Goal: Answer question/provide support

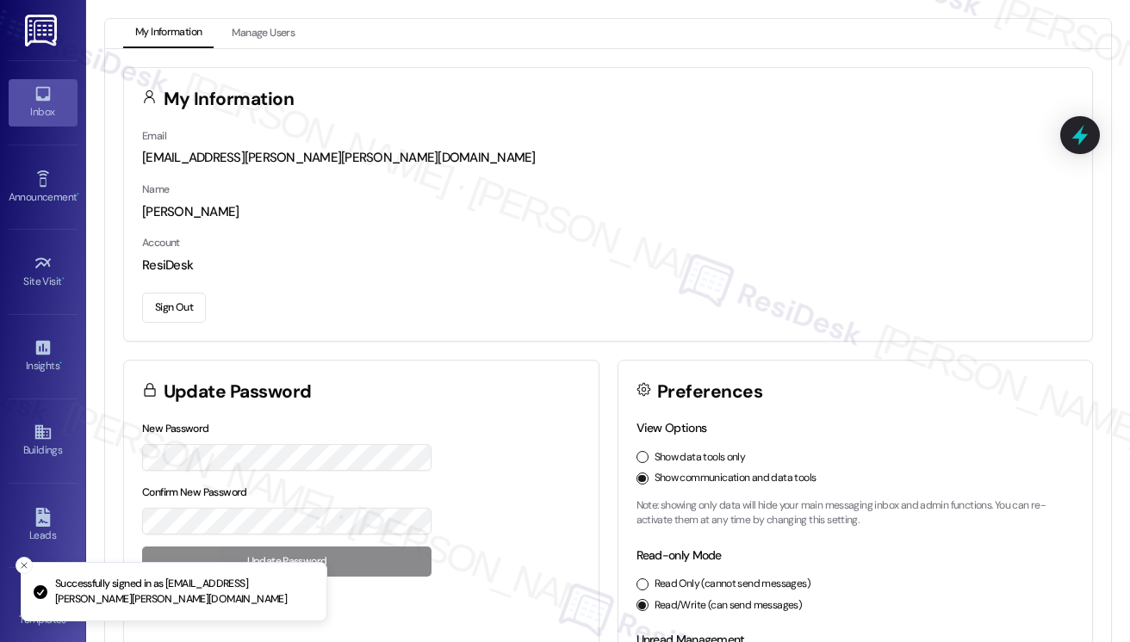
click at [21, 89] on link "Inbox" at bounding box center [43, 102] width 69 height 46
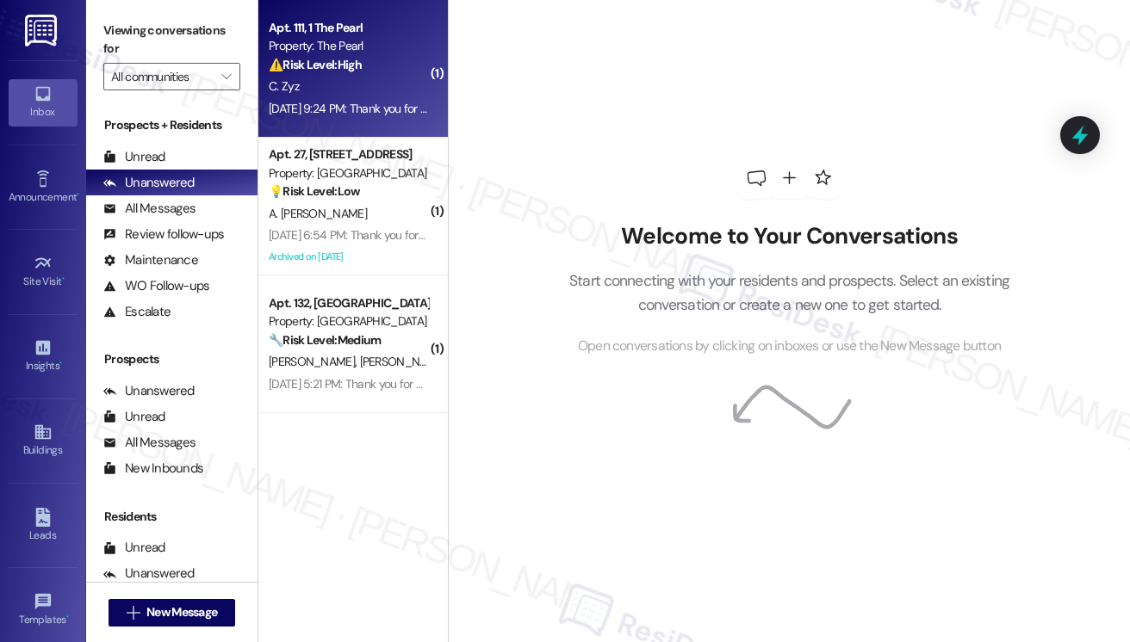
click at [355, 103] on div "[DATE] 9:24 PM: Thank you for your message. Our offices are currently closed, b…" at bounding box center [791, 108] width 1044 height 15
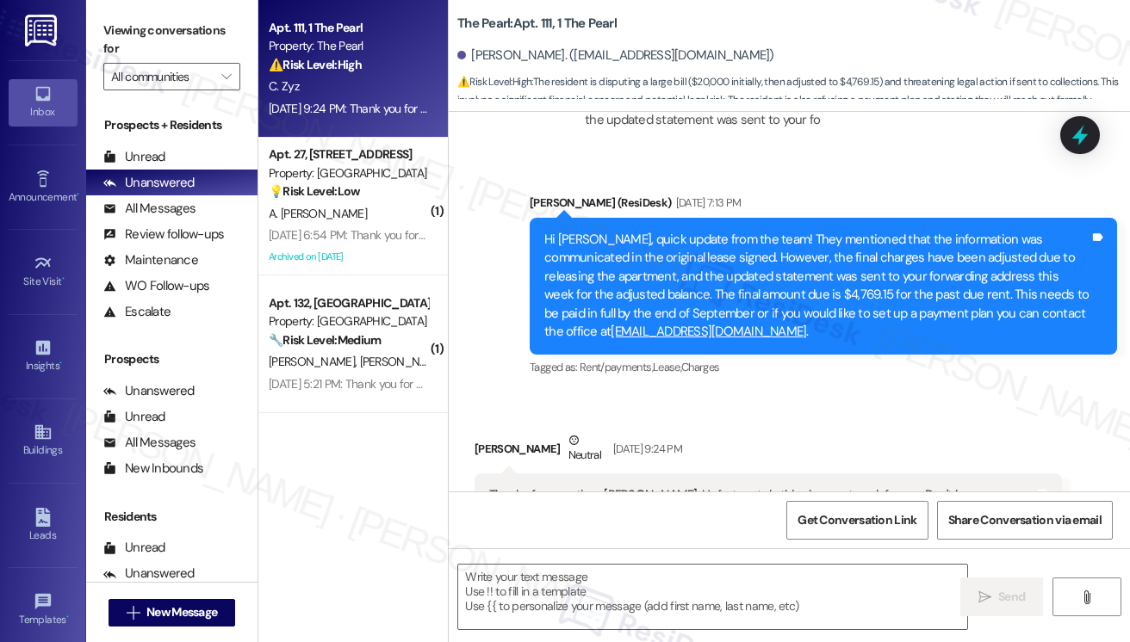
scroll to position [33557, 0]
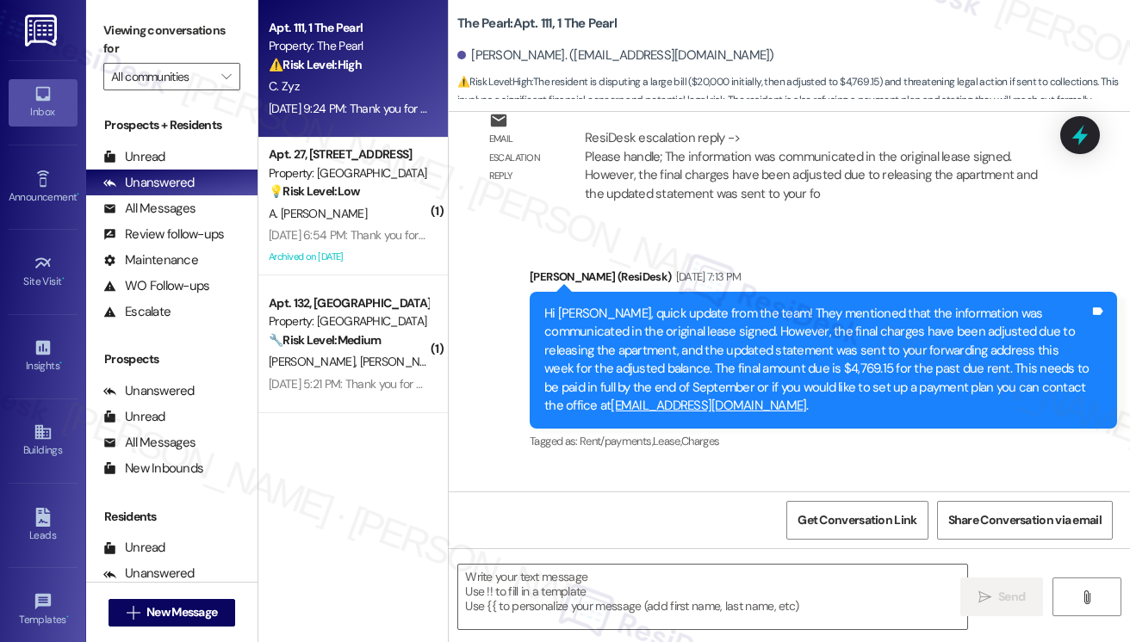
click at [606, 561] on div "Thanks for your time [PERSON_NAME]. Unfortunately this does not work for me. Do…" at bounding box center [761, 579] width 545 height 37
click at [743, 505] on div "[PERSON_NAME] Zyz Neutral [DATE] 9:24 PM" at bounding box center [767, 526] width 587 height 42
click at [731, 561] on div "Thanks for your time [PERSON_NAME]. Unfortunately this does not work for me. Do…" at bounding box center [761, 579] width 545 height 37
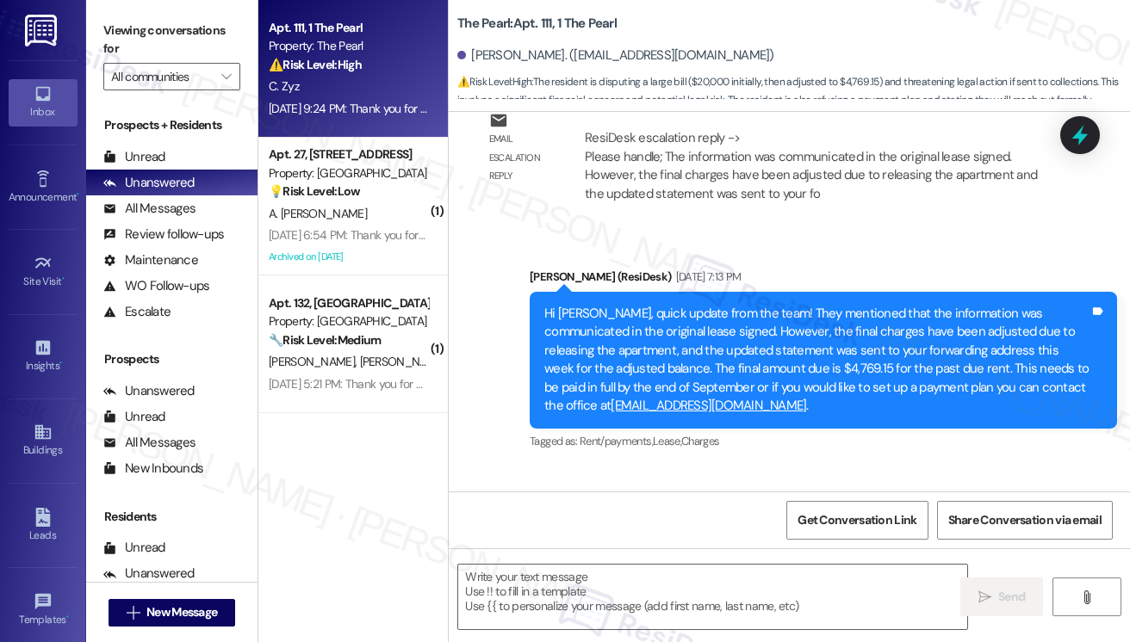
click at [731, 561] on div "Thanks for your time [PERSON_NAME]. Unfortunately this does not work for me. Do…" at bounding box center [761, 579] width 545 height 37
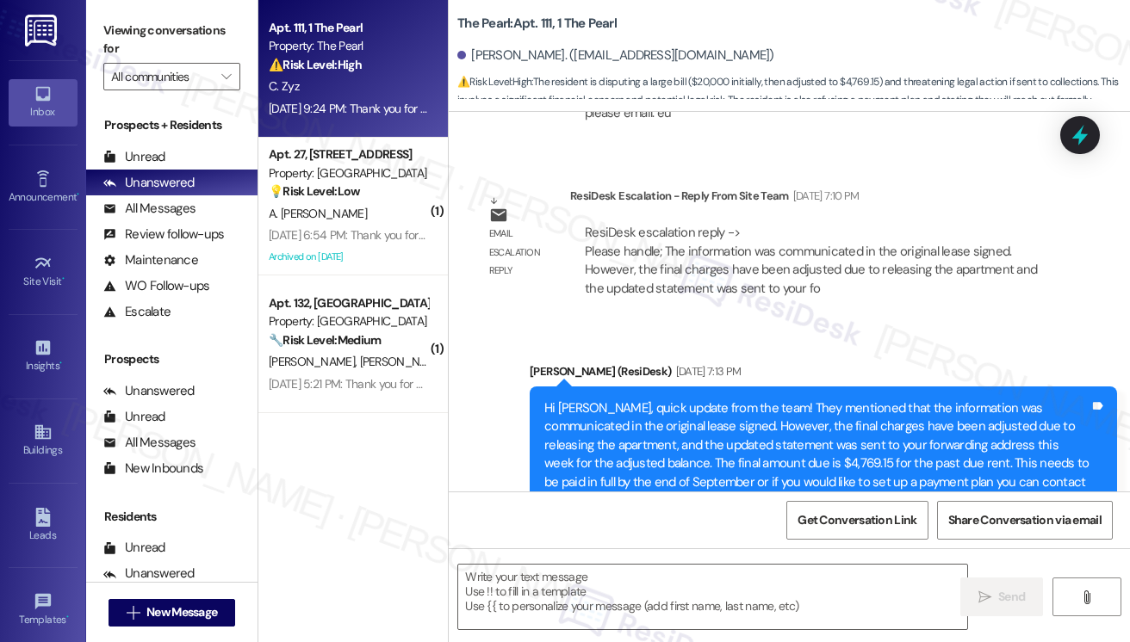
scroll to position [33299, 0]
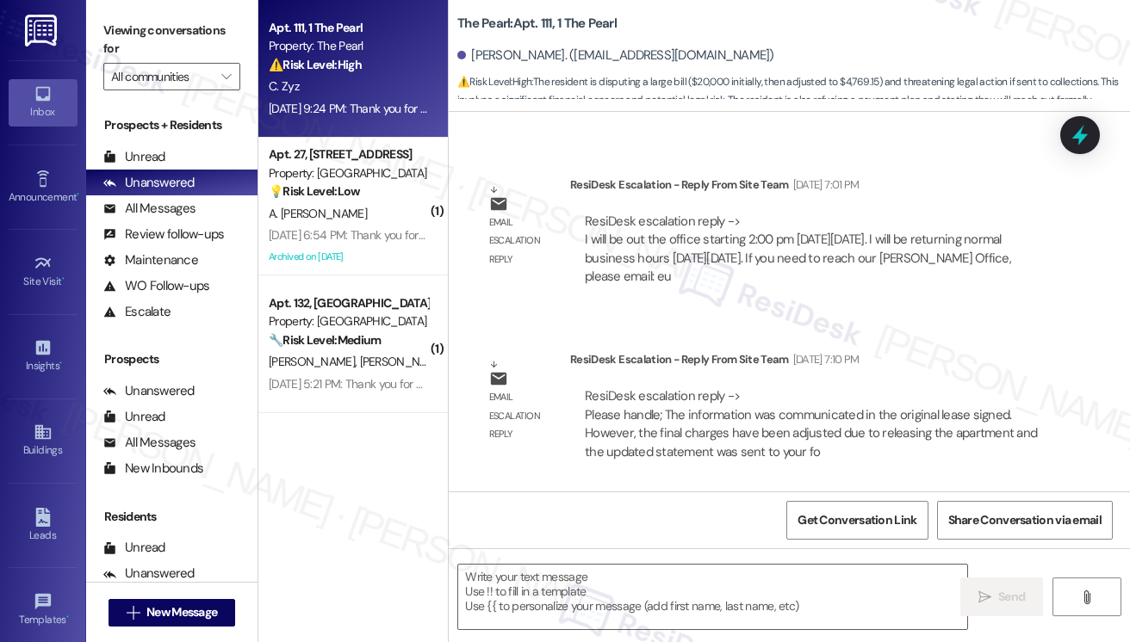
click at [620, 563] on div "Hi [PERSON_NAME], quick update from the team! They mentioned that the informati…" at bounding box center [816, 618] width 545 height 111
click at [806, 526] on div "[PERSON_NAME] (ResiDesk) [DATE] 7:13 PM" at bounding box center [823, 538] width 587 height 24
click at [778, 563] on div "Hi [PERSON_NAME], quick update from the team! They mentioned that the informati…" at bounding box center [816, 618] width 545 height 111
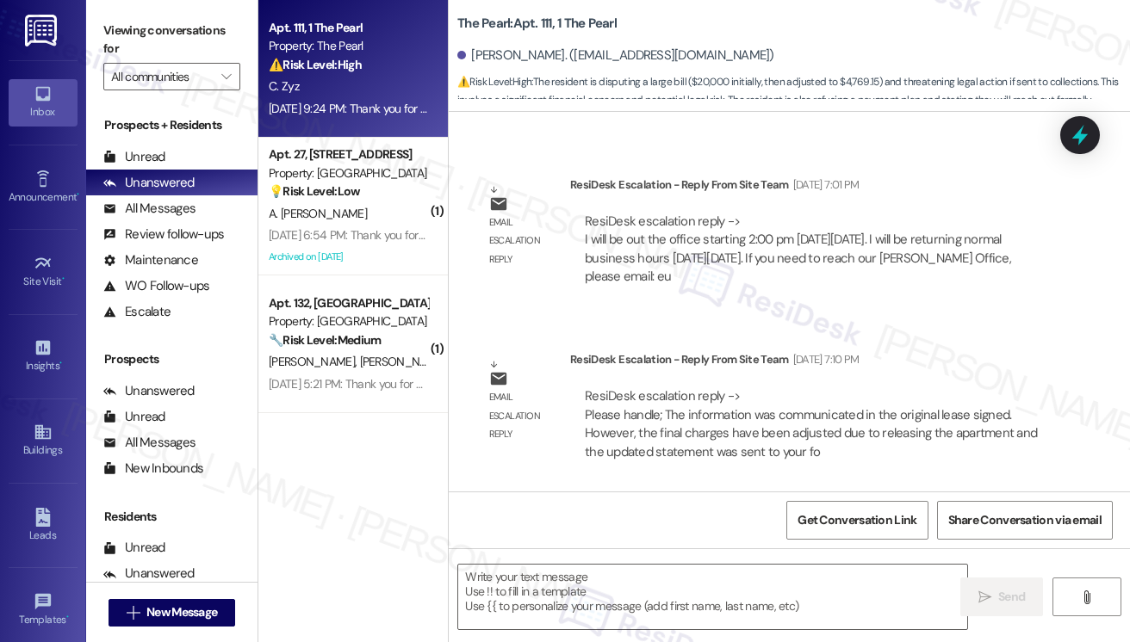
click at [778, 563] on div "Hi [PERSON_NAME], quick update from the team! They mentioned that the informati…" at bounding box center [816, 618] width 545 height 111
click at [705, 563] on div "Hi [PERSON_NAME], quick update from the team! They mentioned that the informati…" at bounding box center [816, 618] width 545 height 111
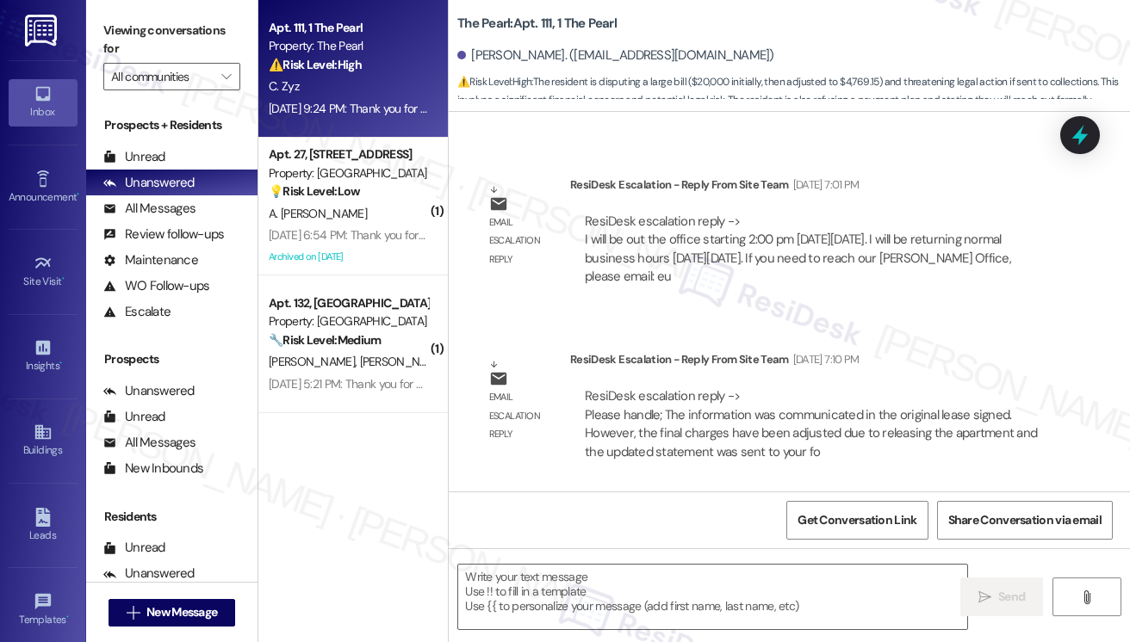
click at [772, 526] on div "[PERSON_NAME] (ResiDesk) [DATE] 7:13 PM" at bounding box center [823, 538] width 587 height 24
click at [747, 563] on div "Hi [PERSON_NAME], quick update from the team! They mentioned that the informati…" at bounding box center [816, 618] width 545 height 111
click at [788, 526] on div "[PERSON_NAME] (ResiDesk) [DATE] 7:13 PM" at bounding box center [823, 538] width 587 height 24
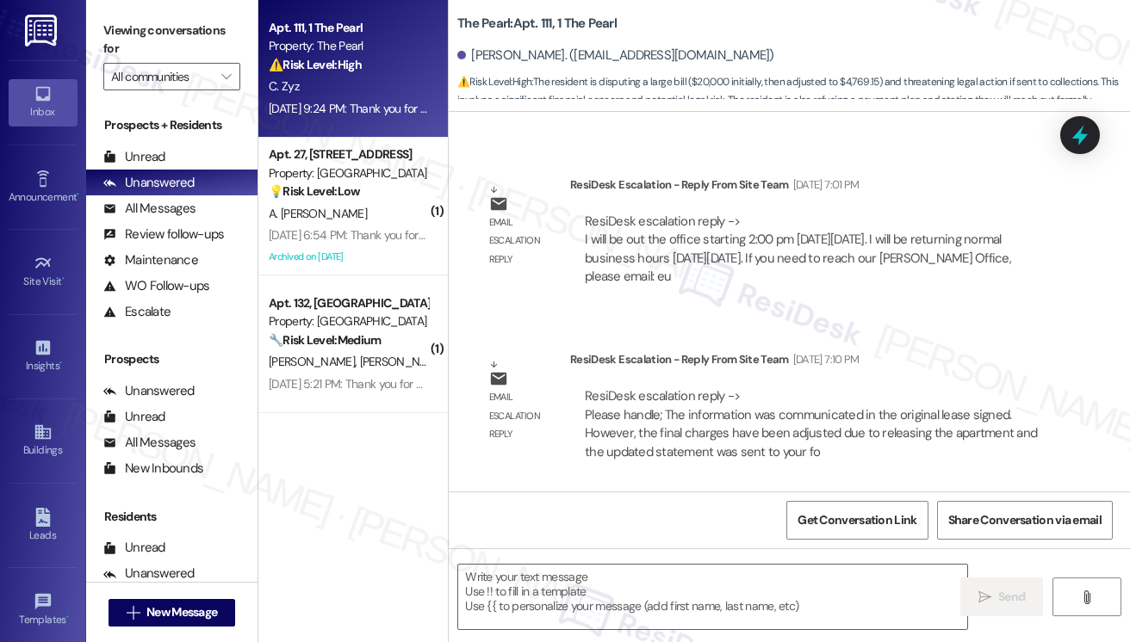
click at [797, 563] on div "Hi [PERSON_NAME], quick update from the team! They mentioned that the informati…" at bounding box center [816, 618] width 545 height 111
click at [634, 563] on div "Hi [PERSON_NAME], quick update from the team! They mentioned that the informati…" at bounding box center [816, 618] width 545 height 111
drag, startPoint x: 559, startPoint y: 276, endPoint x: 763, endPoint y: 308, distance: 206.6
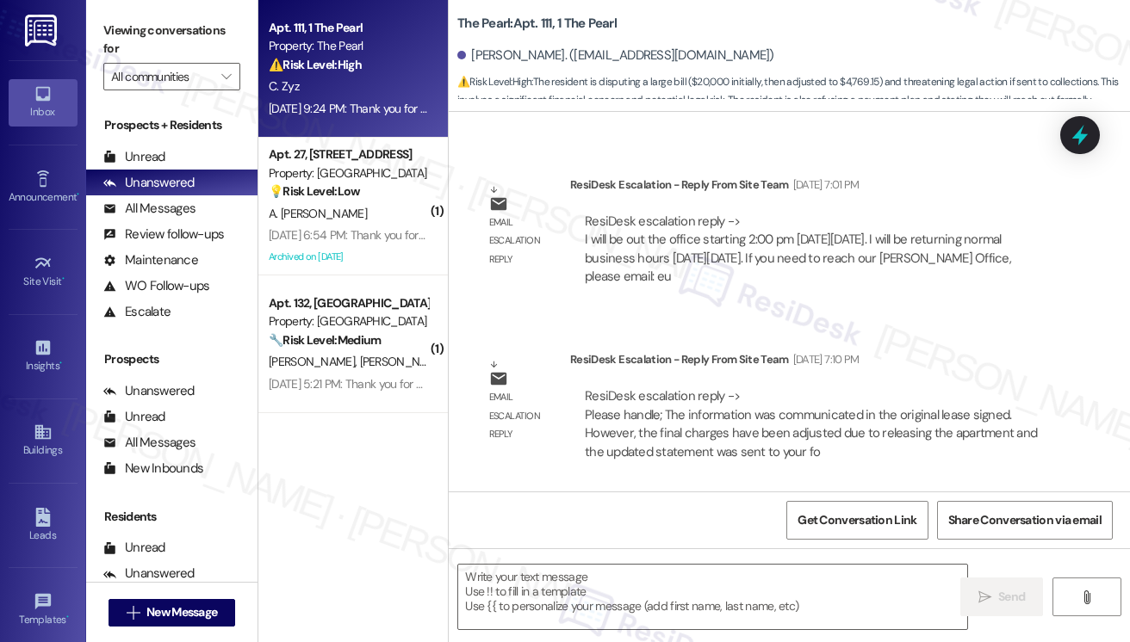
click at [763, 563] on div "Hi [PERSON_NAME], quick update from the team! They mentioned that the informati…" at bounding box center [816, 618] width 545 height 111
click at [843, 563] on div "Hi [PERSON_NAME], quick update from the team! They mentioned that the informati…" at bounding box center [816, 618] width 545 height 111
click at [886, 563] on div "Hi [PERSON_NAME], quick update from the team! They mentioned that the informati…" at bounding box center [816, 618] width 545 height 111
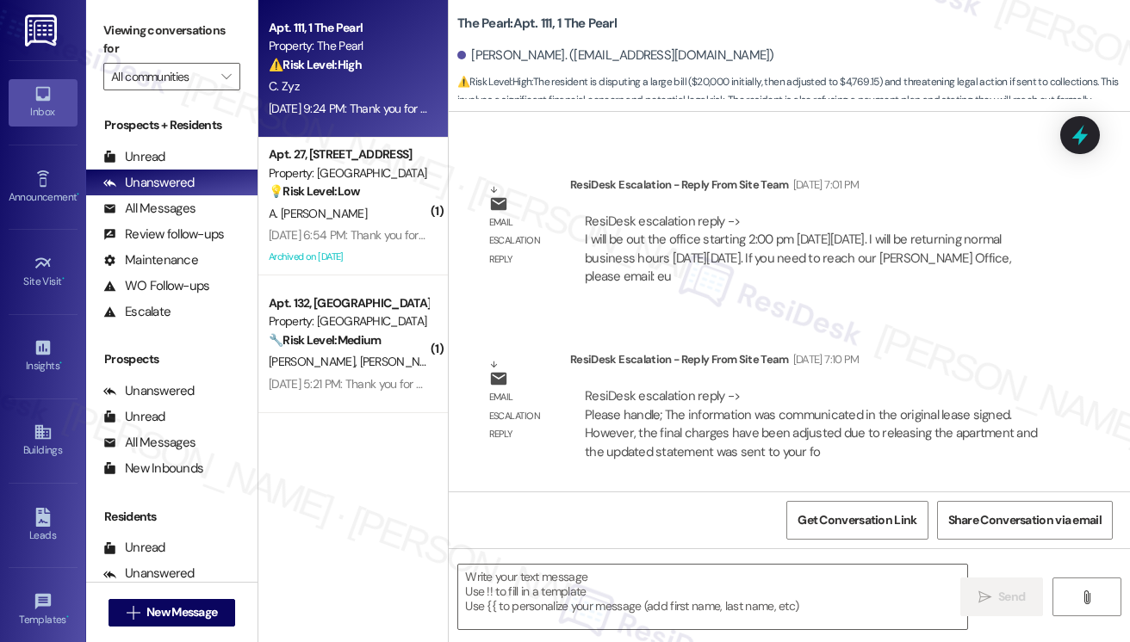
click at [886, 563] on div "Hi [PERSON_NAME], quick update from the team! They mentioned that the informati…" at bounding box center [816, 618] width 545 height 111
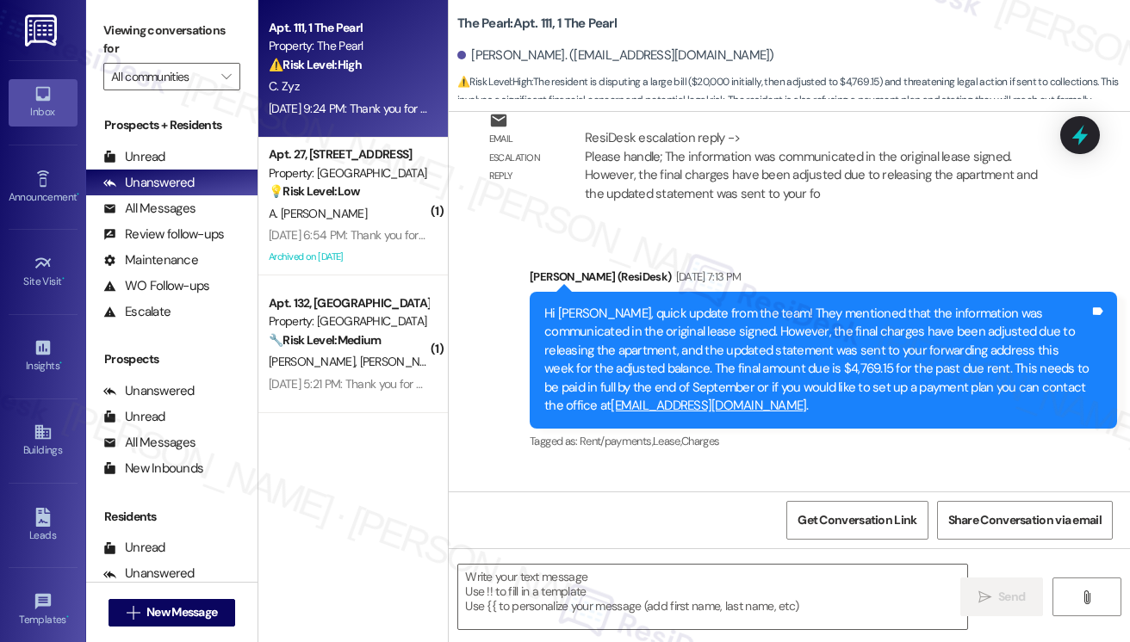
click at [577, 561] on div "Thanks for your time [PERSON_NAME]. Unfortunately this does not work for me. Do…" at bounding box center [761, 579] width 545 height 37
click at [762, 561] on div "Thanks for your time [PERSON_NAME]. Unfortunately this does not work for me. Do…" at bounding box center [761, 579] width 545 height 37
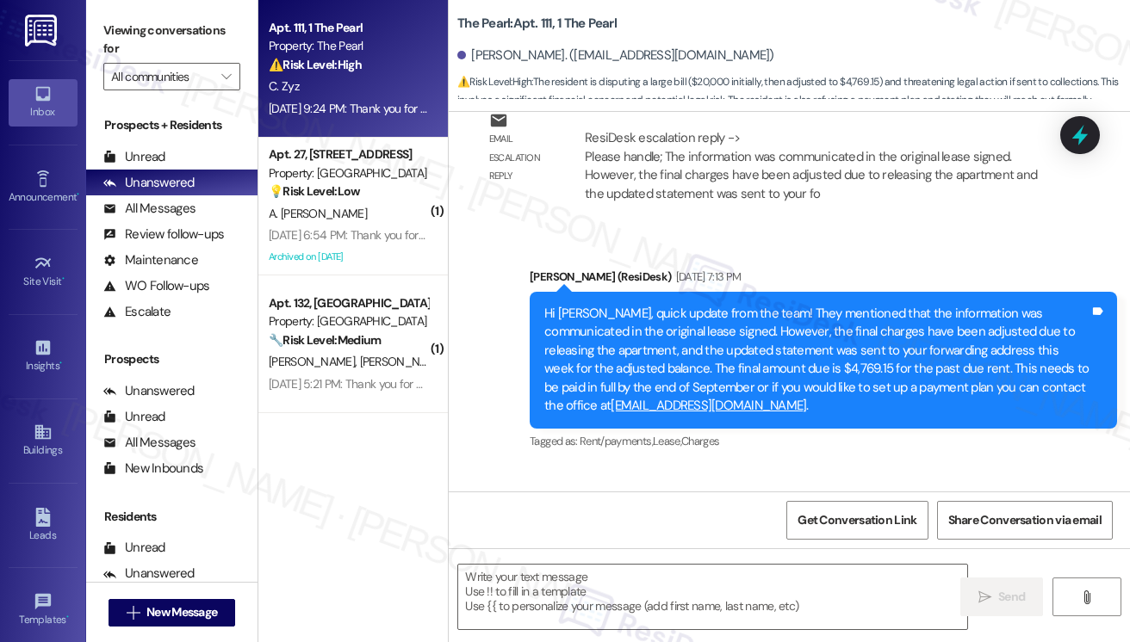
click at [762, 561] on div "Thanks for your time [PERSON_NAME]. Unfortunately this does not work for me. Do…" at bounding box center [761, 579] width 545 height 37
click at [644, 596] on textarea at bounding box center [712, 597] width 509 height 65
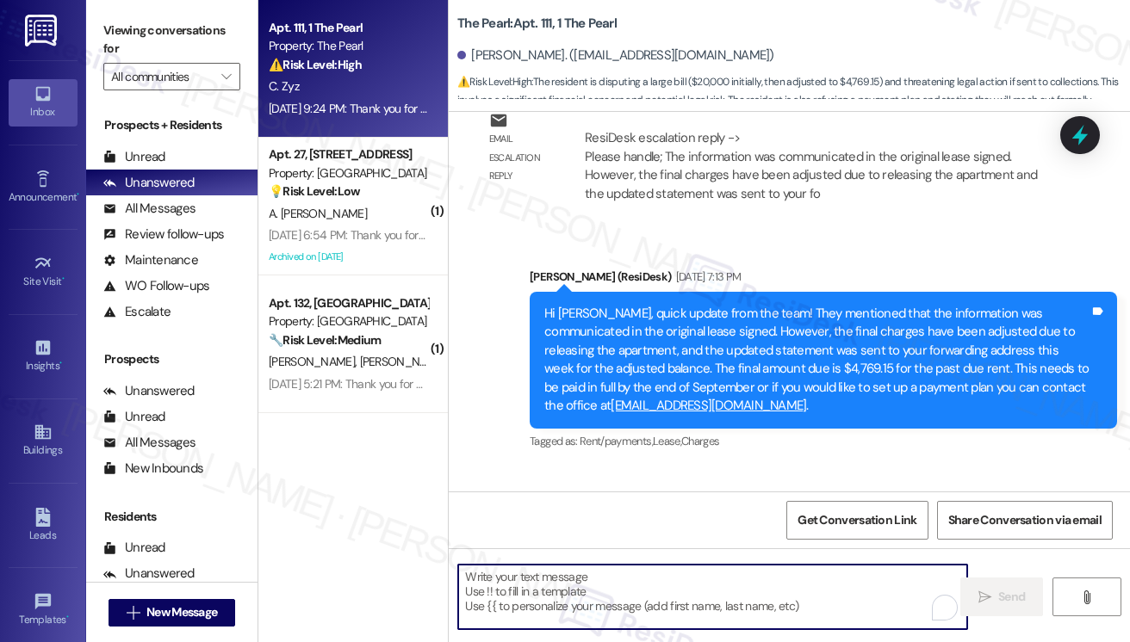
click at [661, 561] on div "Thanks for your time [PERSON_NAME]. Unfortunately this does not work for me. Do…" at bounding box center [761, 579] width 545 height 37
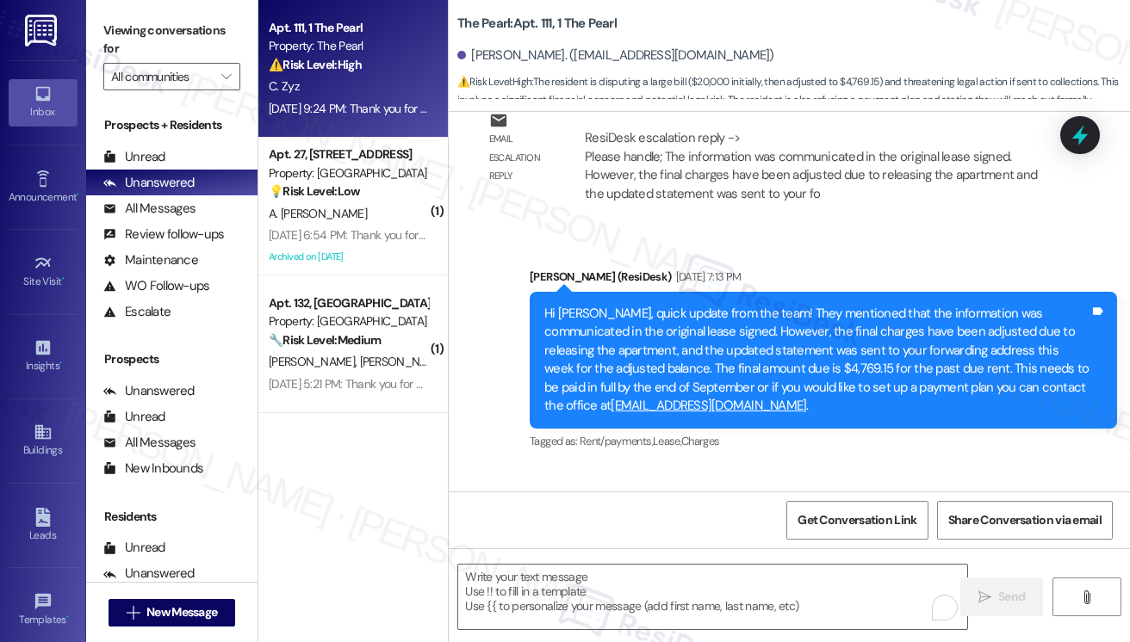
click at [661, 561] on div "Thanks for your time [PERSON_NAME]. Unfortunately this does not work for me. Do…" at bounding box center [761, 579] width 545 height 37
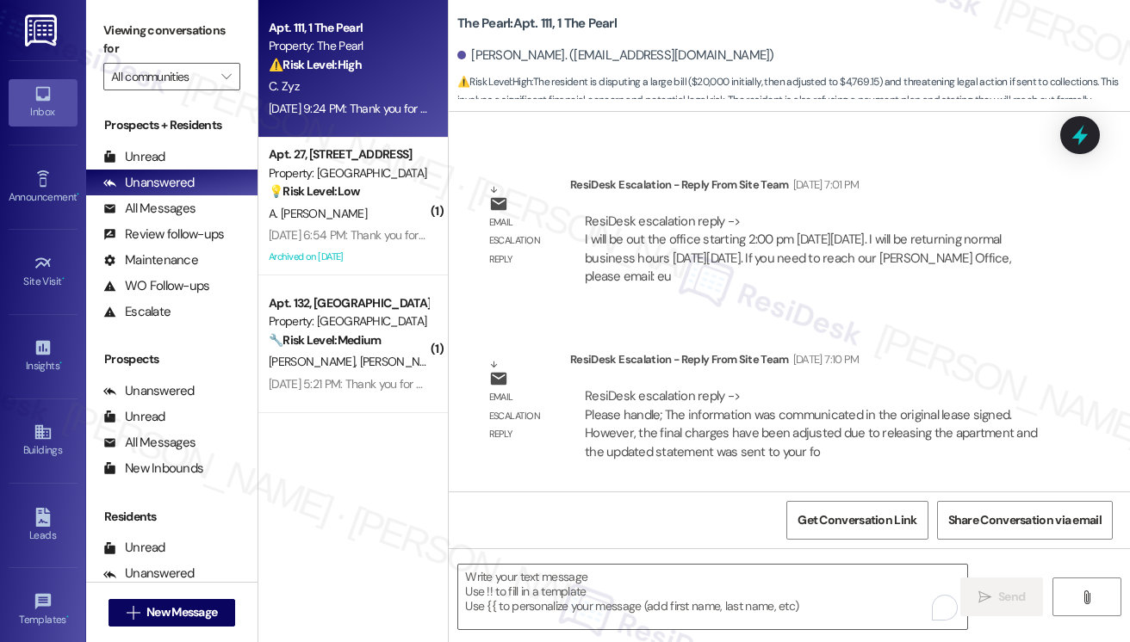
click at [675, 563] on div "Hi [PERSON_NAME], quick update from the team! They mentioned that the informati…" at bounding box center [816, 618] width 545 height 111
copy div "Hi [PERSON_NAME], quick update from the team! They mentioned that the informati…"
drag, startPoint x: 126, startPoint y: 35, endPoint x: 139, endPoint y: 37, distance: 13.0
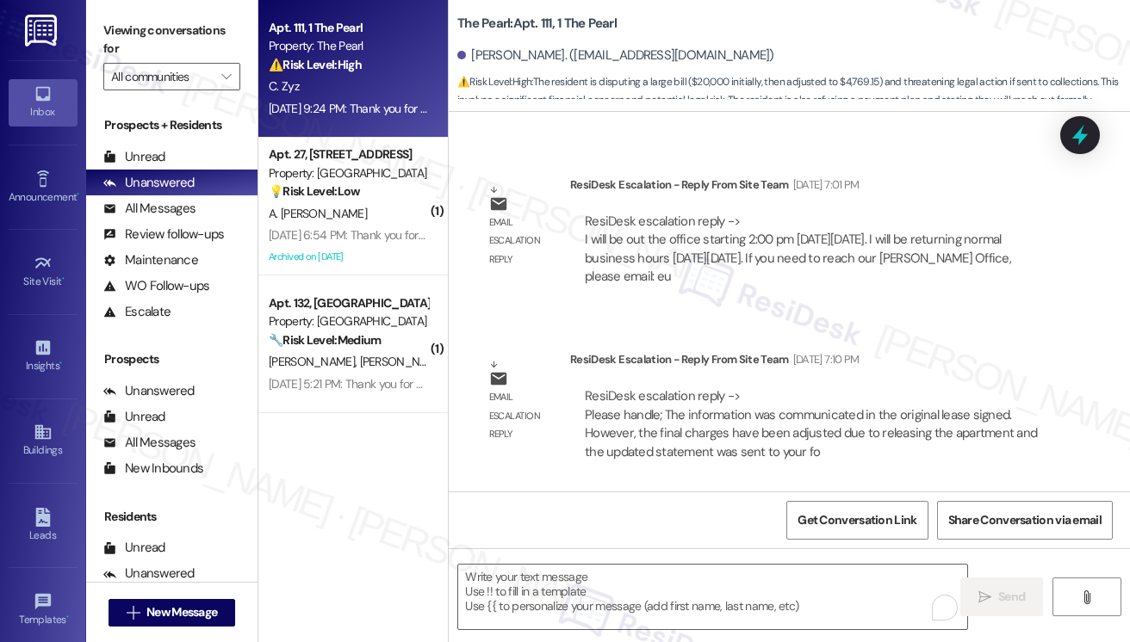
click at [126, 35] on label "Viewing conversations for" at bounding box center [171, 40] width 137 height 46
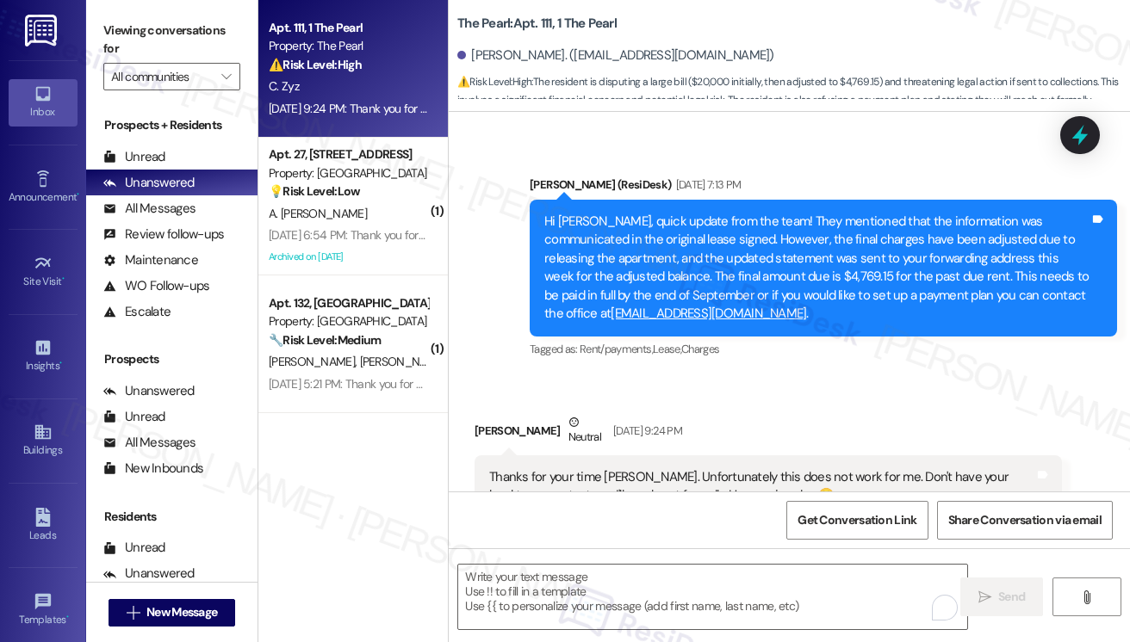
scroll to position [33557, 0]
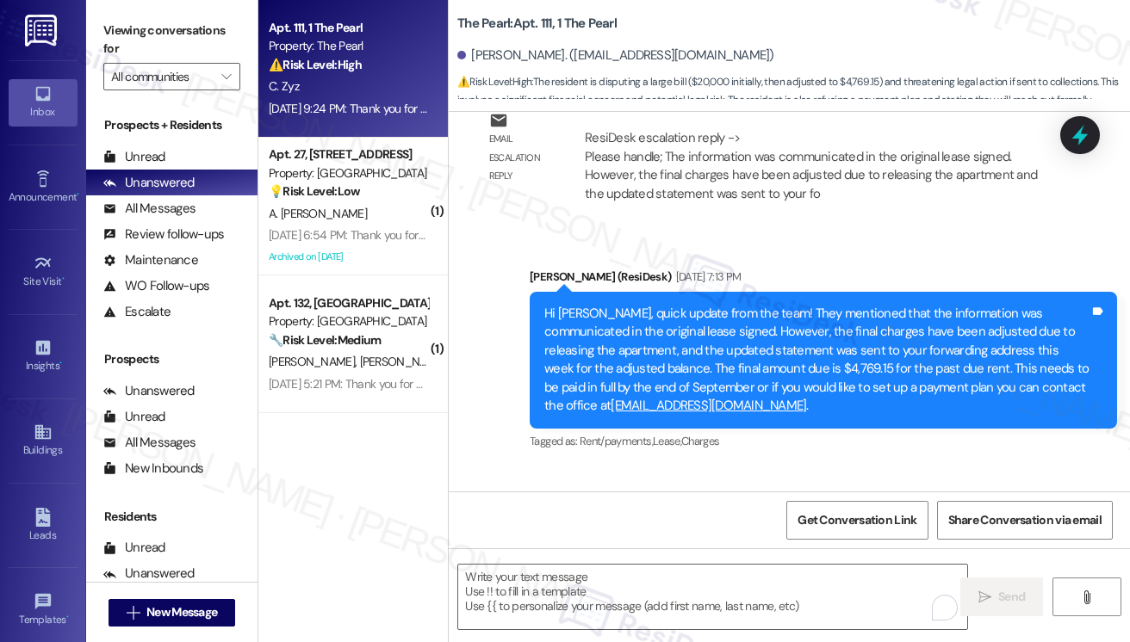
click at [620, 561] on div "Thanks for your time [PERSON_NAME]. Unfortunately this does not work for me. Do…" at bounding box center [761, 579] width 545 height 37
copy div "Thanks for your time [PERSON_NAME]. Unfortunately this does not work for me. Do…"
click at [111, 19] on label "Viewing conversations for" at bounding box center [171, 40] width 137 height 46
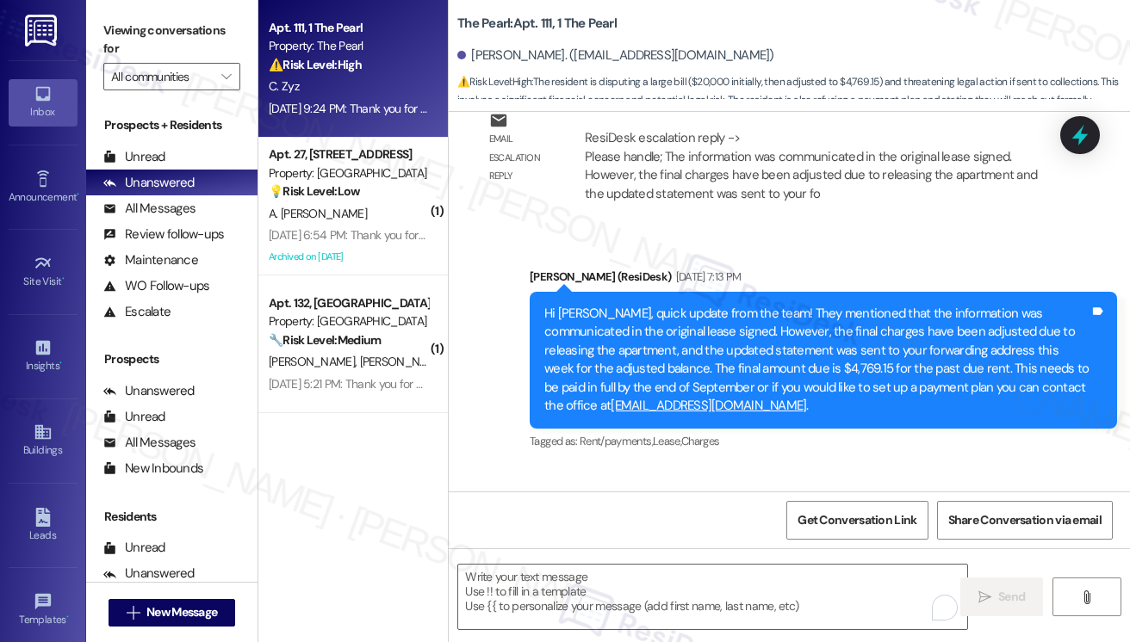
scroll to position [305, 0]
click at [620, 561] on div "Thanks for your time [PERSON_NAME]. Unfortunately this does not work for me. Do…" at bounding box center [761, 579] width 545 height 37
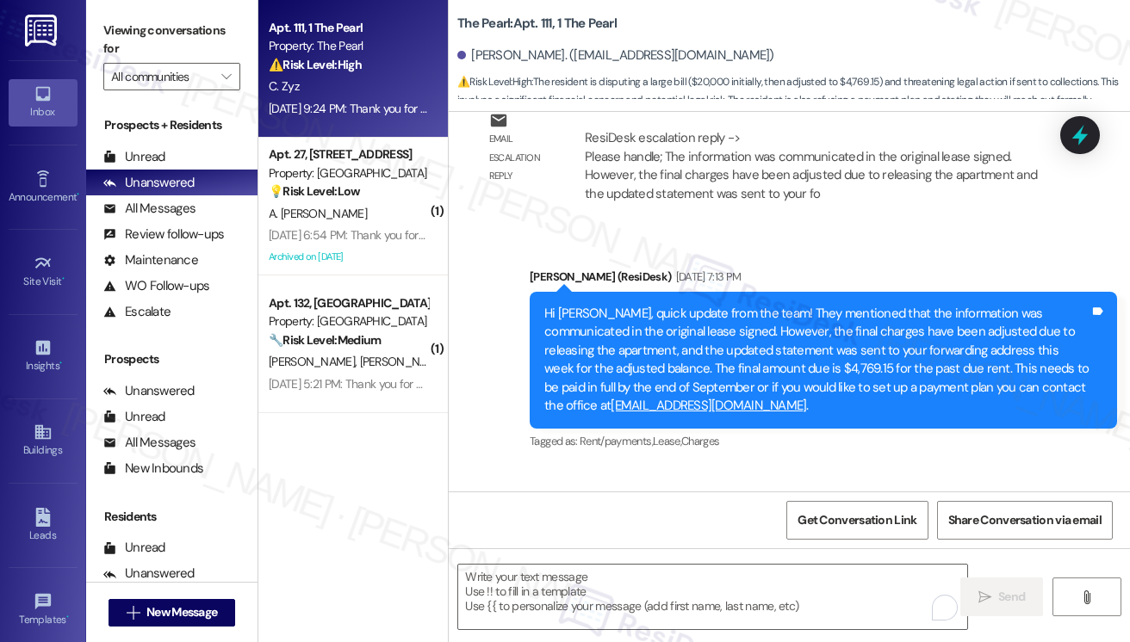
click at [790, 493] on div "Received via SMS [PERSON_NAME] Zyz Neutral [DATE] 9:24 PM Thanks for your time …" at bounding box center [768, 597] width 613 height 208
click at [803, 561] on div "Thanks for your time [PERSON_NAME]. Unfortunately this does not work for me. Do…" at bounding box center [761, 579] width 545 height 37
click at [124, 33] on label "Viewing conversations for" at bounding box center [171, 40] width 137 height 46
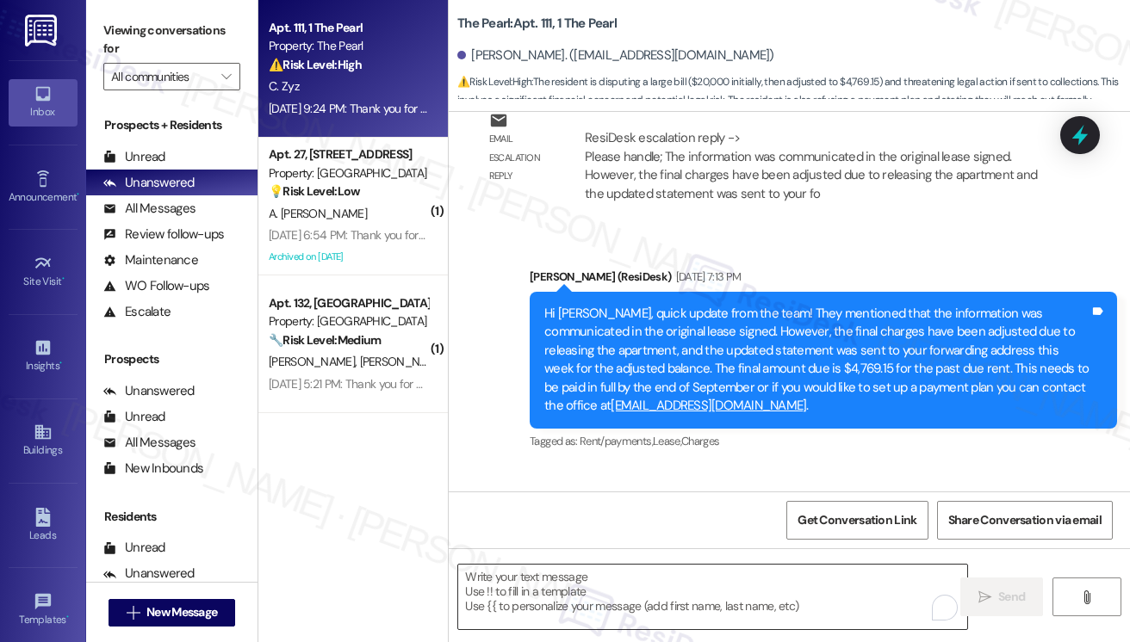
click at [606, 579] on textarea "To enrich screen reader interactions, please activate Accessibility in Grammarl…" at bounding box center [712, 597] width 509 height 65
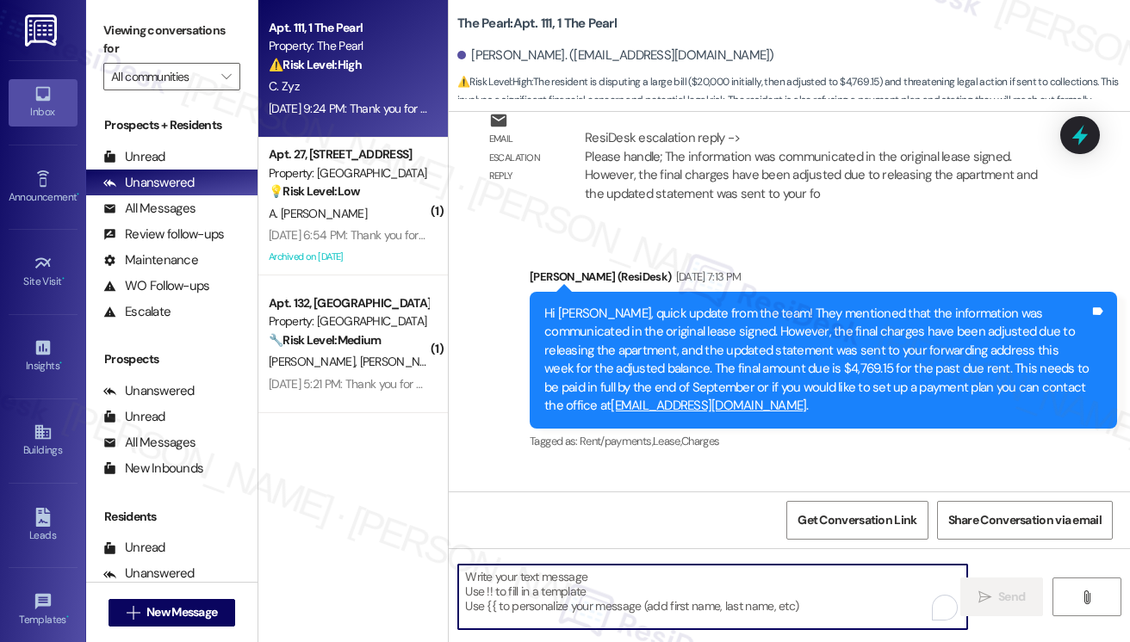
paste textarea "Thank you for your reply, [PERSON_NAME]. I understand this isn’t the outcome yo…"
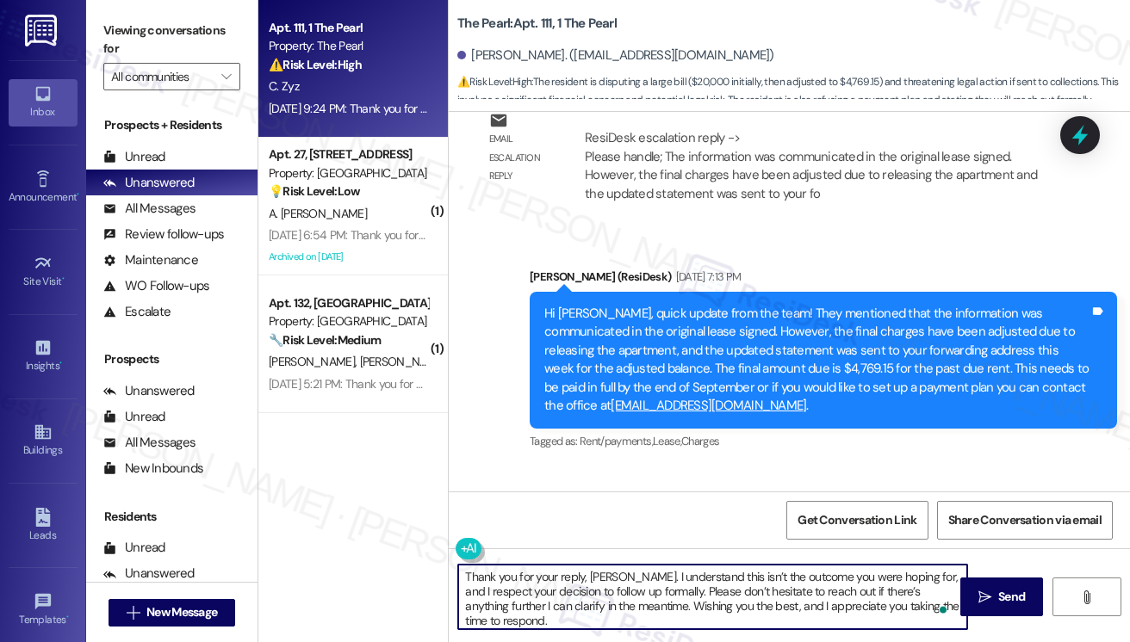
click at [576, 575] on textarea "Thank you for your reply, [PERSON_NAME]. I understand this isn’t the outcome yo…" at bounding box center [712, 597] width 509 height 65
click at [592, 580] on textarea "Thank you for your reply, [PERSON_NAME]. I understand this isn’t the outcome yo…" at bounding box center [712, 597] width 509 height 65
drag, startPoint x: 584, startPoint y: 578, endPoint x: 564, endPoint y: 578, distance: 19.8
click at [564, 578] on textarea "Thank you for your reply, [PERSON_NAME]. I understand this isn’t the outcome yo…" at bounding box center [712, 597] width 509 height 65
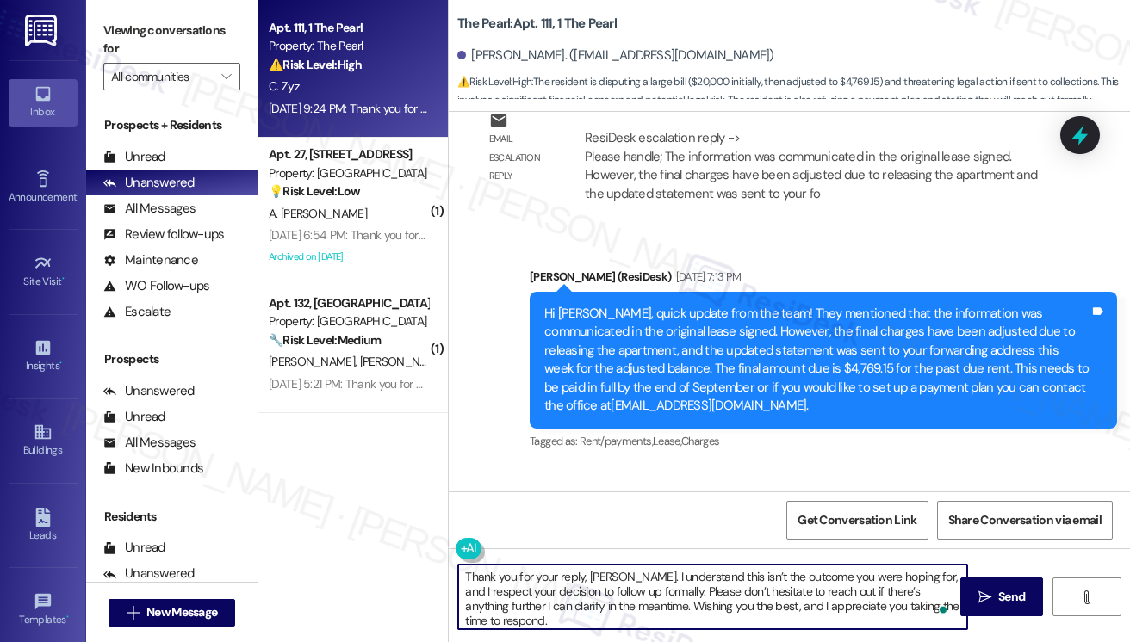
click at [564, 578] on textarea "Thank you for your reply, [PERSON_NAME]. I understand this isn’t the outcome yo…" at bounding box center [712, 597] width 509 height 65
click at [462, 573] on textarea "Thank you for your response, [PERSON_NAME]. I understand this isn’t the outcome…" at bounding box center [712, 597] width 509 height 65
drag, startPoint x: 651, startPoint y: 574, endPoint x: 686, endPoint y: 570, distance: 35.6
click at [686, 569] on textarea "Hi [PERSON_NAME], Thank you for your response, [PERSON_NAME]. I understand this…" at bounding box center [712, 597] width 509 height 65
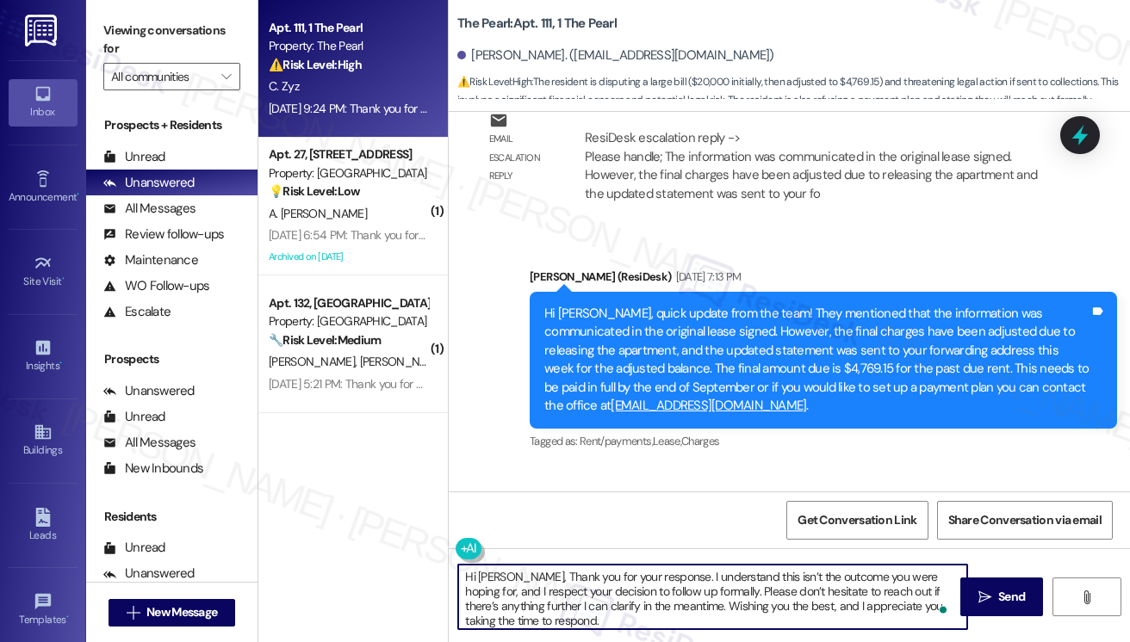
click at [606, 592] on textarea "Hi [PERSON_NAME], Thank you for your response. I understand this isn’t the outc…" at bounding box center [712, 597] width 509 height 65
click at [695, 601] on textarea "Hi [PERSON_NAME], Thank you for your response. I understand this isn’t the outc…" at bounding box center [712, 597] width 509 height 65
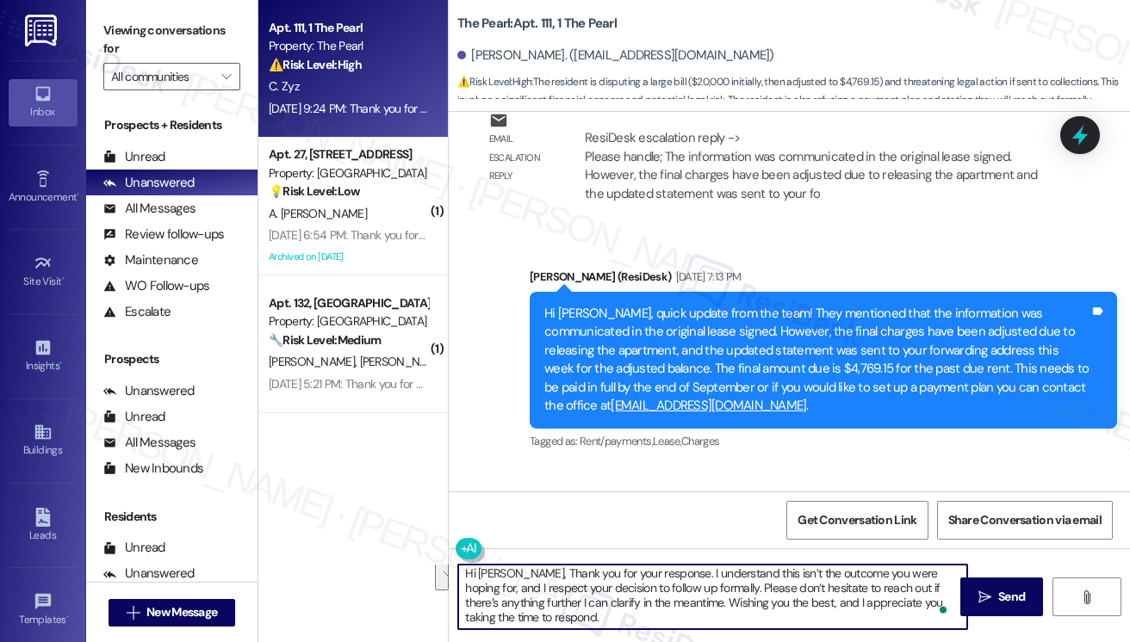
drag, startPoint x: 692, startPoint y: 605, endPoint x: 779, endPoint y: 622, distance: 88.5
click at [779, 622] on textarea "Hi [PERSON_NAME], Thank you for your response. I understand this isn’t the outc…" at bounding box center [712, 597] width 509 height 65
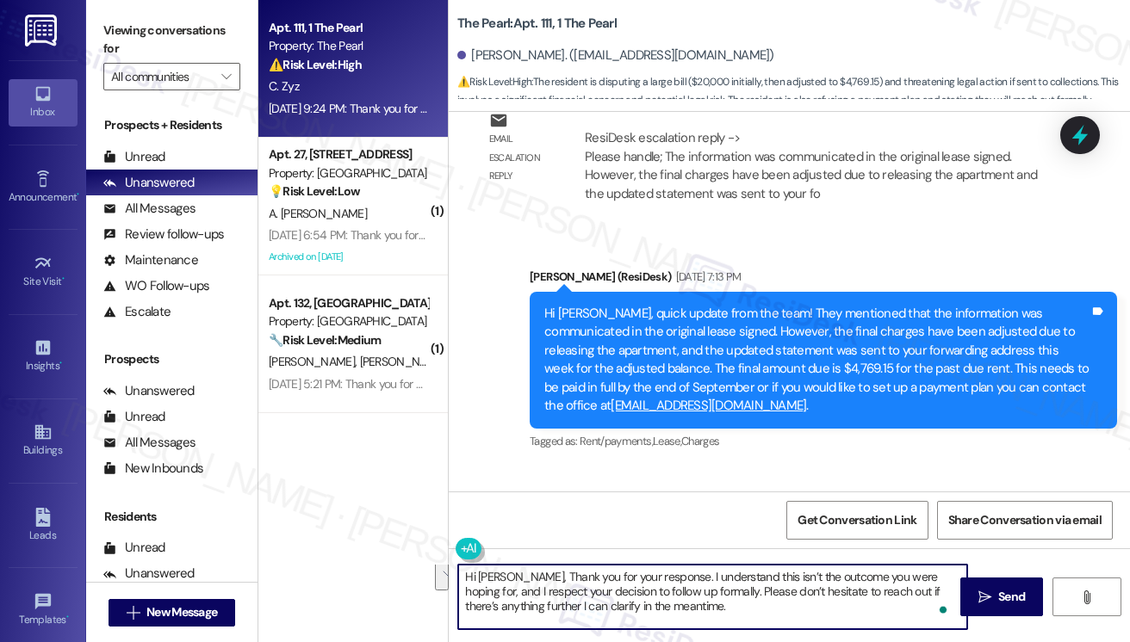
scroll to position [0, 0]
type textarea "Hi [PERSON_NAME], Thank you for your response. I understand this isn’t the outc…"
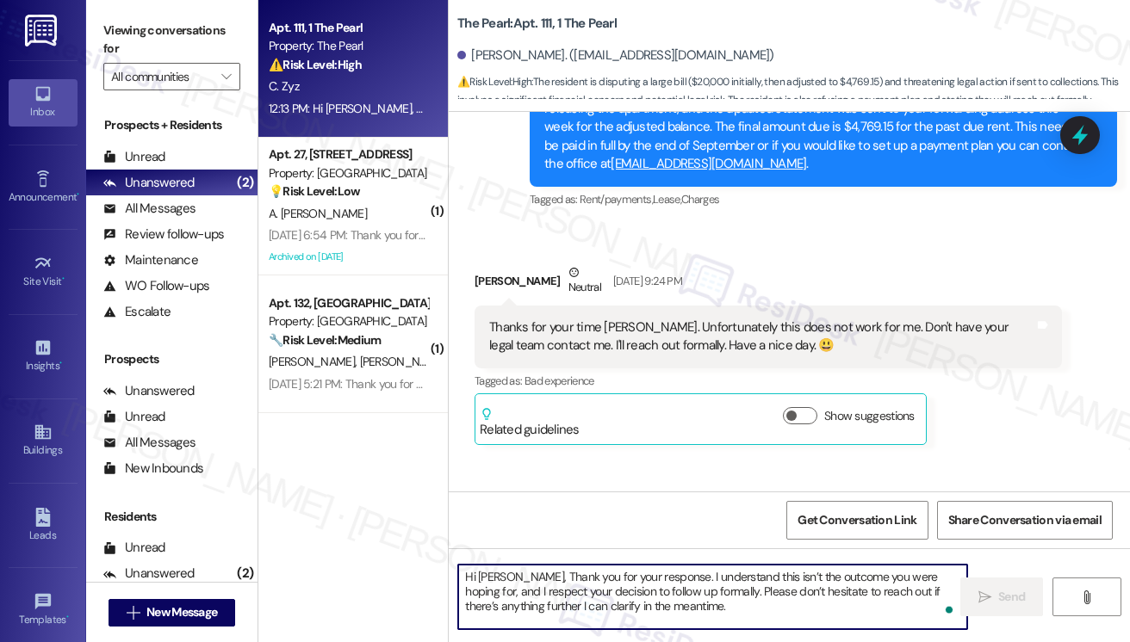
scroll to position [33974, 0]
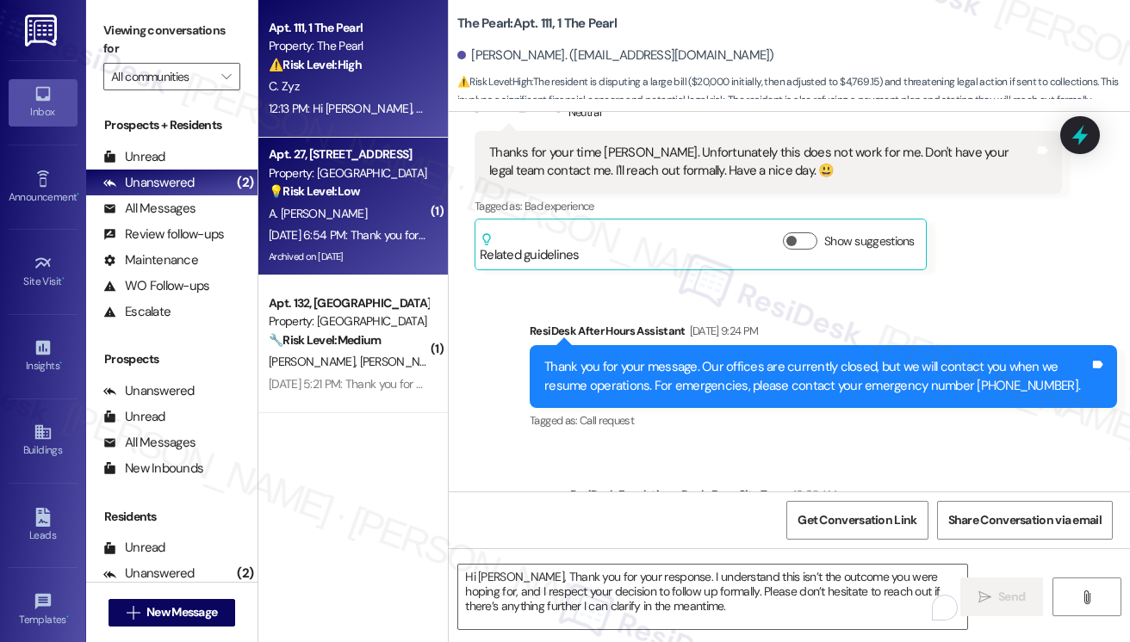
click at [379, 204] on div "A. [PERSON_NAME]" at bounding box center [348, 214] width 163 height 22
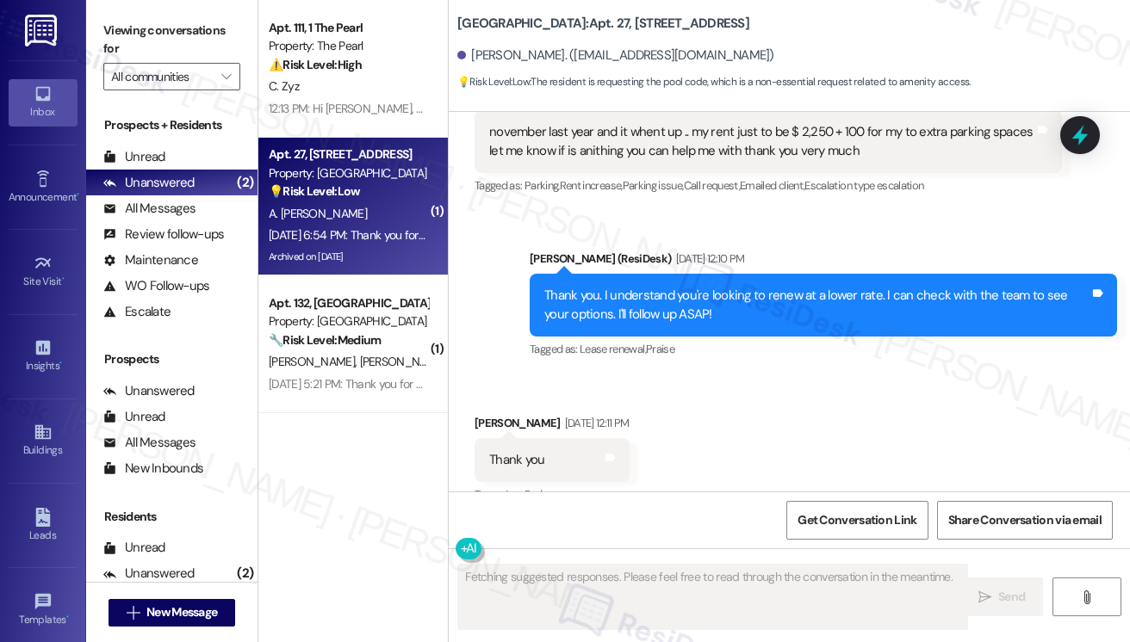
scroll to position [15934, 0]
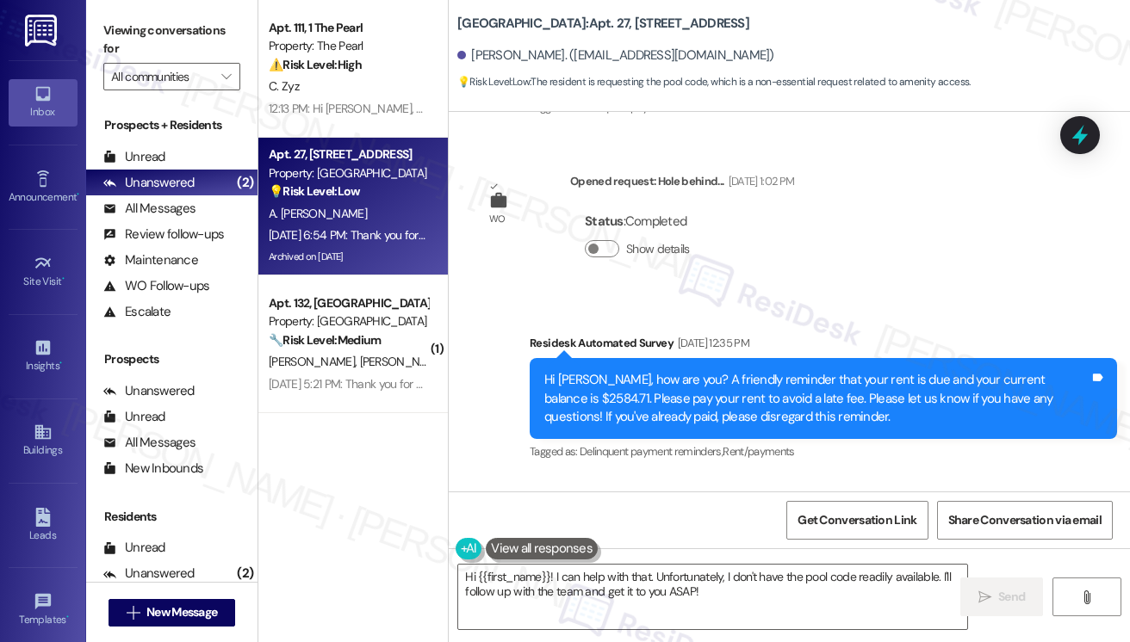
click at [121, 29] on label "Viewing conversations for" at bounding box center [171, 40] width 137 height 46
drag, startPoint x: 129, startPoint y: 24, endPoint x: 169, endPoint y: 16, distance: 40.4
click at [129, 24] on label "Viewing conversations for" at bounding box center [171, 40] width 137 height 46
click at [459, 8] on div "[GEOGRAPHIC_DATA]: Apt. 27, 1880 B [GEOGRAPHIC_DATA] [PERSON_NAME]. ([EMAIL_ADD…" at bounding box center [793, 47] width 673 height 87
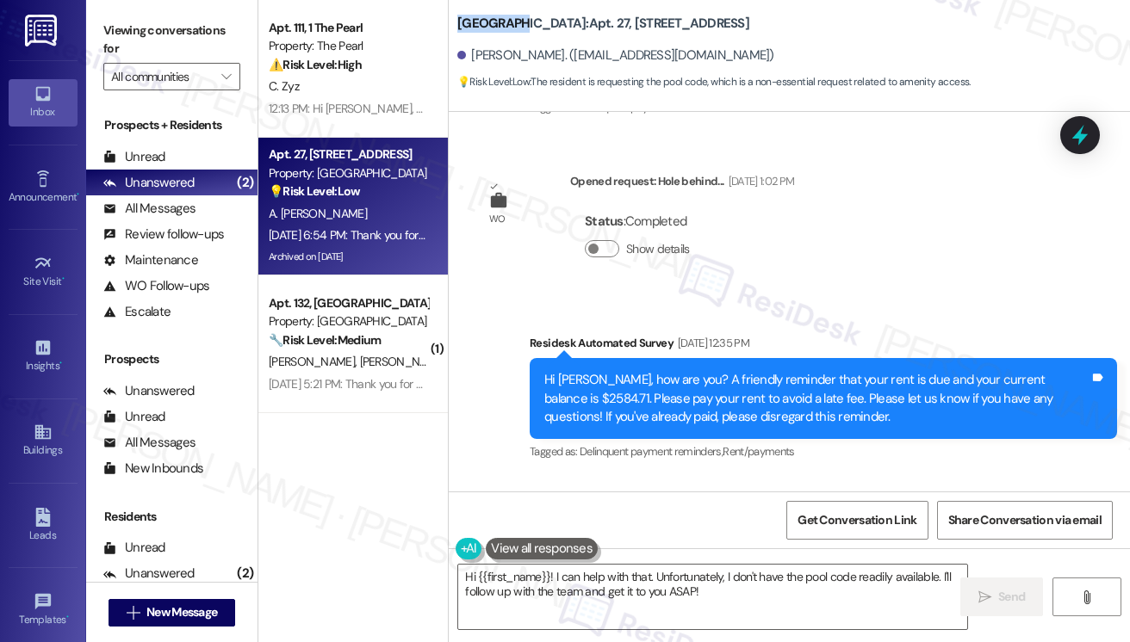
copy b "Parkside"
click at [124, 31] on label "Viewing conversations for" at bounding box center [171, 40] width 137 height 46
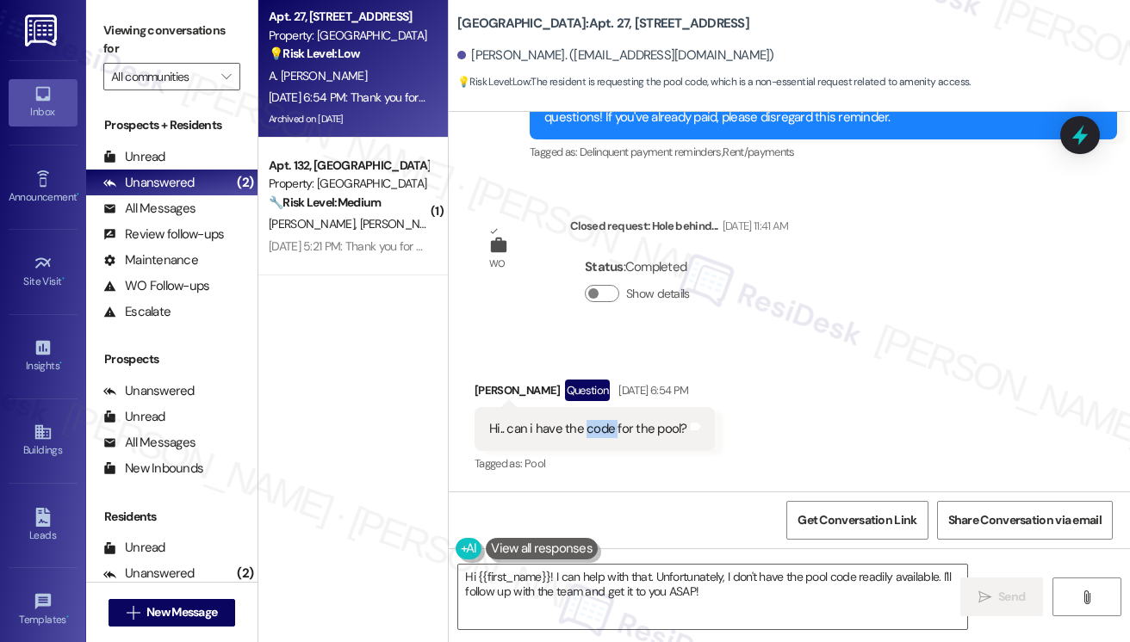
scroll to position [16275, 0]
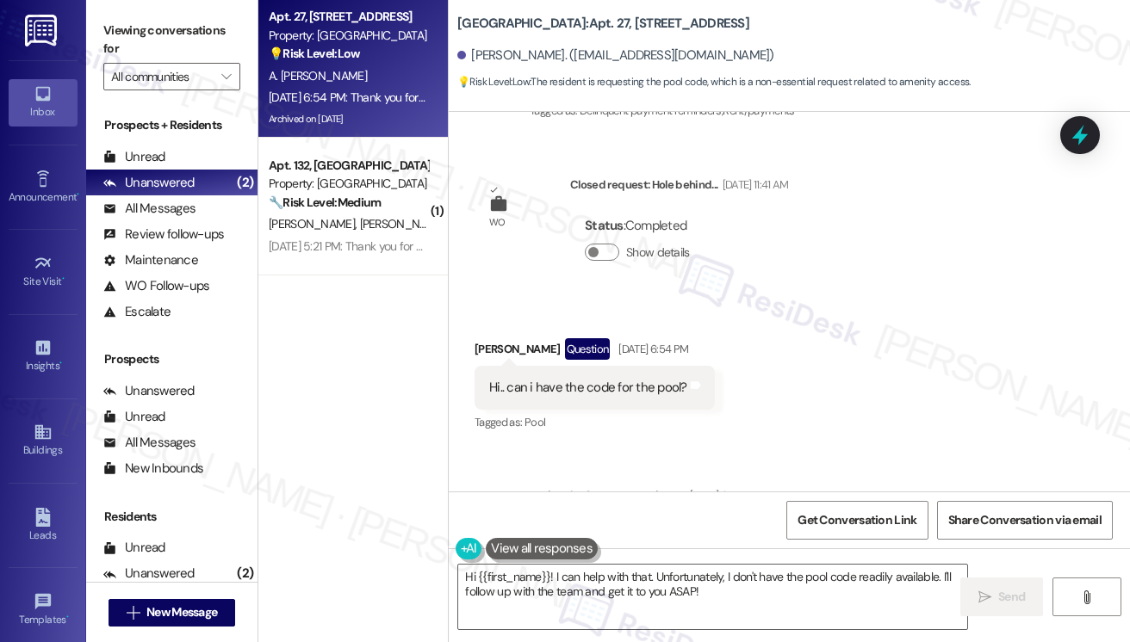
drag, startPoint x: 896, startPoint y: 399, endPoint x: 939, endPoint y: 394, distance: 44.1
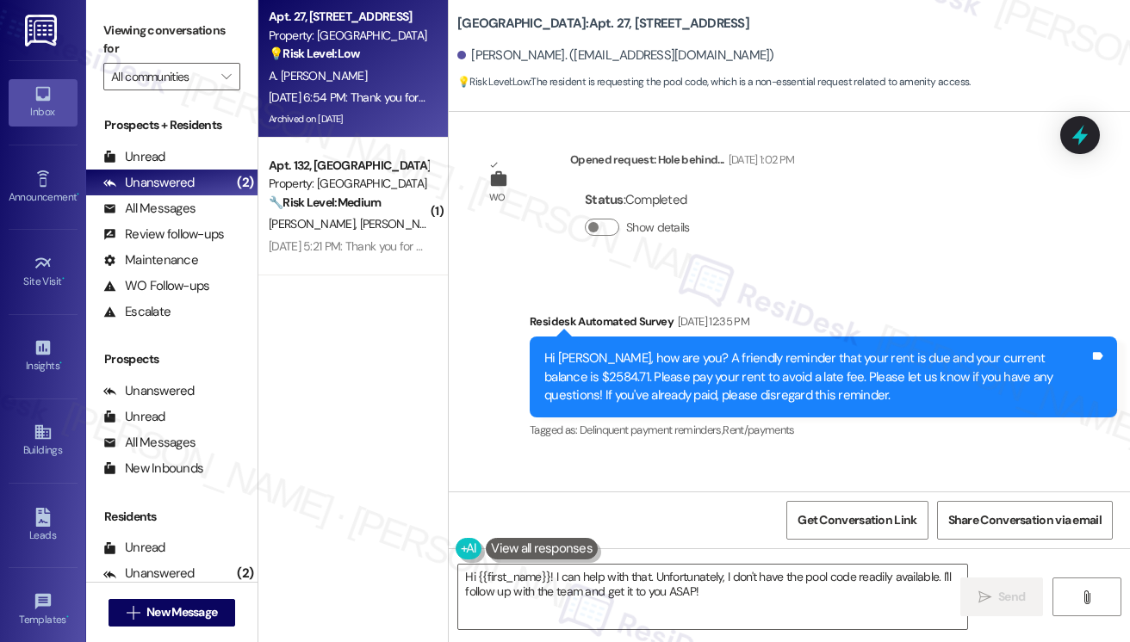
scroll to position [15931, 0]
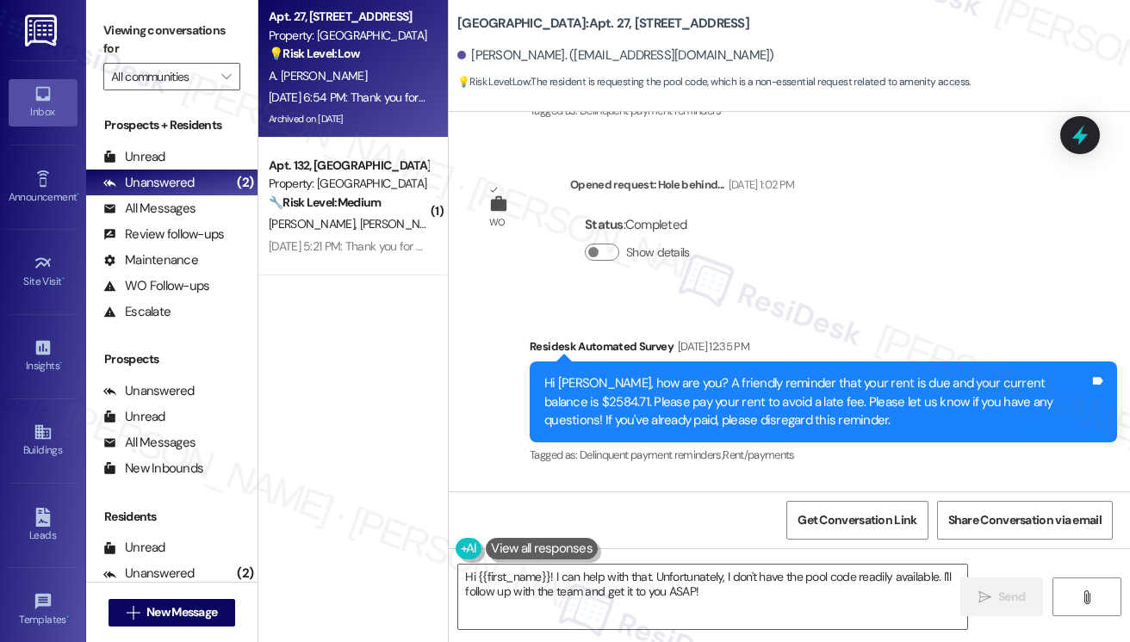
copy div "Hi.. can i have the code for the pool? Tags and notes"
click at [125, 35] on label "Viewing conversations for" at bounding box center [171, 40] width 137 height 46
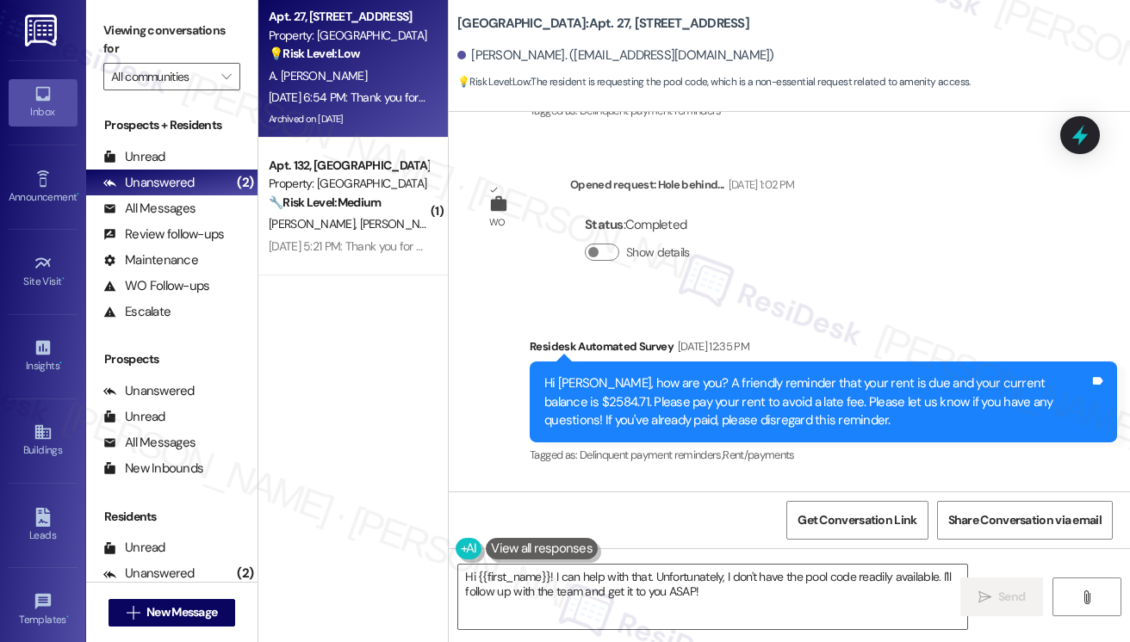
click at [459, 15] on b "[GEOGRAPHIC_DATA]: Apt. [STREET_ADDRESS]" at bounding box center [603, 24] width 292 height 18
click at [458, 15] on b "[GEOGRAPHIC_DATA]: Apt. [STREET_ADDRESS]" at bounding box center [603, 24] width 292 height 18
copy b "Parkside"
click at [118, 23] on label "Viewing conversations for" at bounding box center [171, 40] width 137 height 46
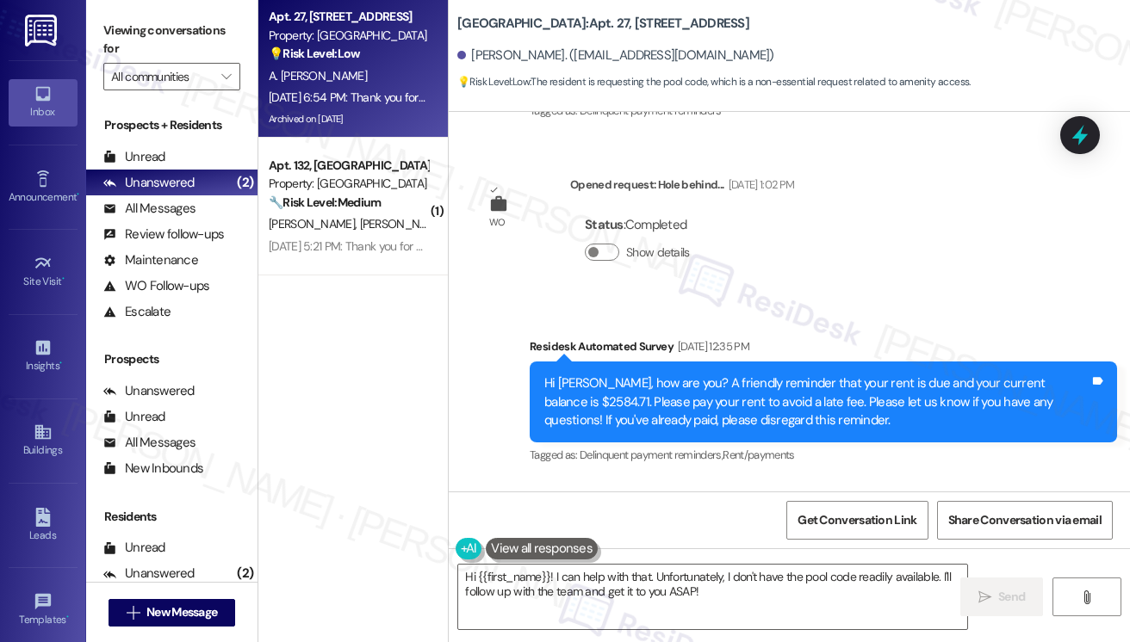
copy div "Hi.. can i have the code for the pool? Tags and notes"
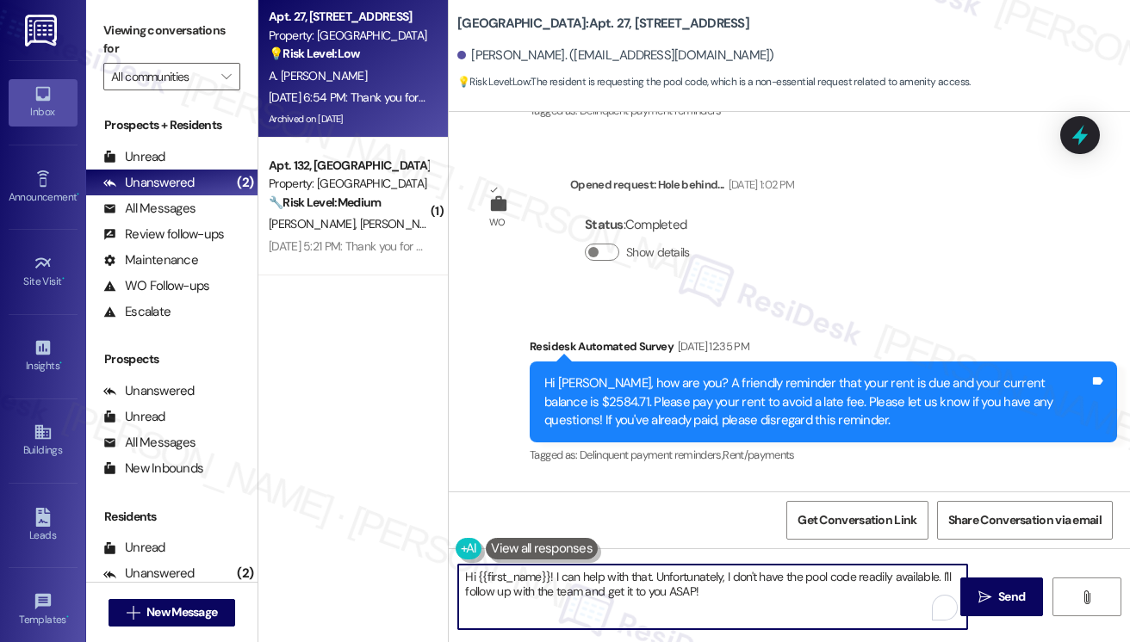
drag, startPoint x: 725, startPoint y: 594, endPoint x: 553, endPoint y: 577, distance: 173.1
click at [553, 577] on textarea "Hi {{first_name}}! I can help with that. Unfortunately, I don't have the pool c…" at bounding box center [712, 597] width 509 height 65
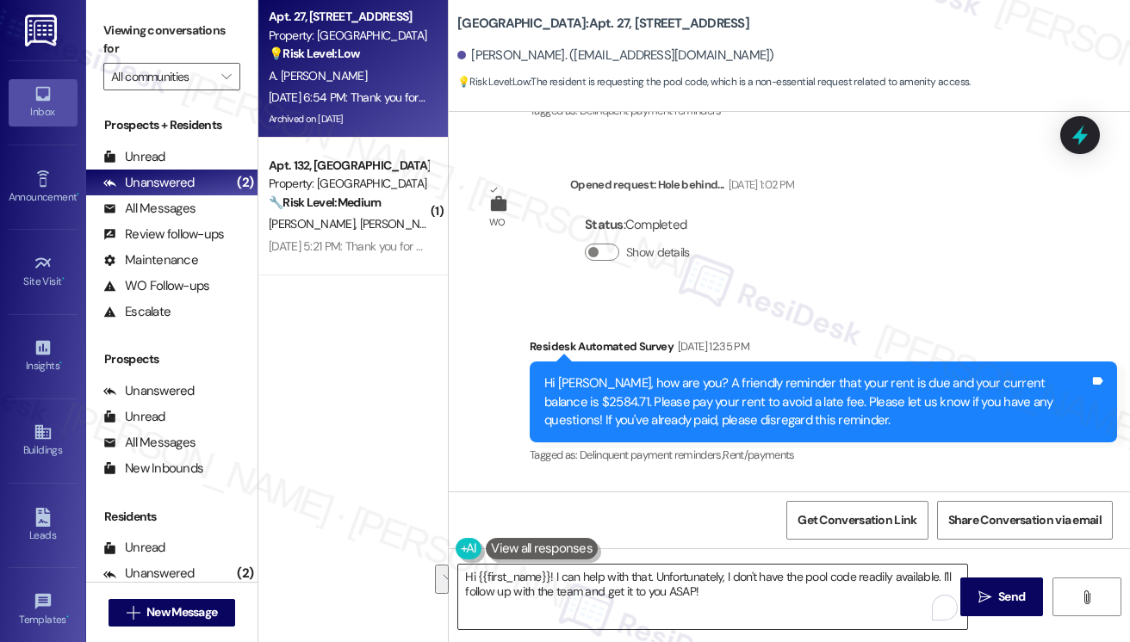
click at [602, 567] on textarea "Hi {{first_name}}! I can help with that. Unfortunately, I don't have the pool c…" at bounding box center [712, 597] width 509 height 65
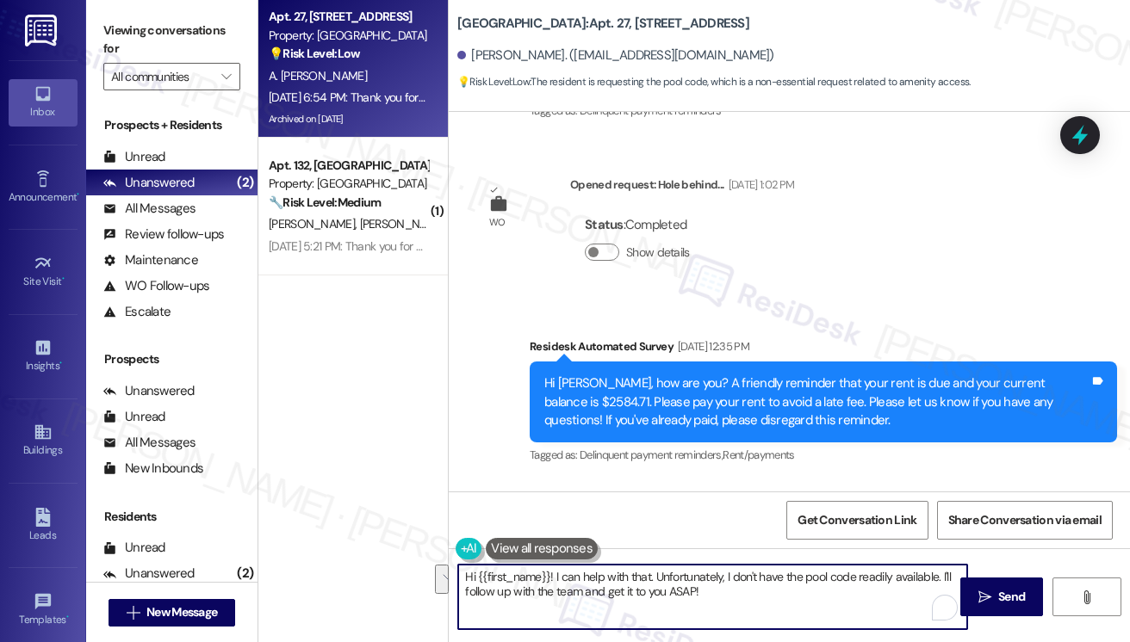
drag, startPoint x: 744, startPoint y: 592, endPoint x: 586, endPoint y: 554, distance: 162.1
click at [557, 564] on div "Hi {{first_name}}! I can help with that. Unfortunately, I don't have the pool c…" at bounding box center [704, 597] width 511 height 66
drag, startPoint x: 634, startPoint y: 593, endPoint x: 647, endPoint y: 592, distance: 13.0
click at [634, 593] on textarea "Hi {{first_name}}, I hope you had a great weekend! Just wanted to check if you …" at bounding box center [712, 597] width 509 height 65
type textarea "Hi {{first_name}}, I hope you had a great weekend! Just wanted to check if you …"
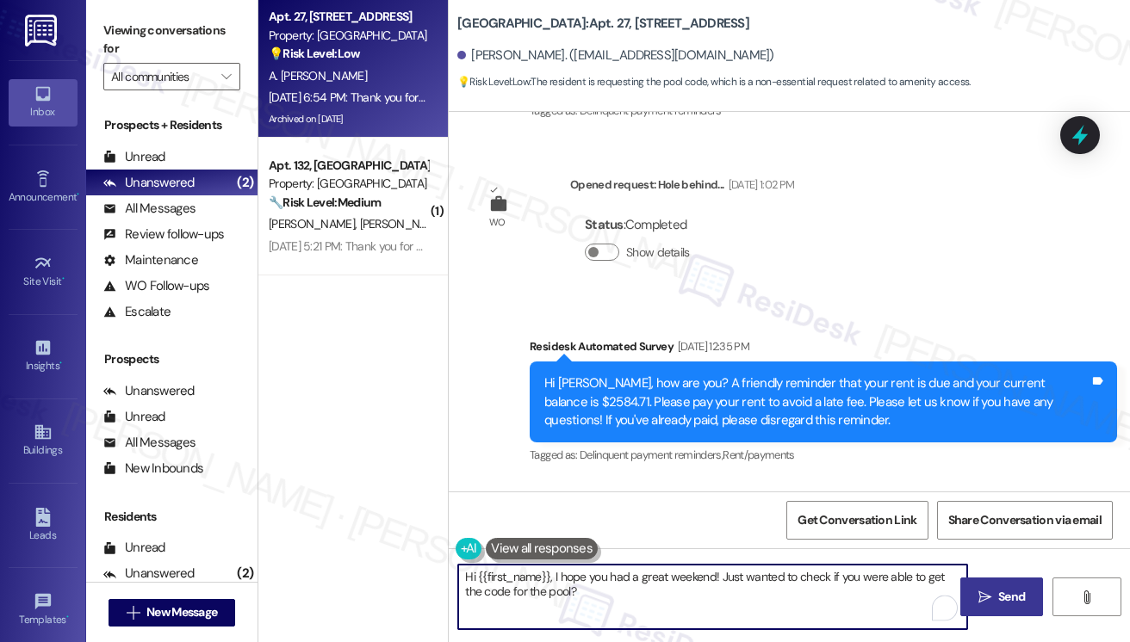
click at [985, 598] on icon "" at bounding box center [984, 598] width 13 height 14
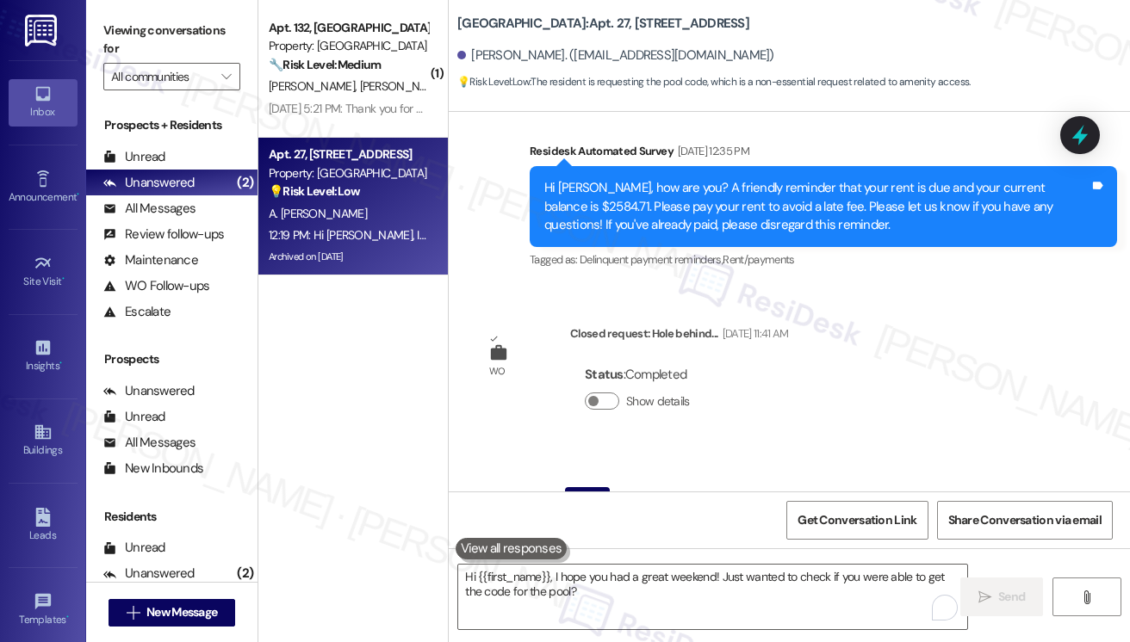
scroll to position [16413, 0]
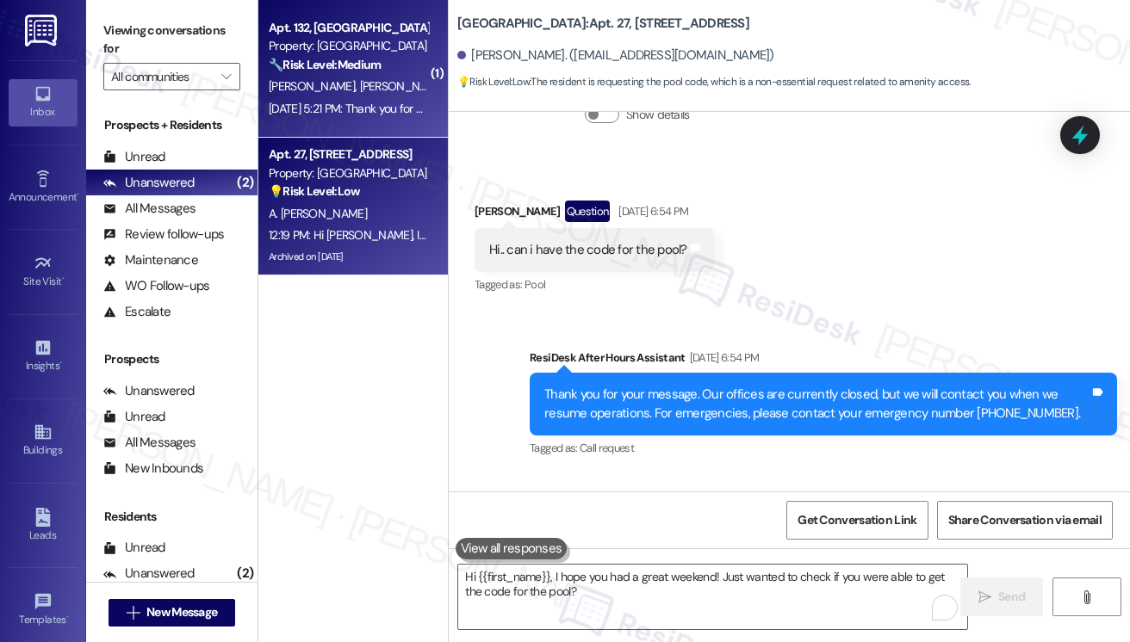
click at [379, 96] on div "[PERSON_NAME] [PERSON_NAME]" at bounding box center [348, 87] width 163 height 22
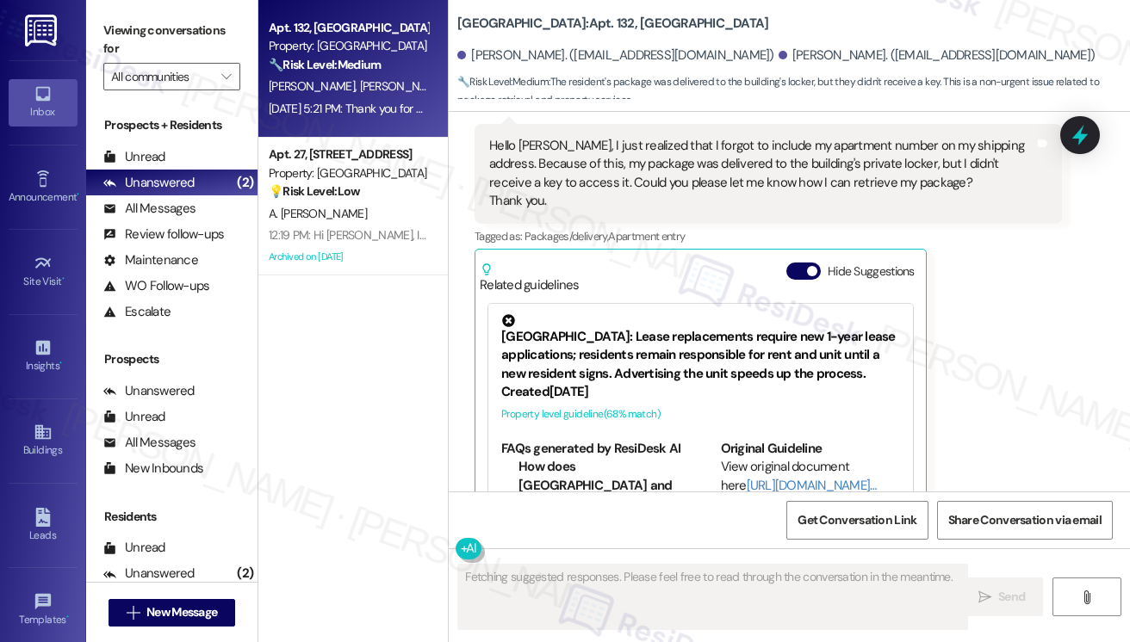
scroll to position [7723, 0]
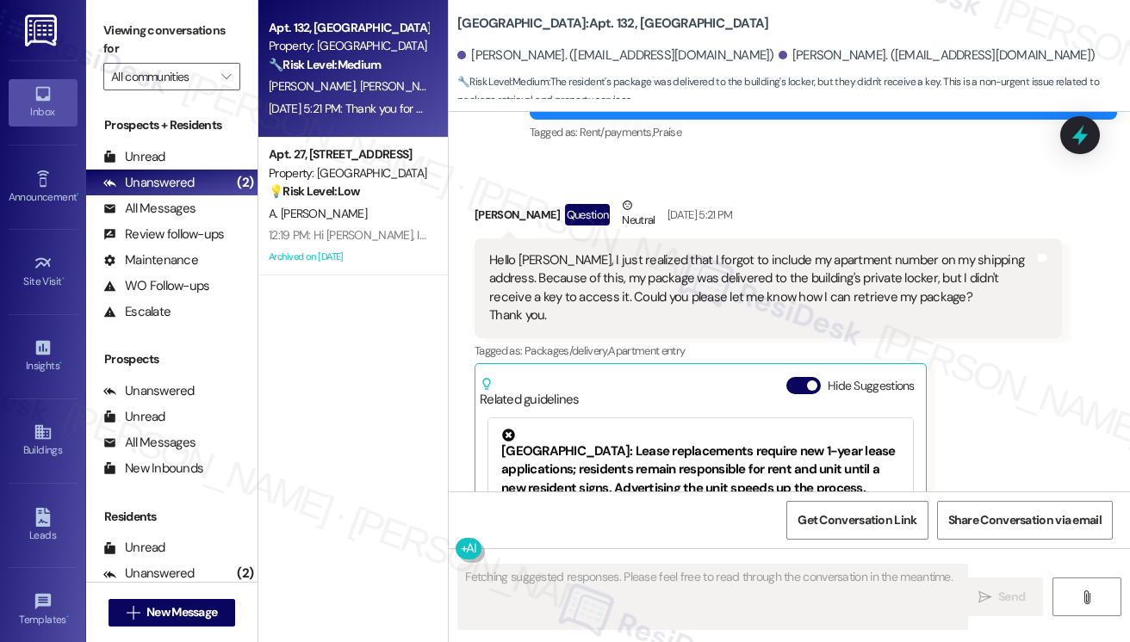
click at [615, 253] on div "Hello [PERSON_NAME], I just realized that I forgot to include my apartment numb…" at bounding box center [761, 288] width 545 height 74
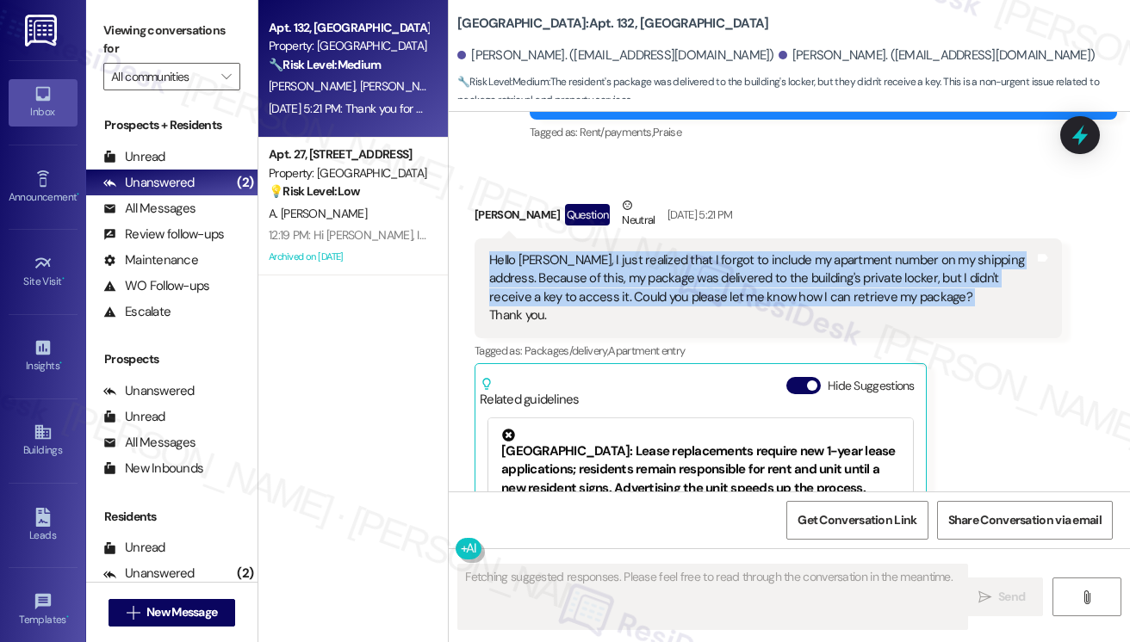
click at [615, 253] on div "Hello [PERSON_NAME], I just realized that I forgot to include my apartment numb…" at bounding box center [761, 288] width 545 height 74
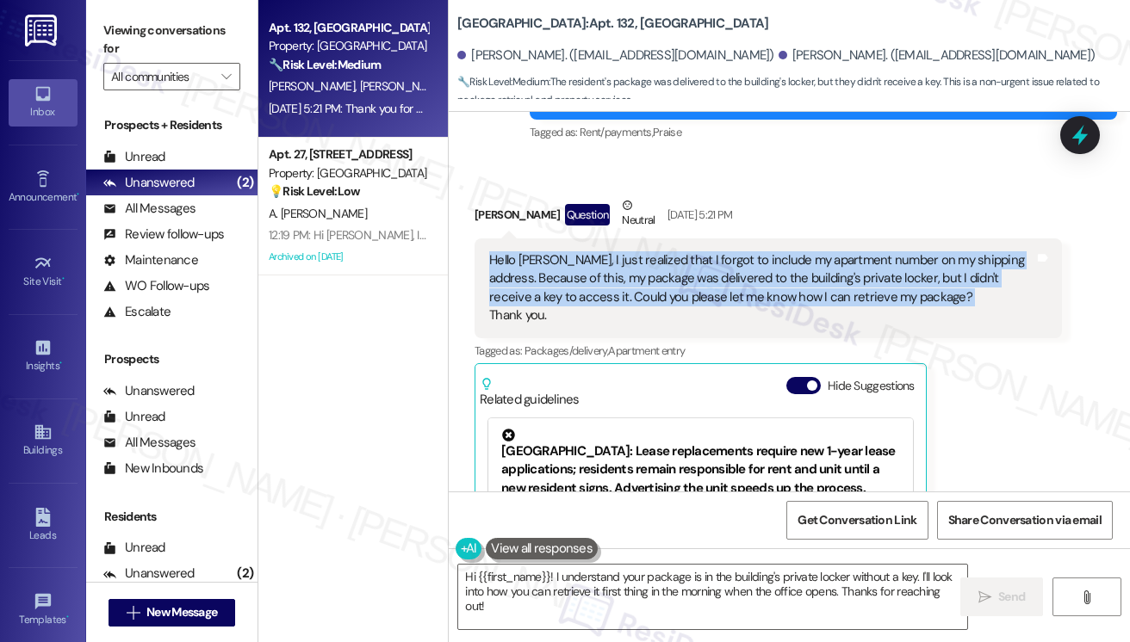
click at [630, 264] on div "Hello [PERSON_NAME], I just realized that I forgot to include my apartment numb…" at bounding box center [761, 288] width 545 height 74
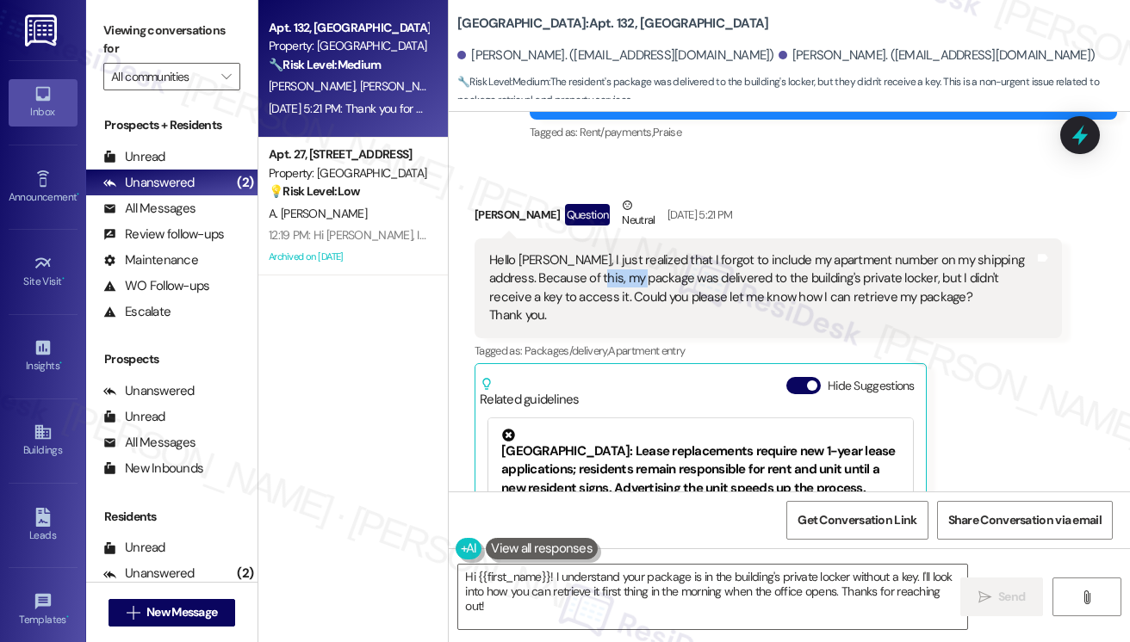
click at [630, 264] on div "Hello [PERSON_NAME], I just realized that I forgot to include my apartment numb…" at bounding box center [761, 288] width 545 height 74
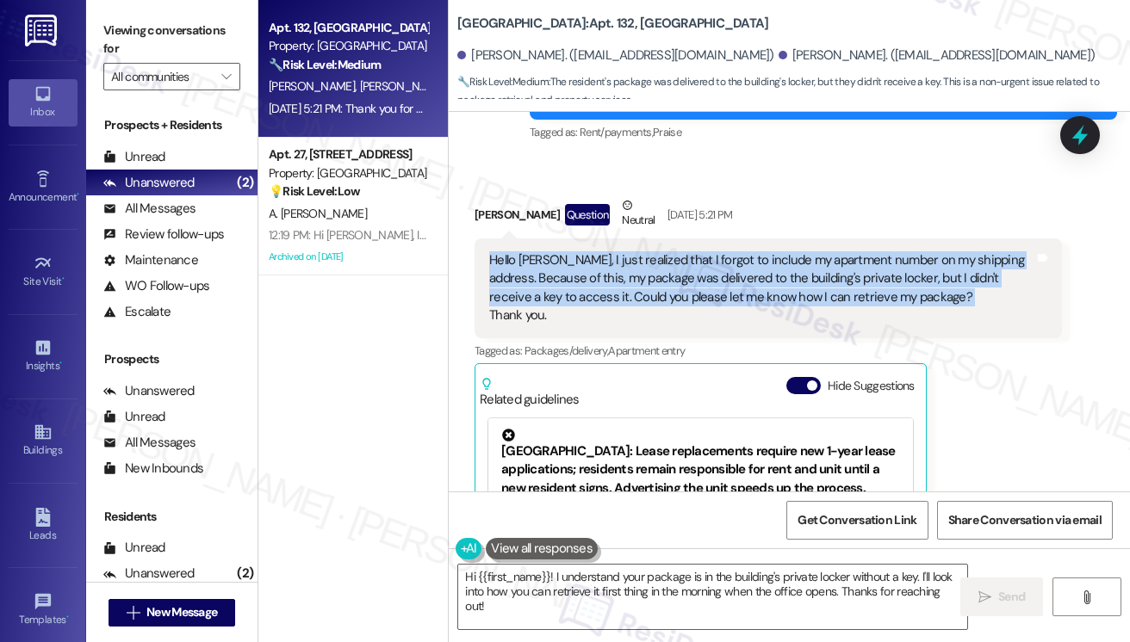
click at [630, 264] on div "Hello [PERSON_NAME], I just realized that I forgot to include my apartment numb…" at bounding box center [761, 288] width 545 height 74
click at [853, 258] on div "Hello [PERSON_NAME], I just realized that I forgot to include my apartment numb…" at bounding box center [761, 288] width 545 height 74
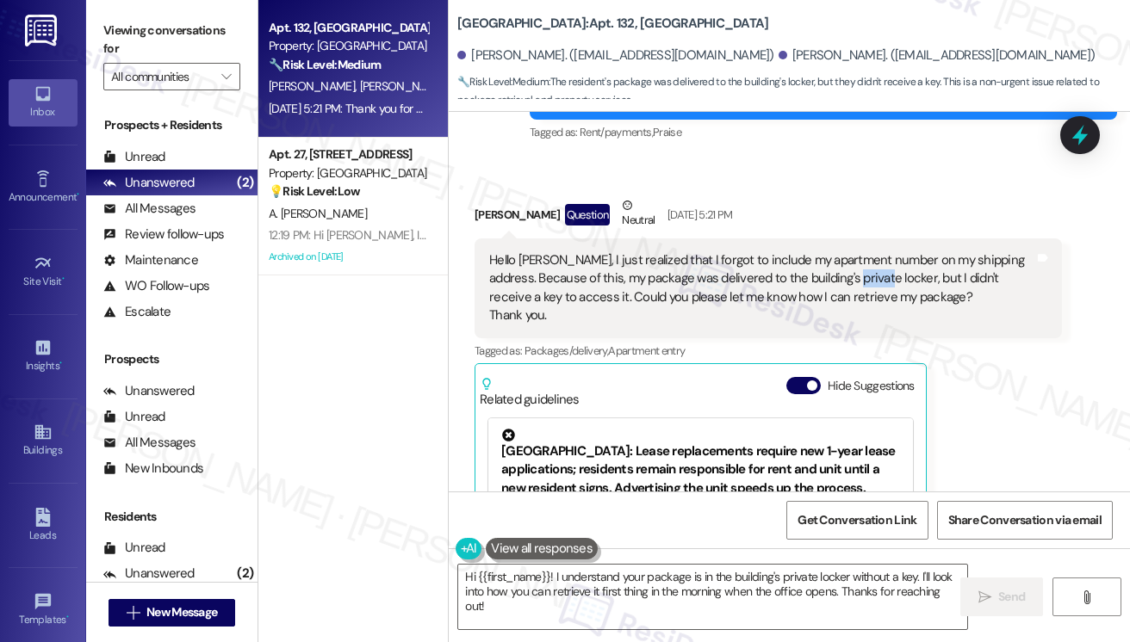
click at [853, 258] on div "Hello [PERSON_NAME], I just realized that I forgot to include my apartment numb…" at bounding box center [761, 288] width 545 height 74
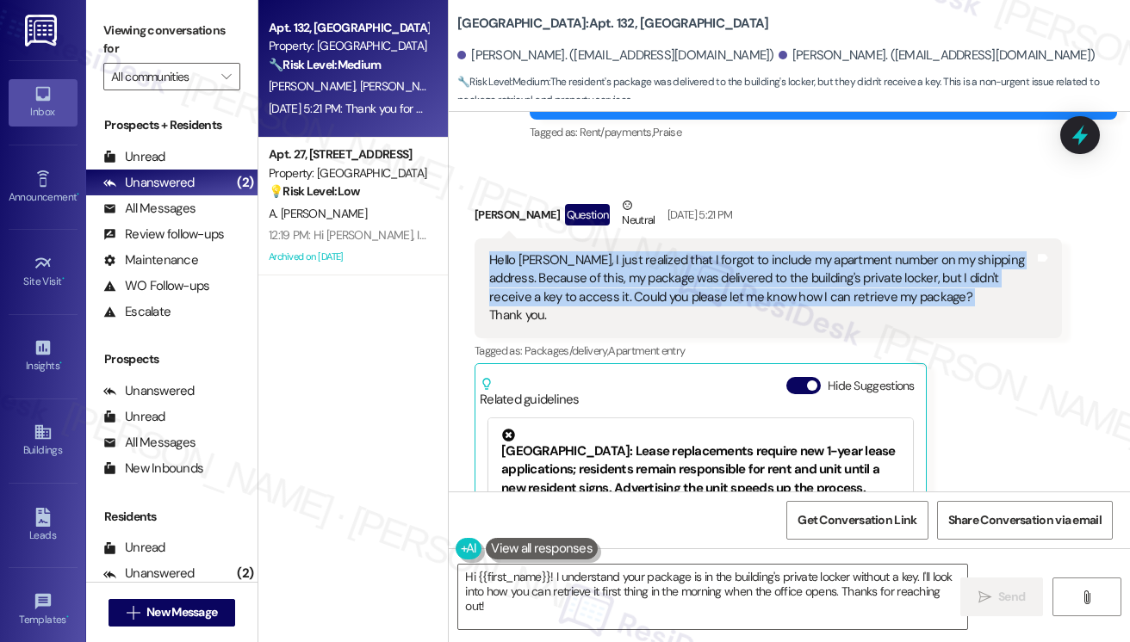
click at [853, 258] on div "Hello [PERSON_NAME], I just realized that I forgot to include my apartment numb…" at bounding box center [761, 288] width 545 height 74
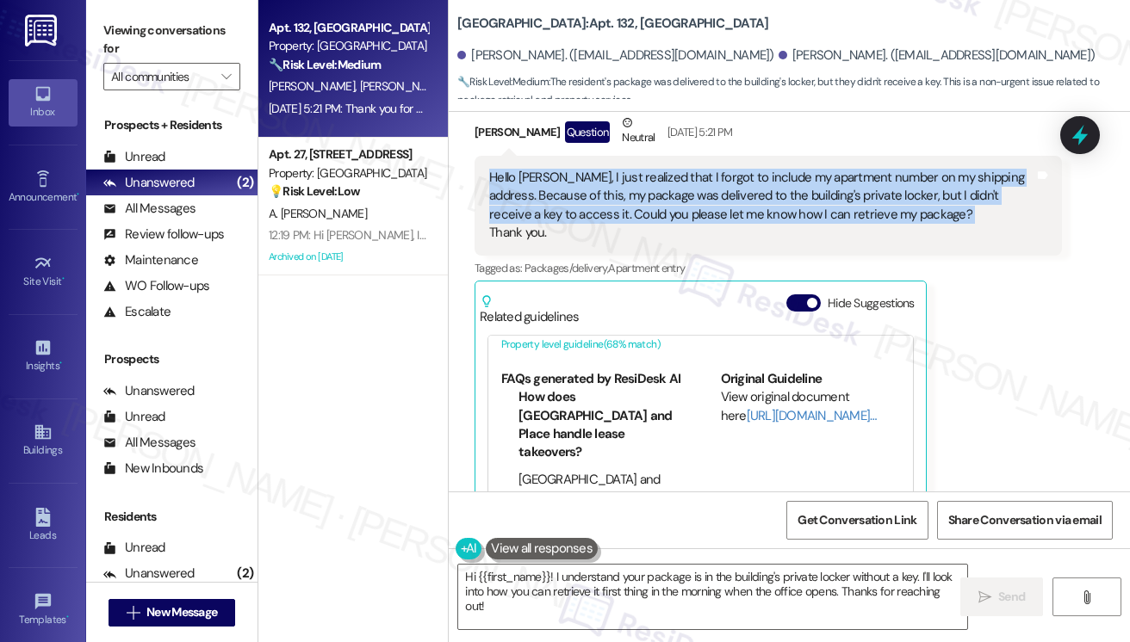
scroll to position [0, 0]
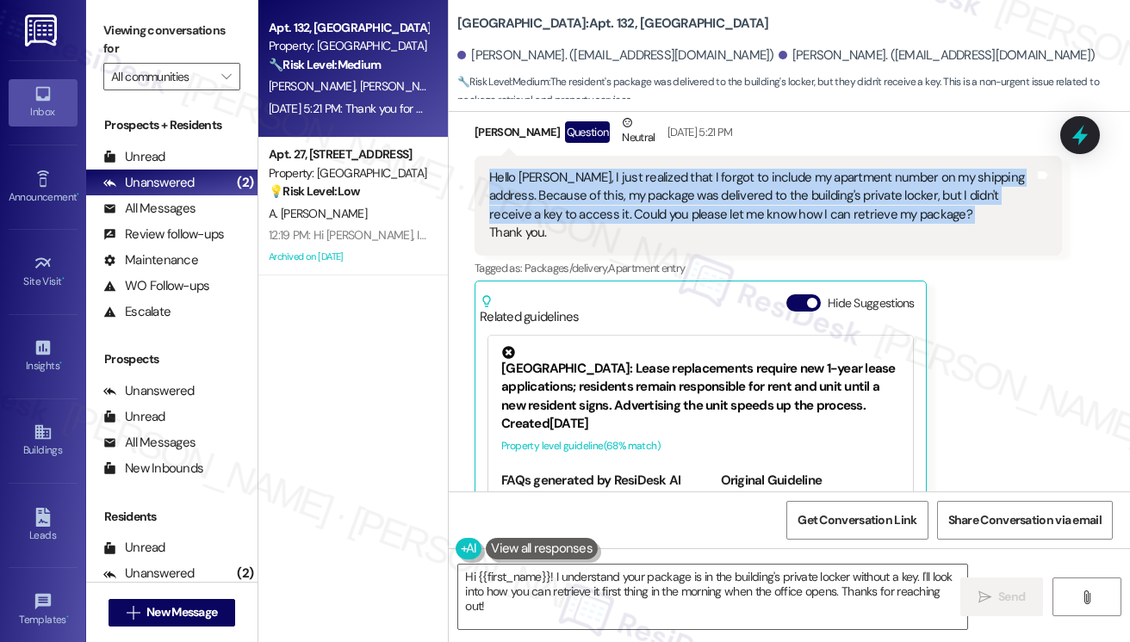
click at [714, 178] on div "Hello [PERSON_NAME], I just realized that I forgot to include my apartment numb…" at bounding box center [761, 206] width 545 height 74
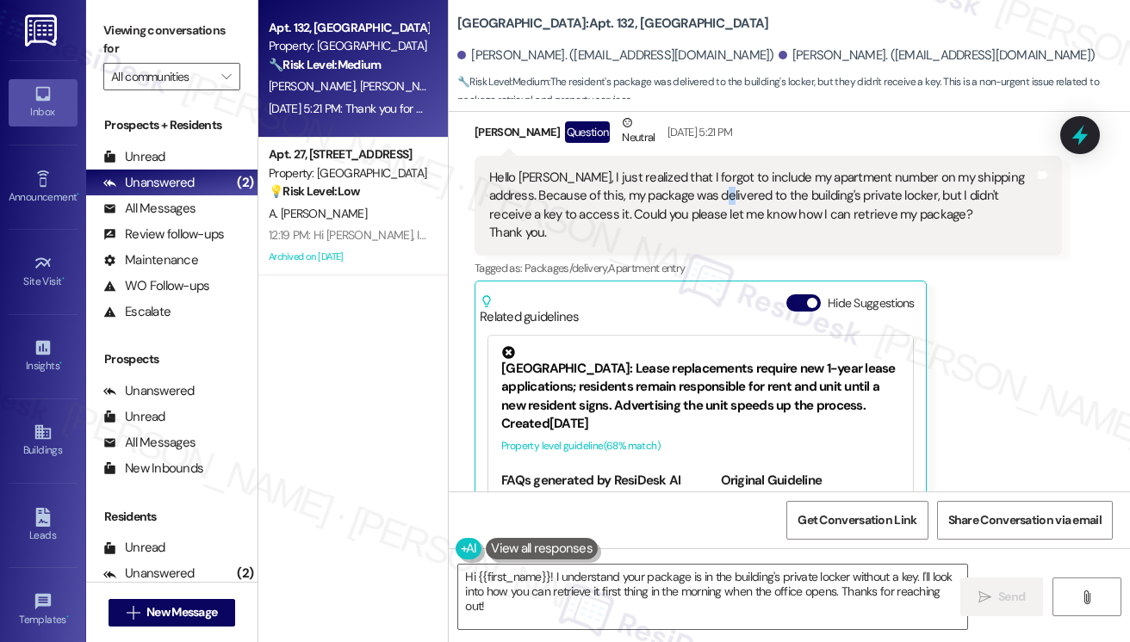
click at [714, 178] on div "Hello [PERSON_NAME], I just realized that I forgot to include my apartment numb…" at bounding box center [761, 206] width 545 height 74
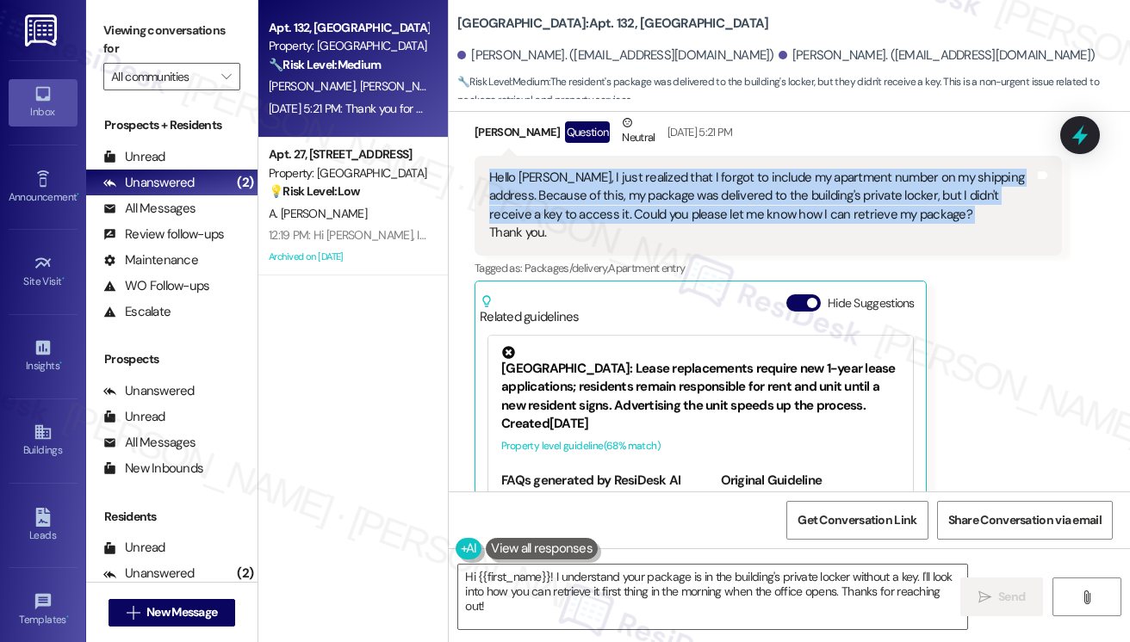
click at [714, 178] on div "Hello [PERSON_NAME], I just realized that I forgot to include my apartment numb…" at bounding box center [761, 206] width 545 height 74
drag, startPoint x: 454, startPoint y: 11, endPoint x: 586, endPoint y: 9, distance: 131.8
click at [586, 9] on div "[GEOGRAPHIC_DATA]: Apt. 132, [GEOGRAPHIC_DATA] [PERSON_NAME]. ([EMAIL_ADDRESS][…" at bounding box center [789, 51] width 681 height 95
copy b "[GEOGRAPHIC_DATA]"
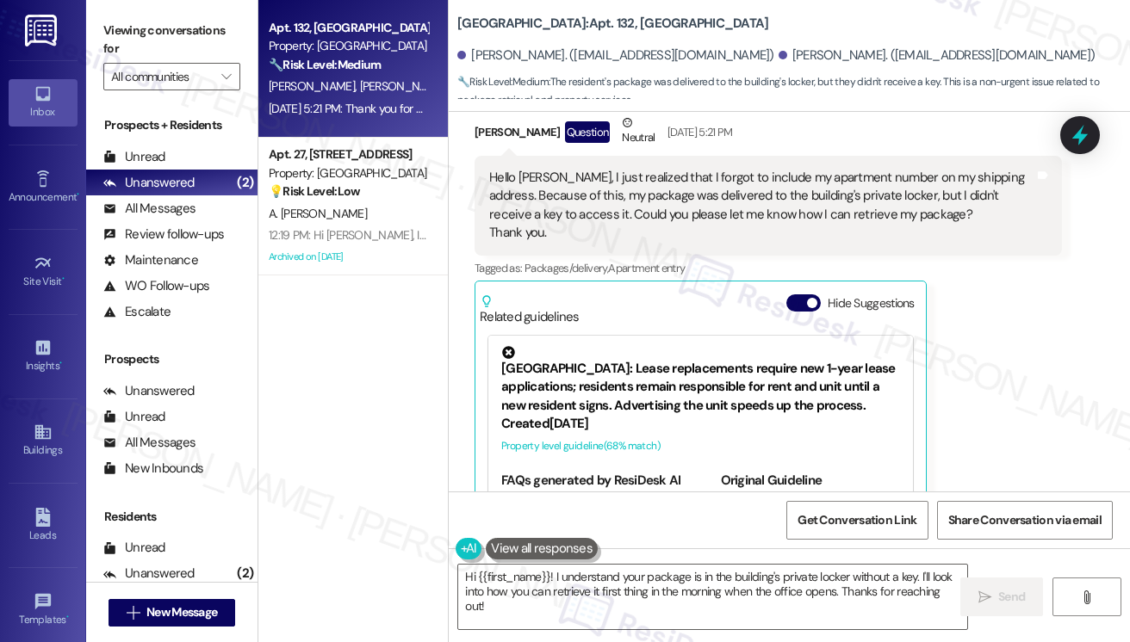
click at [116, 51] on label "Viewing conversations for" at bounding box center [171, 40] width 137 height 46
click at [139, 28] on label "Viewing conversations for" at bounding box center [171, 40] width 137 height 46
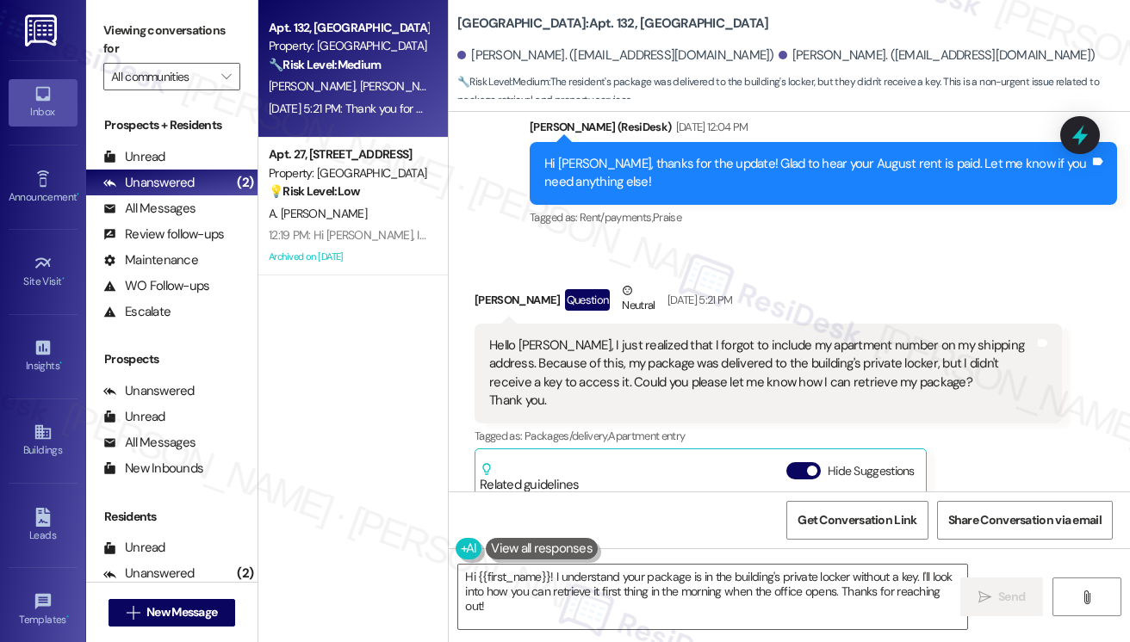
scroll to position [7548, 0]
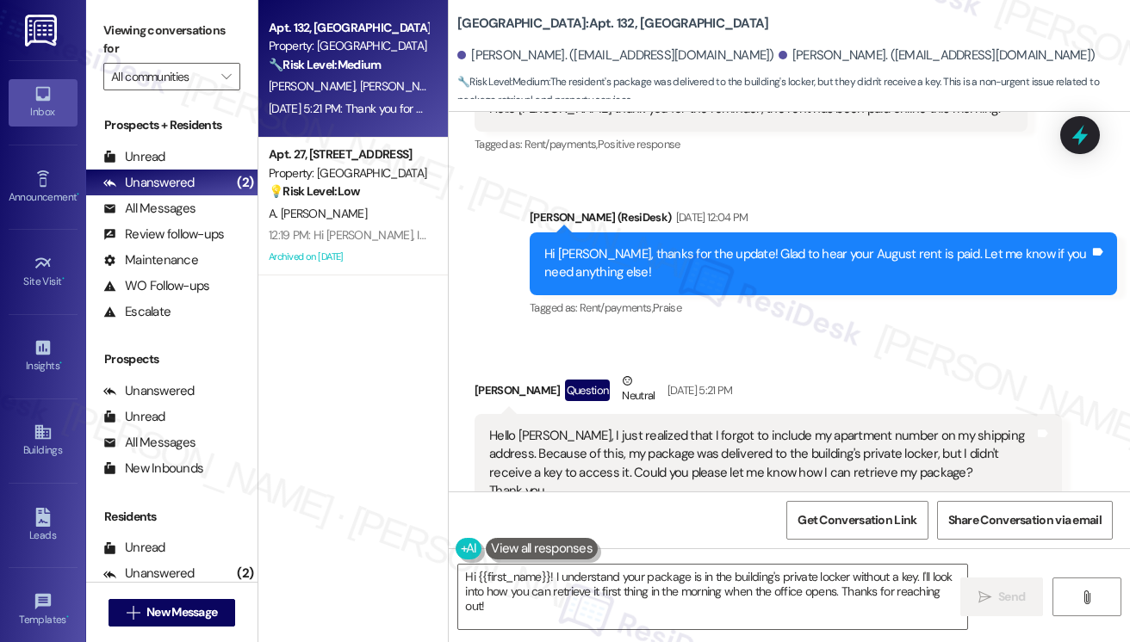
click at [503, 57] on div "[PERSON_NAME]. ([EMAIL_ADDRESS][DOMAIN_NAME])" at bounding box center [615, 55] width 317 height 18
copy div "[PERSON_NAME]"
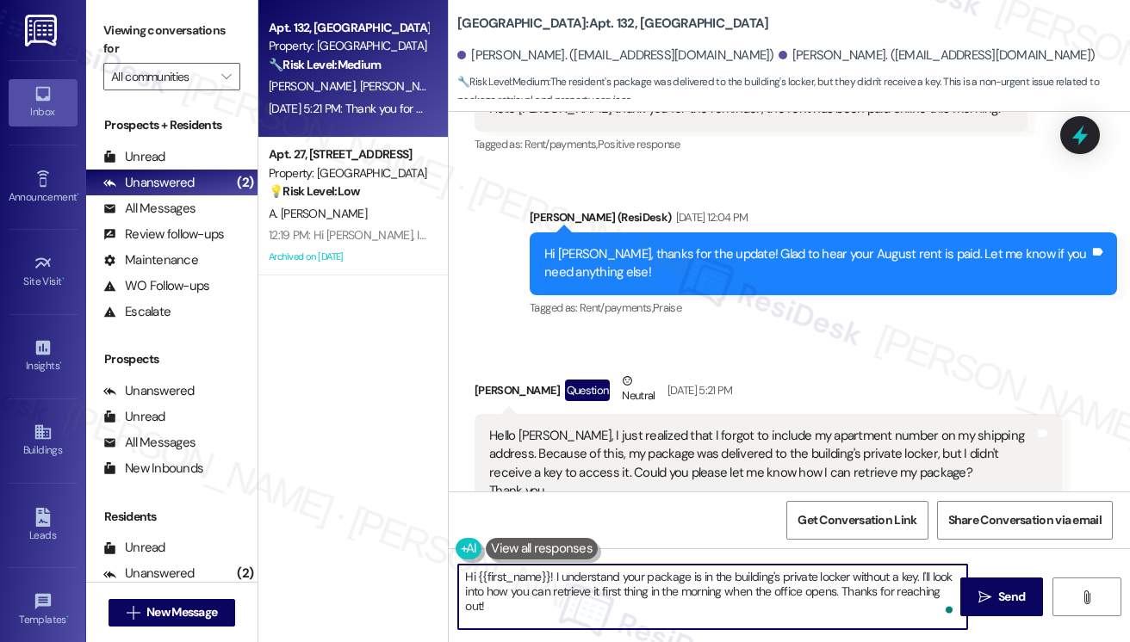
drag, startPoint x: 478, startPoint y: 578, endPoint x: 549, endPoint y: 564, distance: 71.9
click at [549, 565] on textarea "Hi {{first_name}}! I understand your package is in the building's private locke…" at bounding box center [712, 597] width 509 height 65
paste textarea "[PERSON_NAME]"
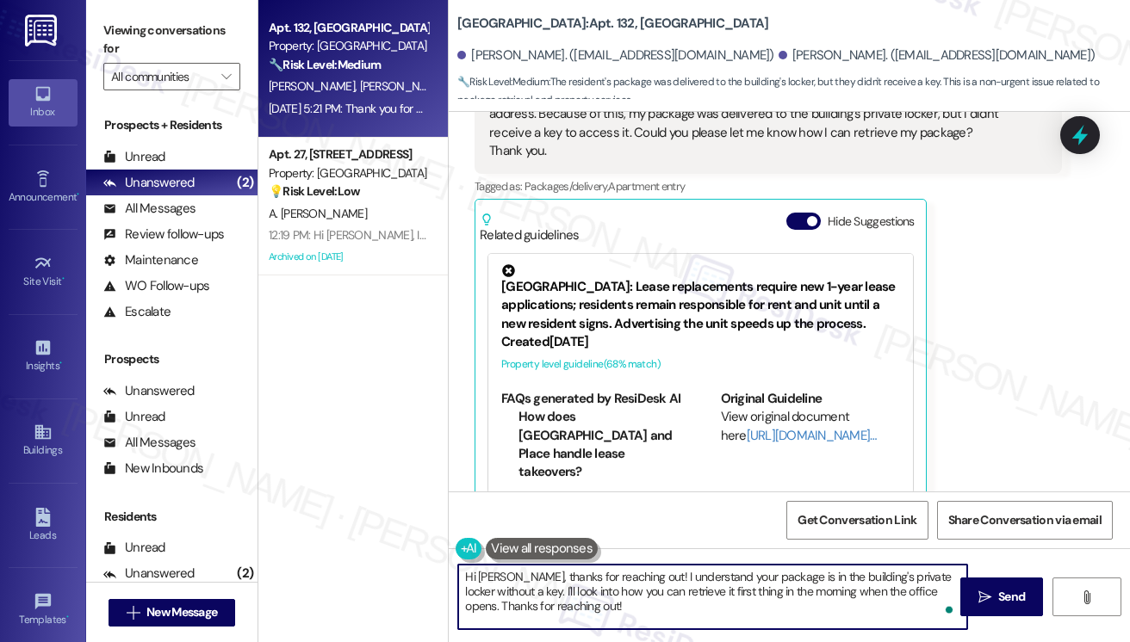
scroll to position [7634, 0]
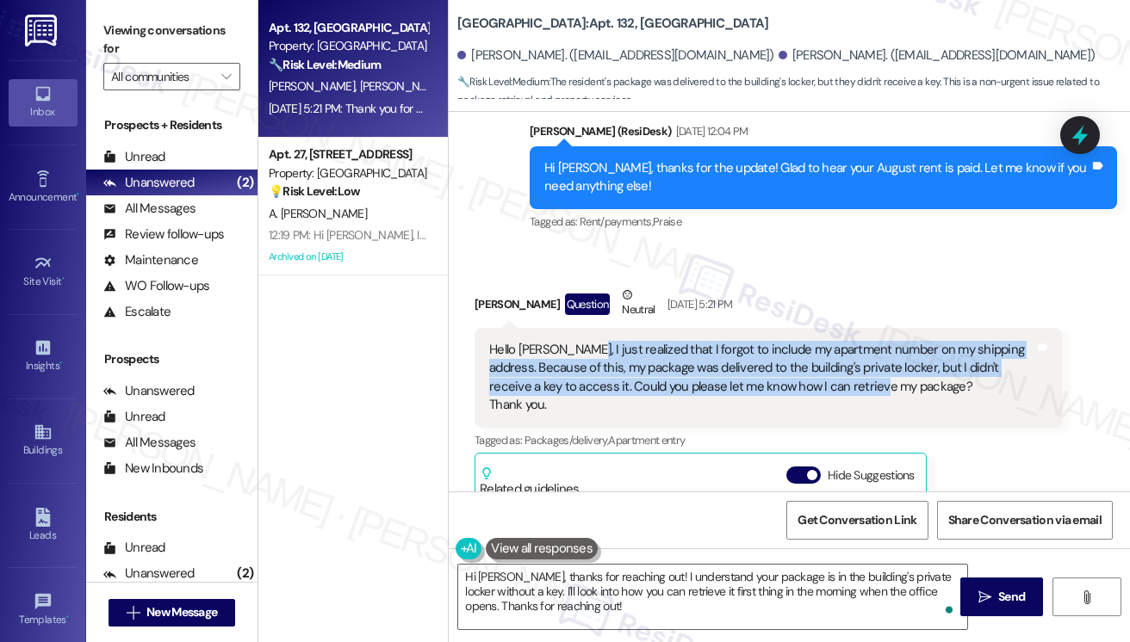
drag, startPoint x: 571, startPoint y: 323, endPoint x: 844, endPoint y: 371, distance: 277.2
click at [844, 371] on div "Hello [PERSON_NAME], I just realized that I forgot to include my apartment numb…" at bounding box center [761, 378] width 545 height 74
click at [821, 350] on div "Hello [PERSON_NAME], I just realized that I forgot to include my apartment numb…" at bounding box center [761, 378] width 545 height 74
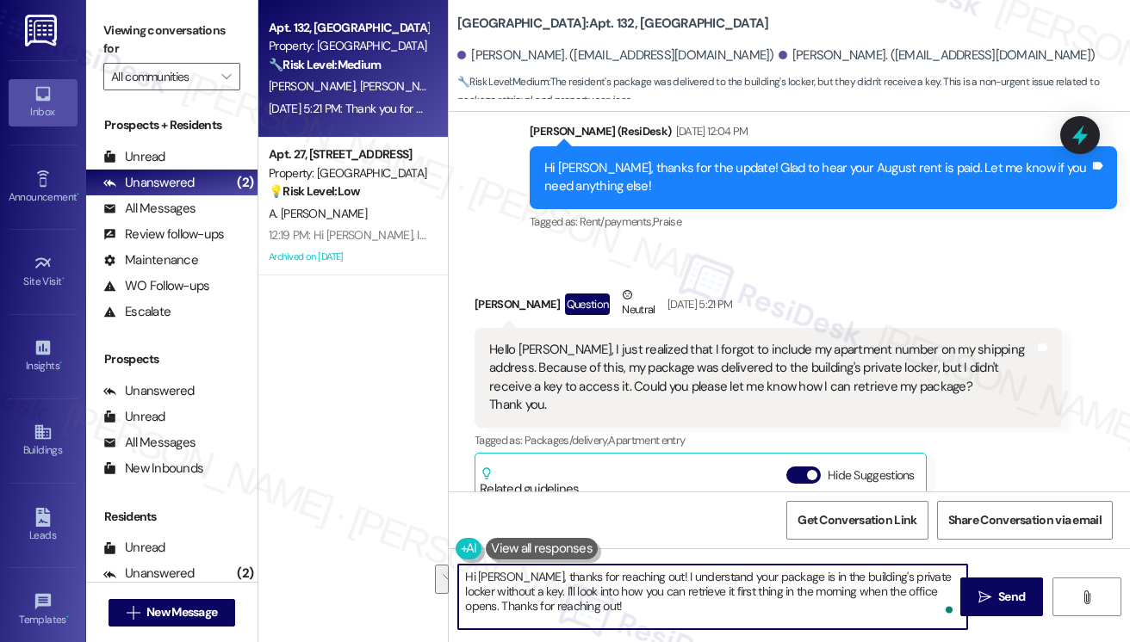
drag, startPoint x: 534, startPoint y: 588, endPoint x: 661, endPoint y: 616, distance: 130.4
click at [661, 616] on textarea "Hi [PERSON_NAME], thanks for reaching out! I understand your package is in the …" at bounding box center [712, 597] width 509 height 65
type textarea "Hi [PERSON_NAME], thanks for reaching out! I understand your package is in the …"
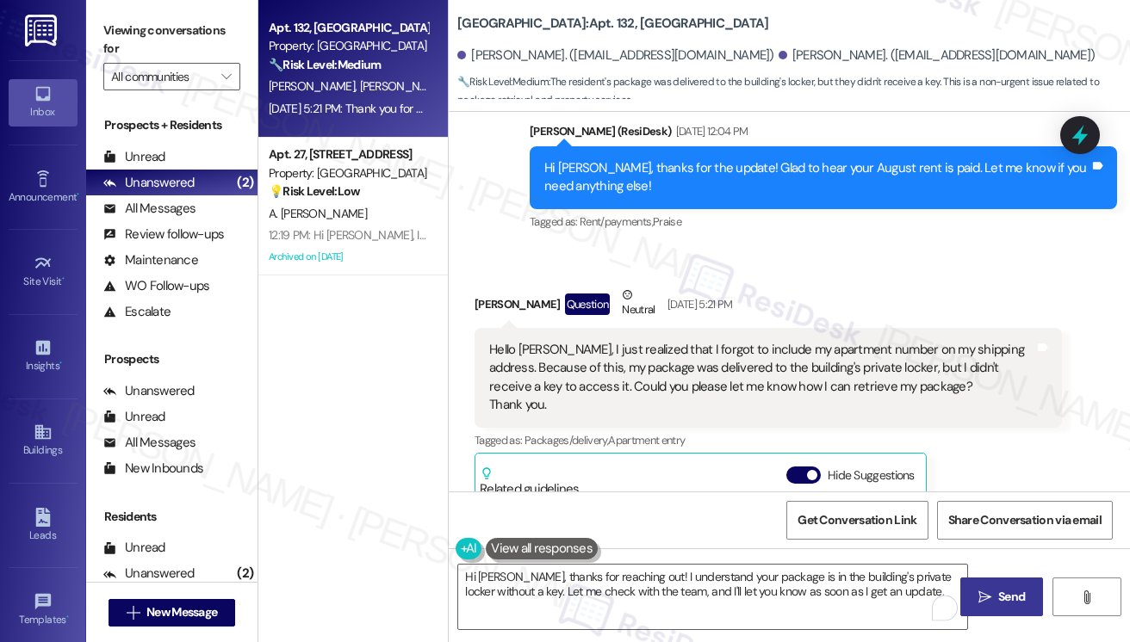
click at [1002, 592] on span "Send" at bounding box center [1011, 597] width 27 height 18
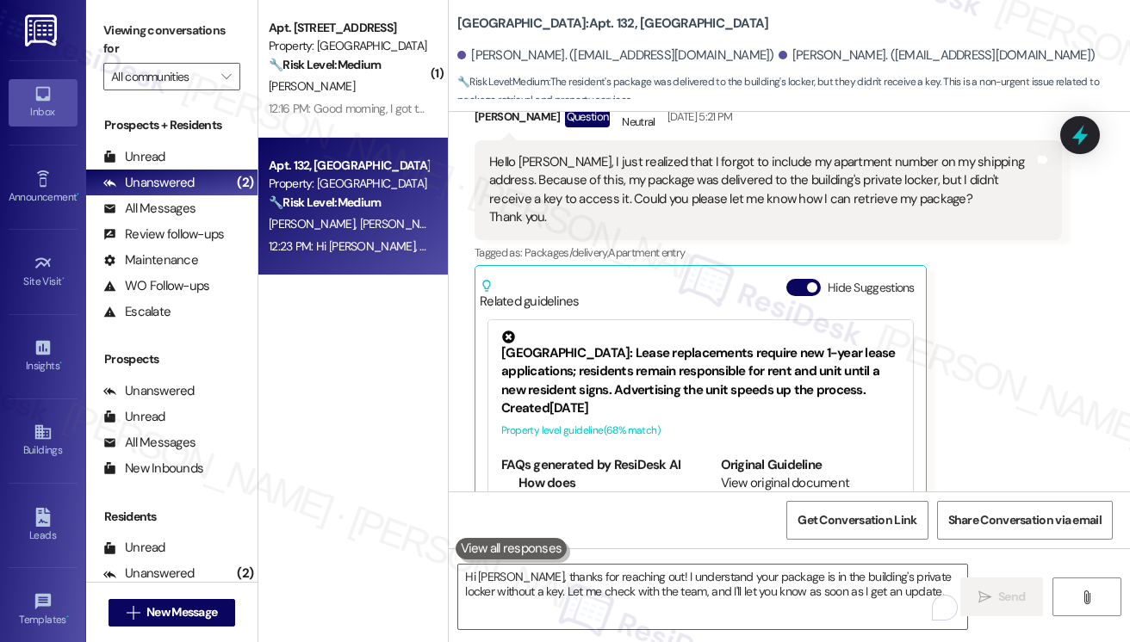
scroll to position [7637, 0]
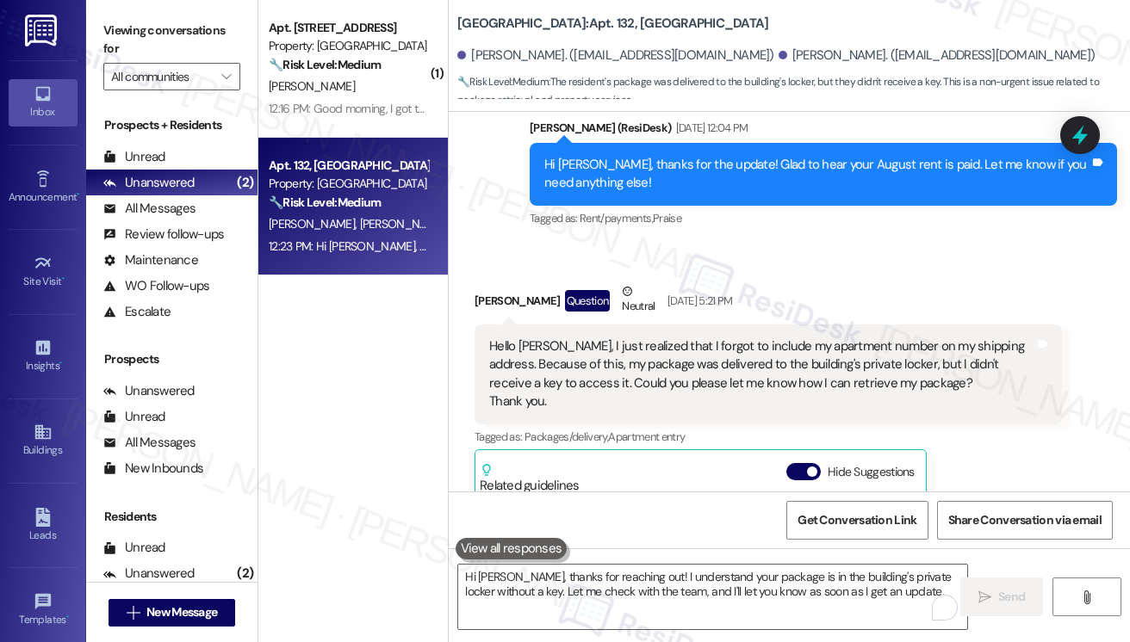
click at [753, 325] on div "Hello [PERSON_NAME], I just realized that I forgot to include my apartment numb…" at bounding box center [767, 375] width 587 height 100
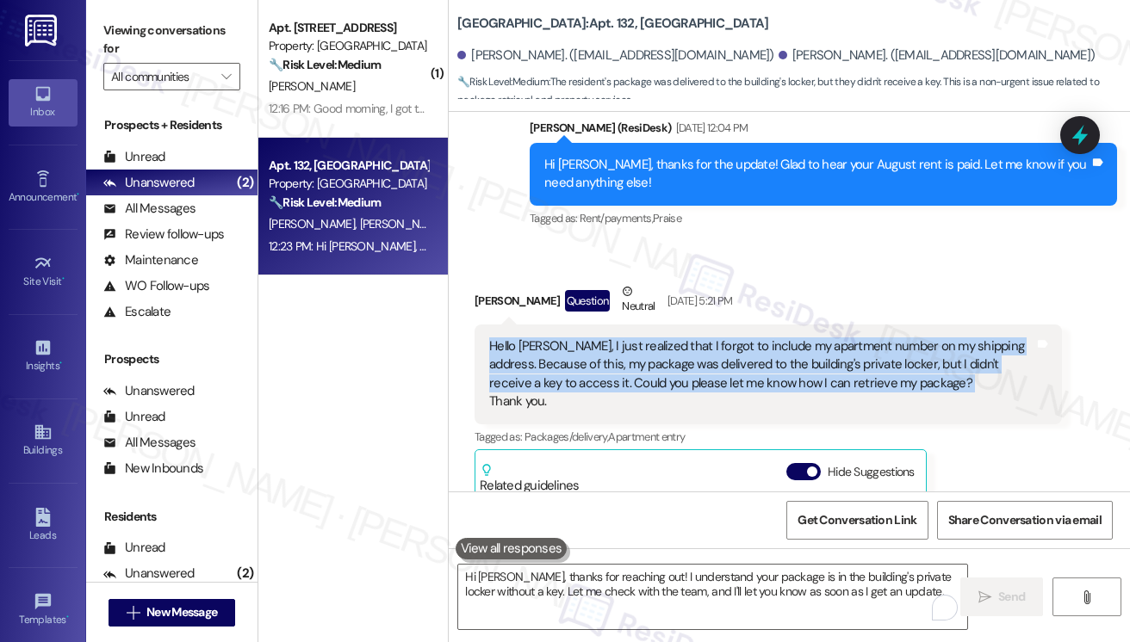
click at [752, 325] on div "Hello [PERSON_NAME], I just realized that I forgot to include my apartment numb…" at bounding box center [767, 375] width 587 height 100
copy div "Hello [PERSON_NAME], I just realized that I forgot to include my apartment numb…"
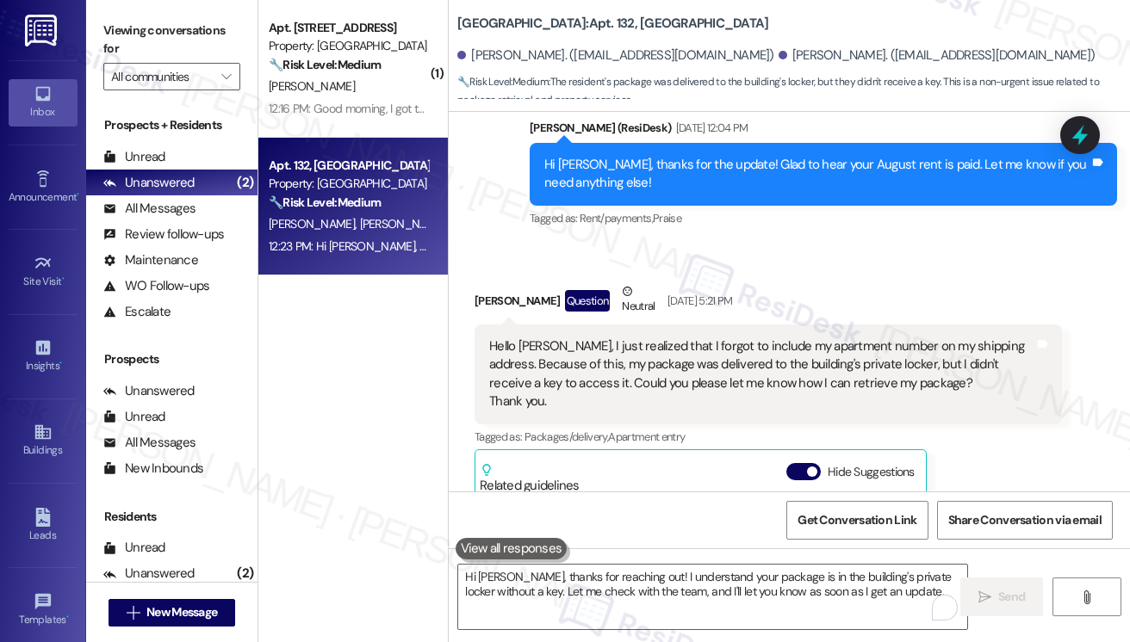
click at [141, 38] on label "Viewing conversations for" at bounding box center [171, 40] width 137 height 46
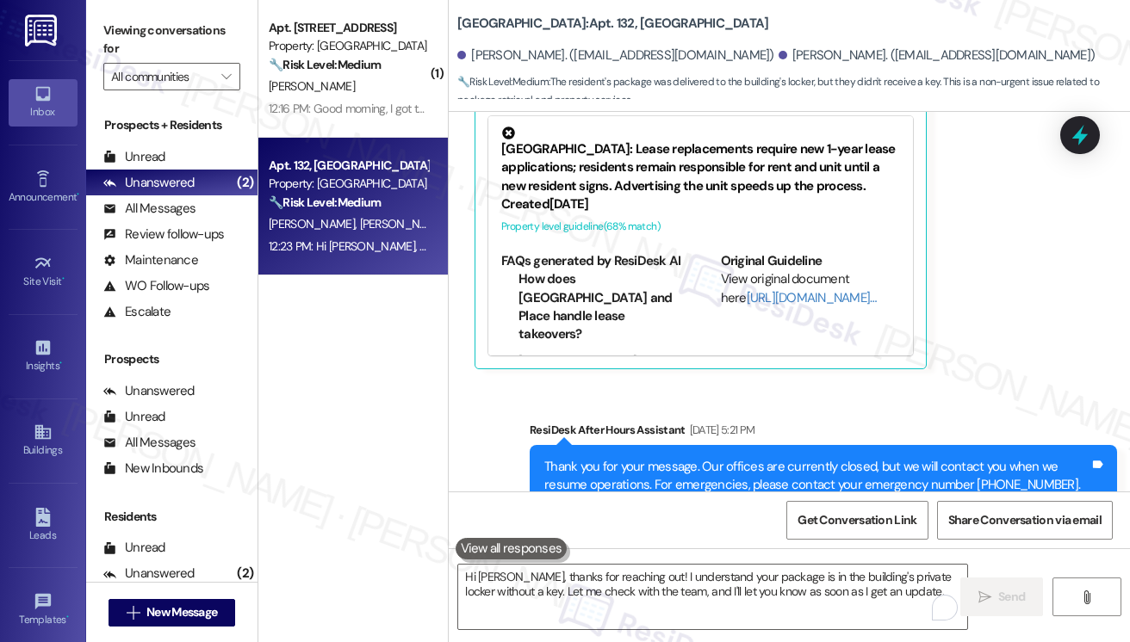
scroll to position [8240, 0]
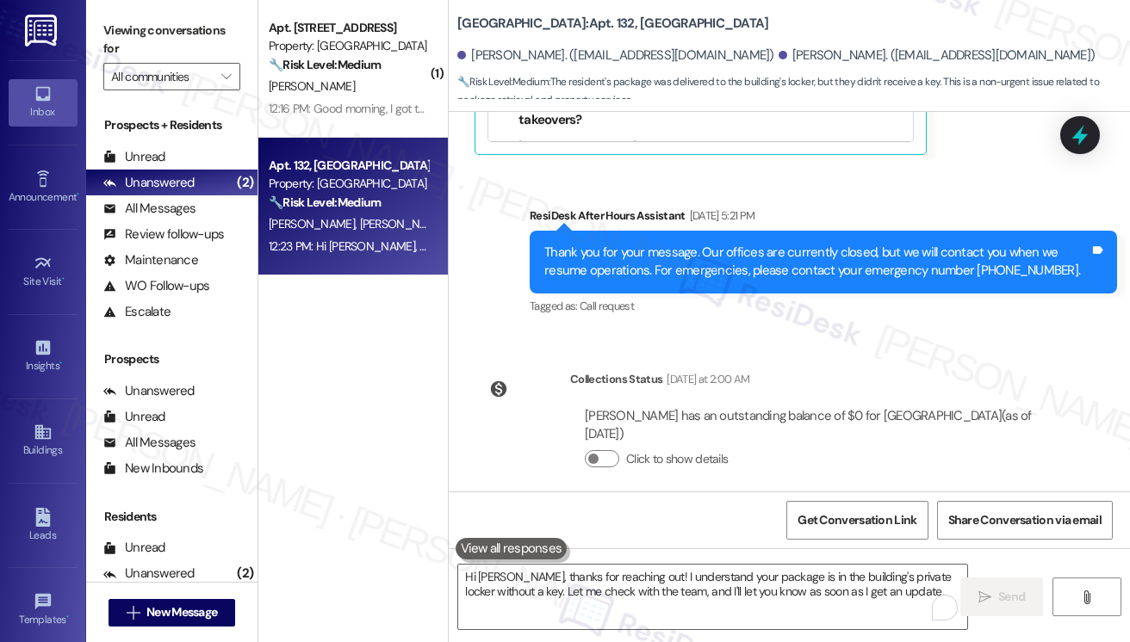
click at [114, 24] on label "Viewing conversations for" at bounding box center [171, 40] width 137 height 46
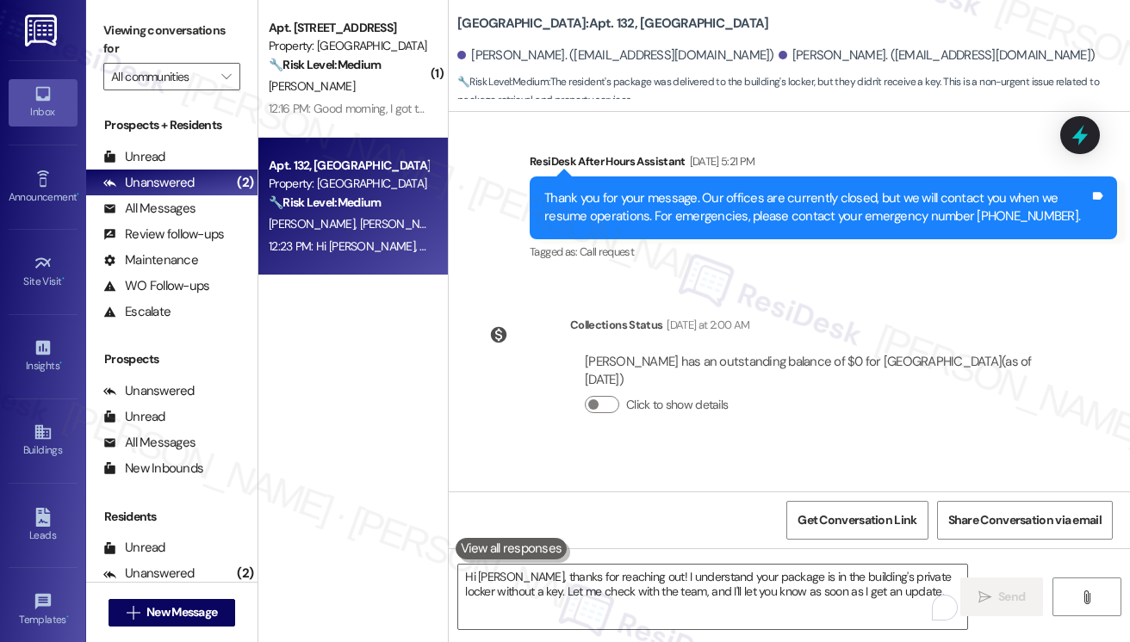
scroll to position [8375, 0]
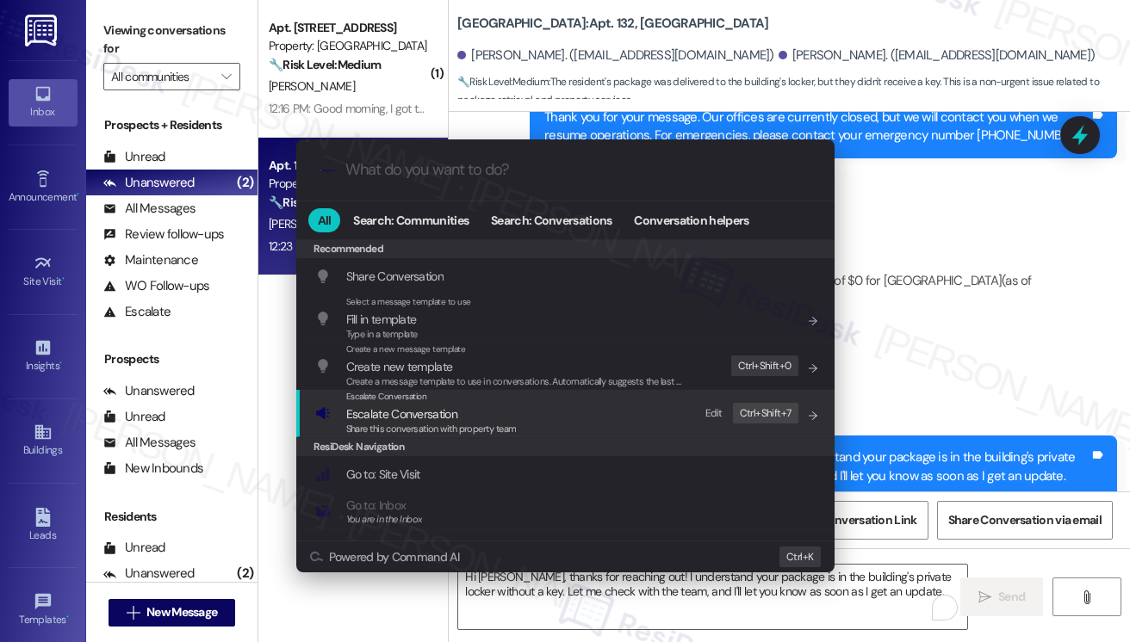
click at [393, 412] on span "Escalate Conversation" at bounding box center [401, 413] width 111 height 15
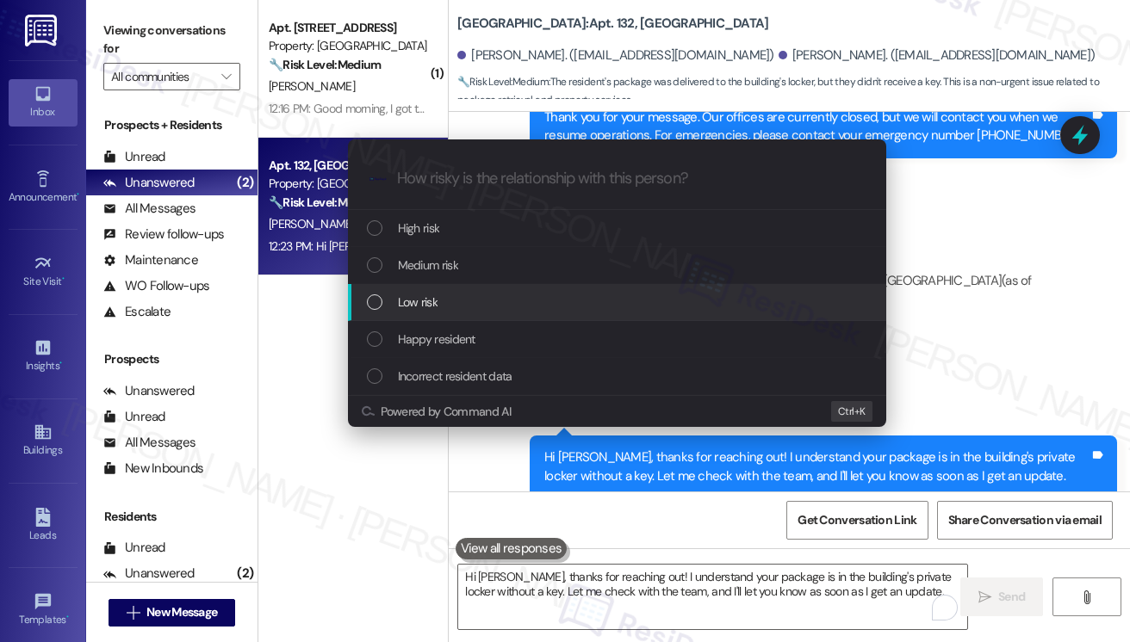
click at [407, 298] on span "Low risk" at bounding box center [418, 302] width 40 height 19
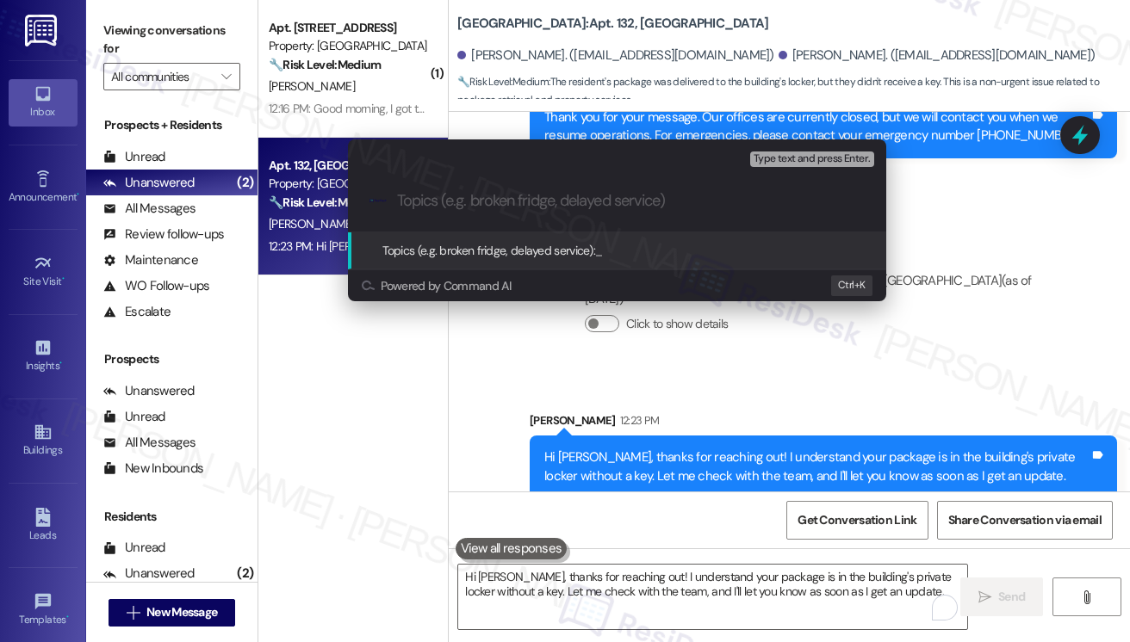
paste input "Help Retrieving Package From Building Locker"
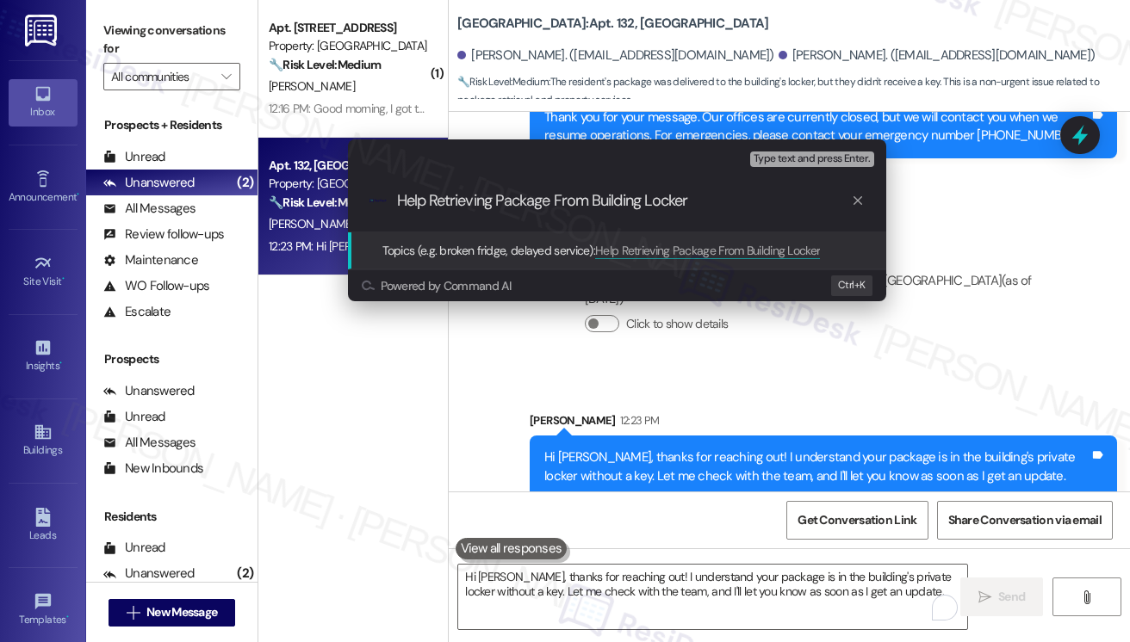
type input "Help Retrieving Package From Building Locker"
click at [761, 214] on div ".cls-1{fill:#0a055f;}.cls-2{fill:#0cc4c4;} resideskLogoBlueOrange Help Retrievi…" at bounding box center [617, 200] width 538 height 61
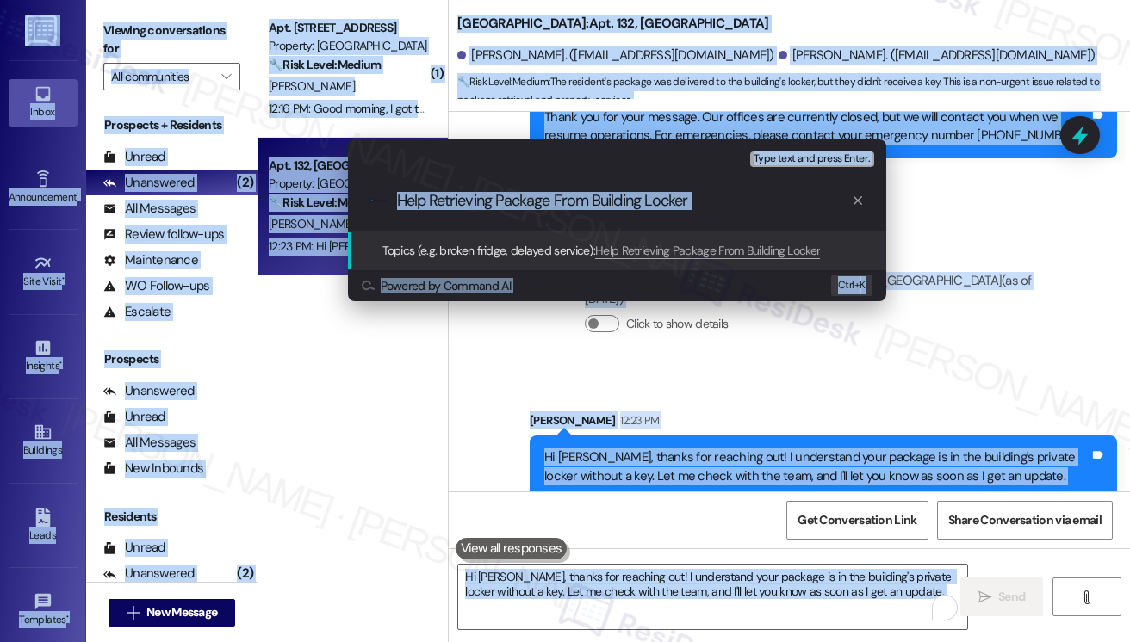
copy body "Lorem Ip do Sitam Consectetura • Elit S Doei Temporincidi Utla Etdol • Ma al En…"
click at [759, 211] on div ".cls-1{fill:#0a055f;}.cls-2{fill:#0cc4c4;} resideskLogoBlueOrange Help Retrievi…" at bounding box center [617, 200] width 538 height 61
click at [754, 209] on input "Help Retrieving Package From Building Locker" at bounding box center [624, 201] width 454 height 18
click at [707, 203] on input "Help Retrieving Package From Building Locker" at bounding box center [624, 201] width 454 height 18
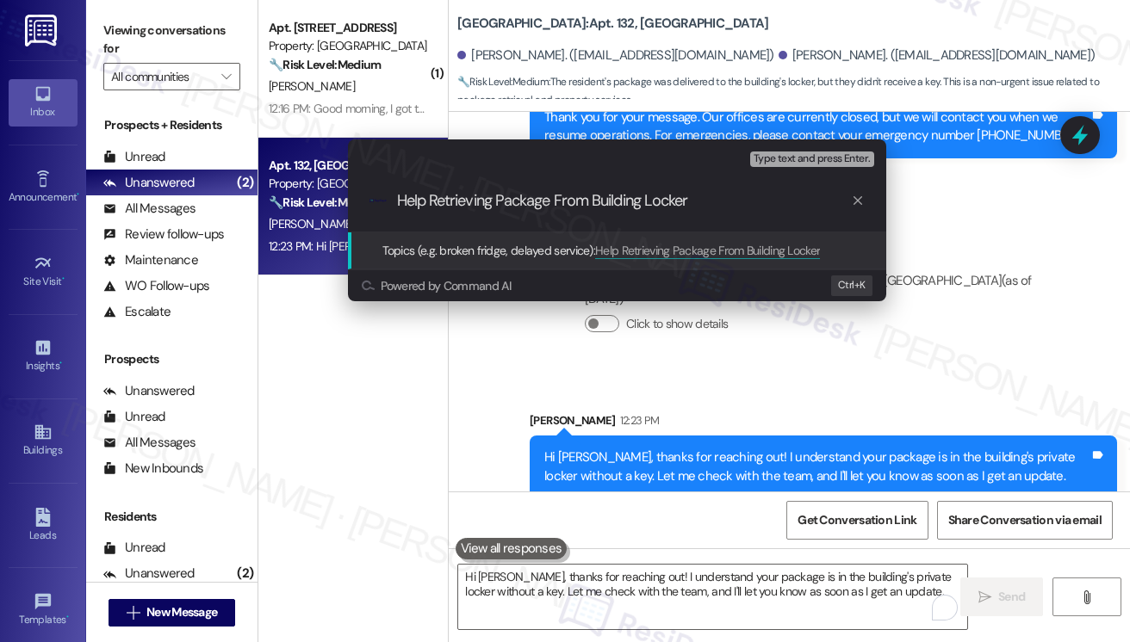
click at [642, 192] on input "Help Retrieving Package From Building Locker" at bounding box center [624, 201] width 454 height 18
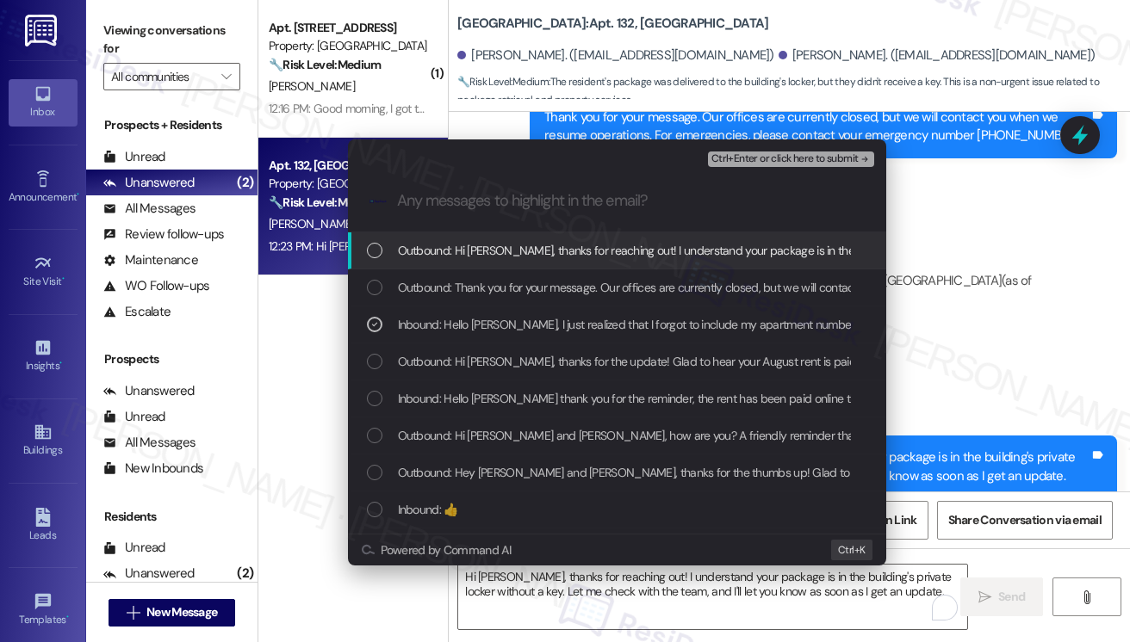
click at [807, 161] on span "Ctrl+Enter or click here to submit" at bounding box center [784, 159] width 147 height 12
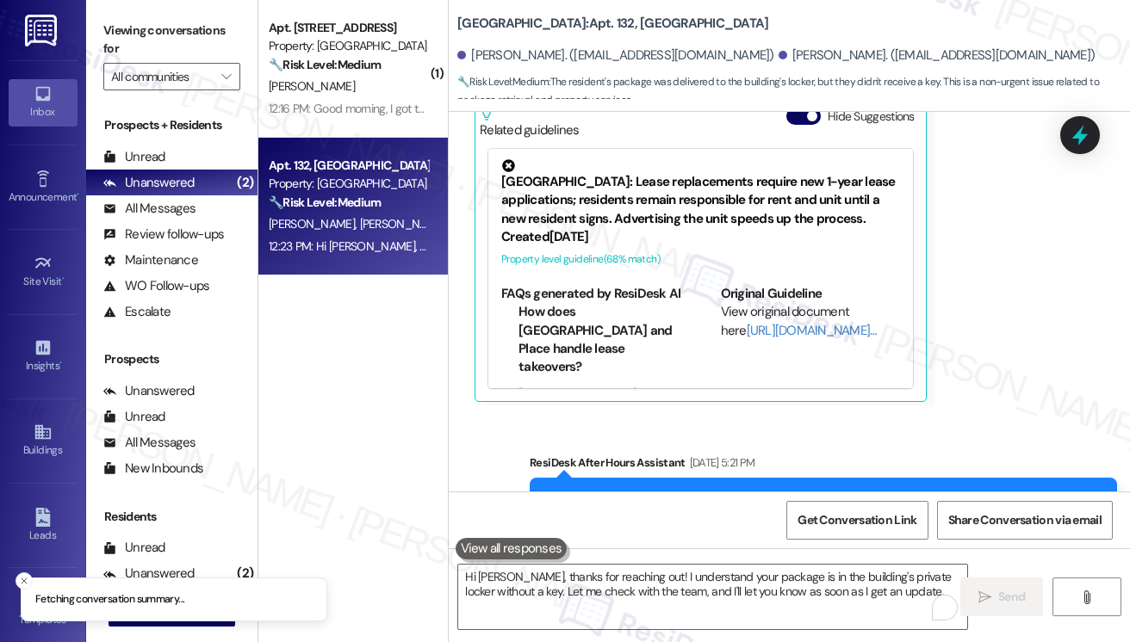
scroll to position [7858, 0]
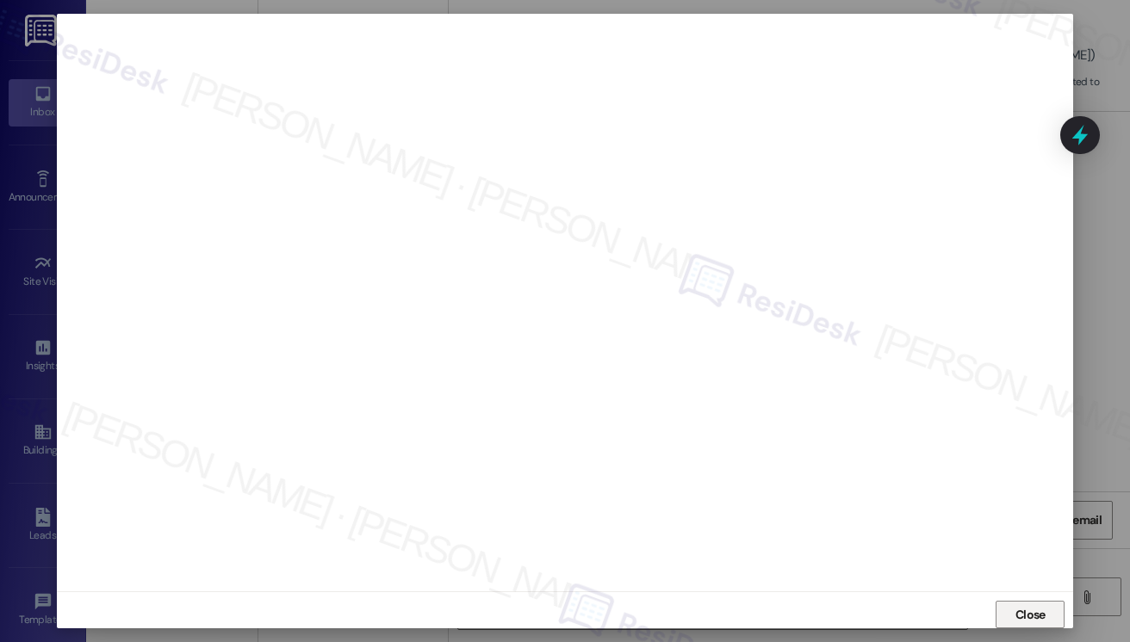
click at [1026, 604] on span "Close" at bounding box center [1030, 615] width 37 height 26
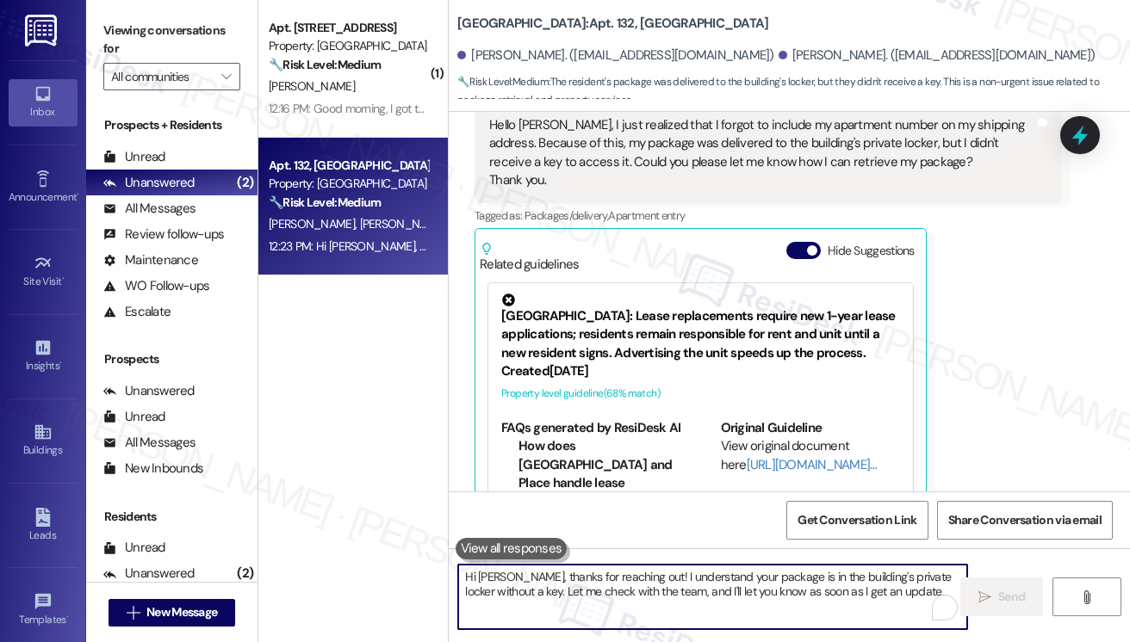
click at [677, 583] on textarea "Hi [PERSON_NAME], thanks for reaching out! I understand your package is in the …" at bounding box center [712, 597] width 509 height 65
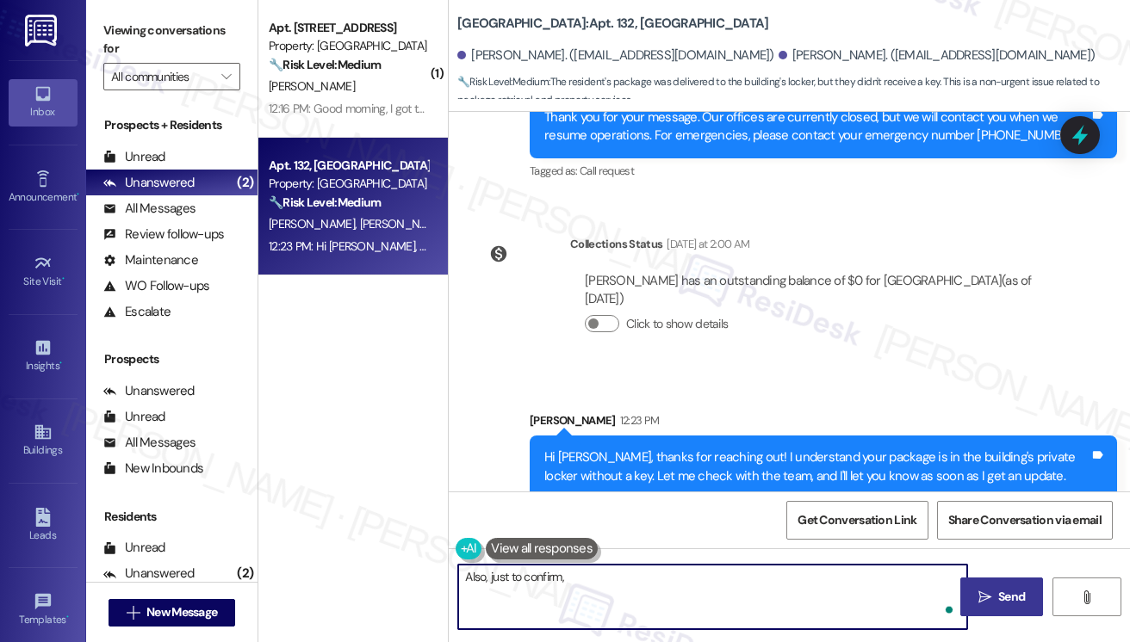
paste textarea "Can you share the carrier (UPS, FedEx, USPS, Amazon, etc.) that delivered the p…"
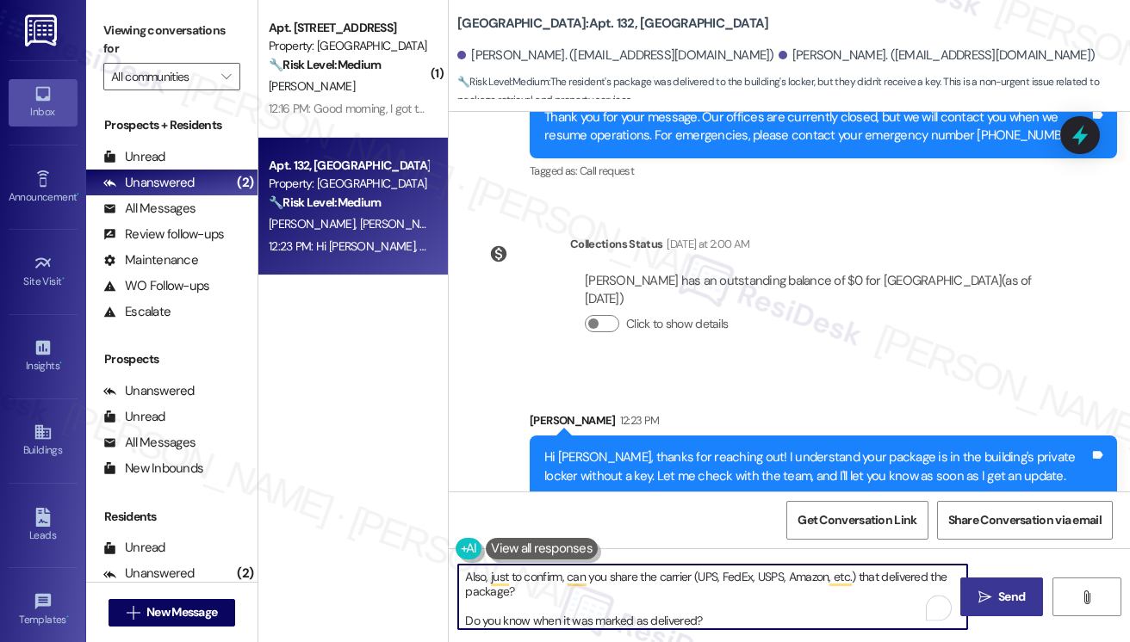
click at [699, 572] on textarea "Also, just to confirm, can you share the carrier (UPS, FedEx, USPS, Amazon, etc…" at bounding box center [712, 597] width 509 height 65
drag, startPoint x: 854, startPoint y: 571, endPoint x: 696, endPoint y: 573, distance: 158.5
click at [696, 573] on textarea "Also, just to confirm, can you share the carrier (UPS, FedEx, USPS, Amazon, etc…" at bounding box center [712, 597] width 509 height 65
drag, startPoint x: 727, startPoint y: 607, endPoint x: 512, endPoint y: 594, distance: 214.8
click at [512, 594] on textarea "Also, just to confirm, can you share the carrier that delivered the package and…" at bounding box center [712, 597] width 509 height 65
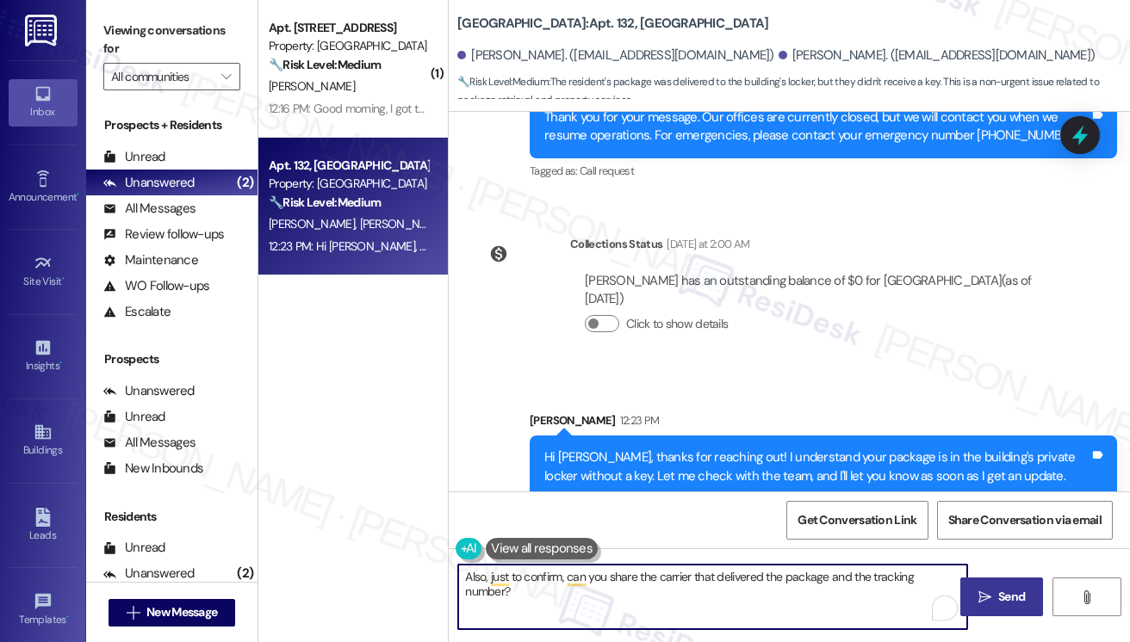
click at [596, 586] on textarea "Also, just to confirm, can you share the carrier that delivered the package and…" at bounding box center [712, 597] width 509 height 65
click at [609, 585] on textarea "Also, just to confirm, can you share the carrier that delivered the package and…" at bounding box center [712, 597] width 509 height 65
click at [595, 585] on textarea "Also, just to confirm, can you share the carrier that delivered the package and…" at bounding box center [712, 597] width 509 height 65
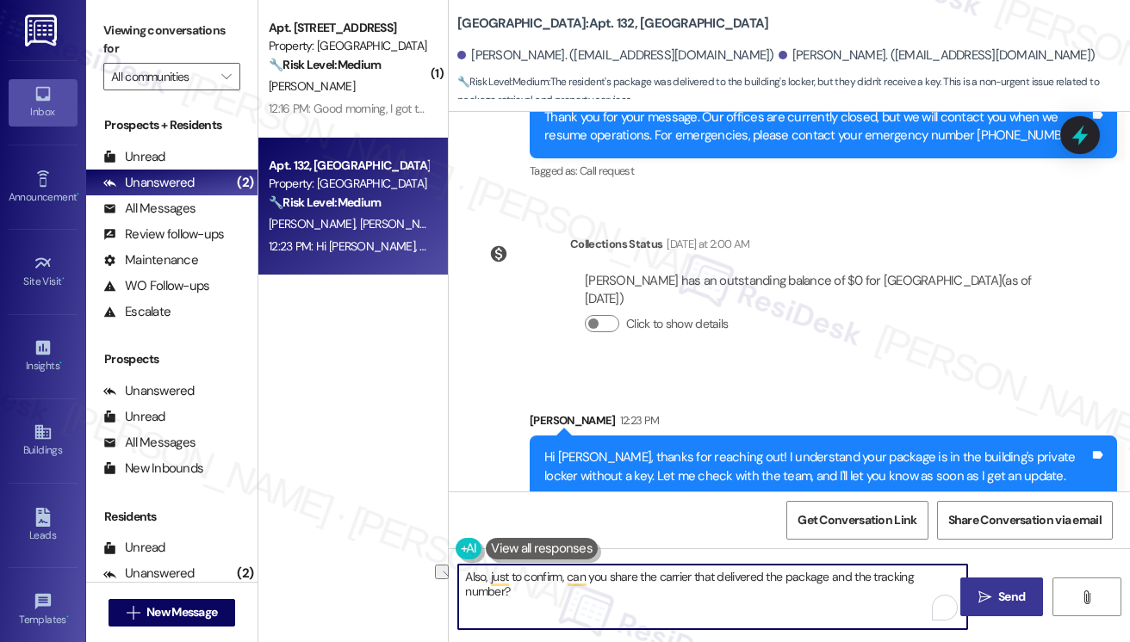
drag, startPoint x: 564, startPoint y: 574, endPoint x: 488, endPoint y: 572, distance: 75.8
click at [488, 572] on textarea "Also, just to confirm, can you share the carrier that delivered the package and…" at bounding box center [712, 597] width 509 height 65
type textarea "Also, can you please share the carrier that delivered the package and the track…"
click at [974, 580] on button " Send" at bounding box center [1002, 597] width 84 height 39
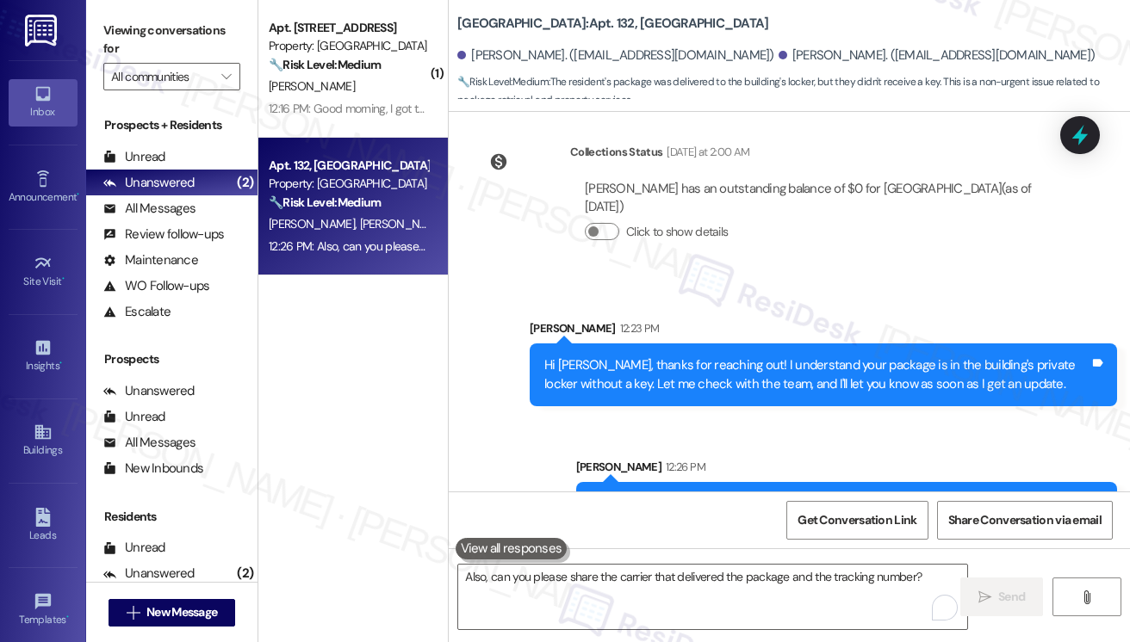
scroll to position [8495, 0]
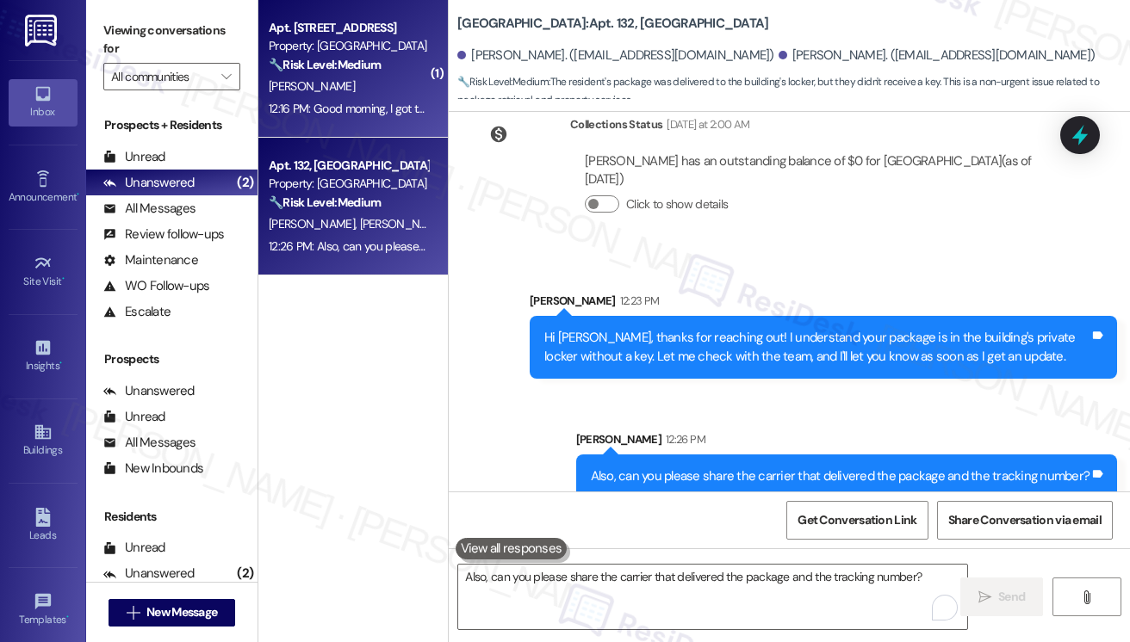
click at [313, 101] on div "12:16 PM: Good morning, I got the notice of the new portal to pay rent, do we k…" at bounding box center [617, 108] width 697 height 15
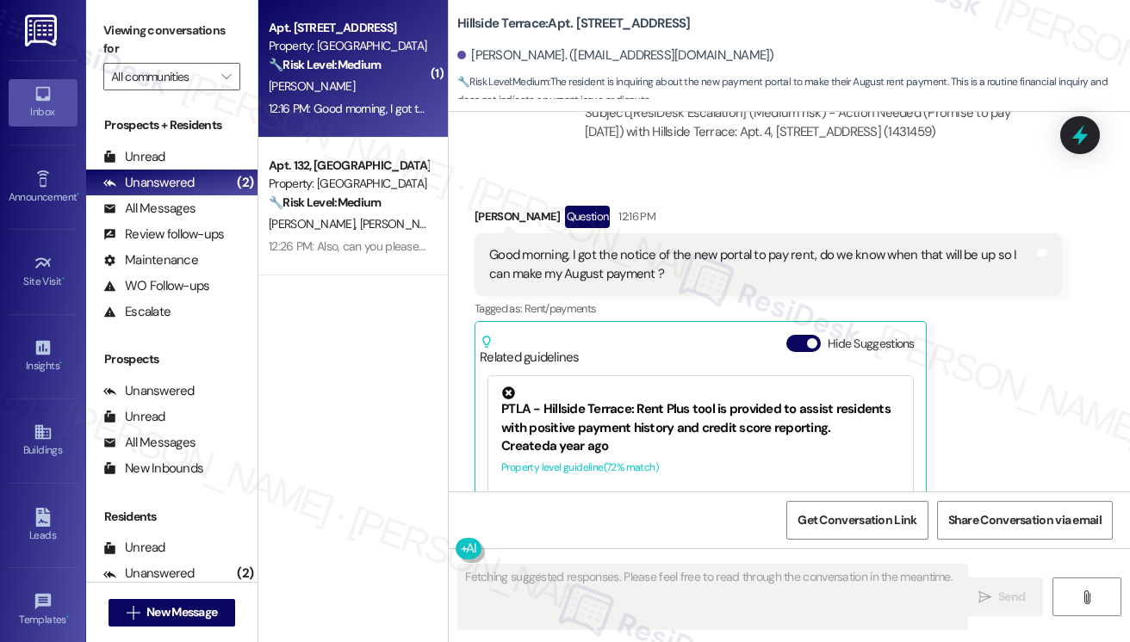
scroll to position [1503, 0]
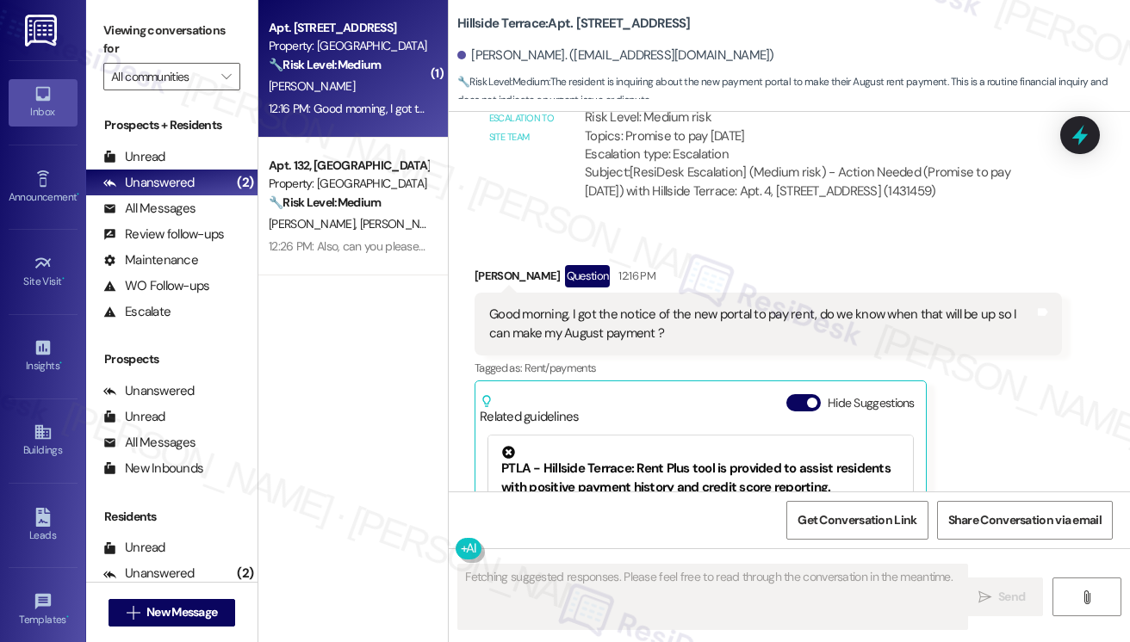
click at [575, 306] on div "Good morning, I got the notice of the new portal to pay rent, do we know when t…" at bounding box center [761, 324] width 545 height 37
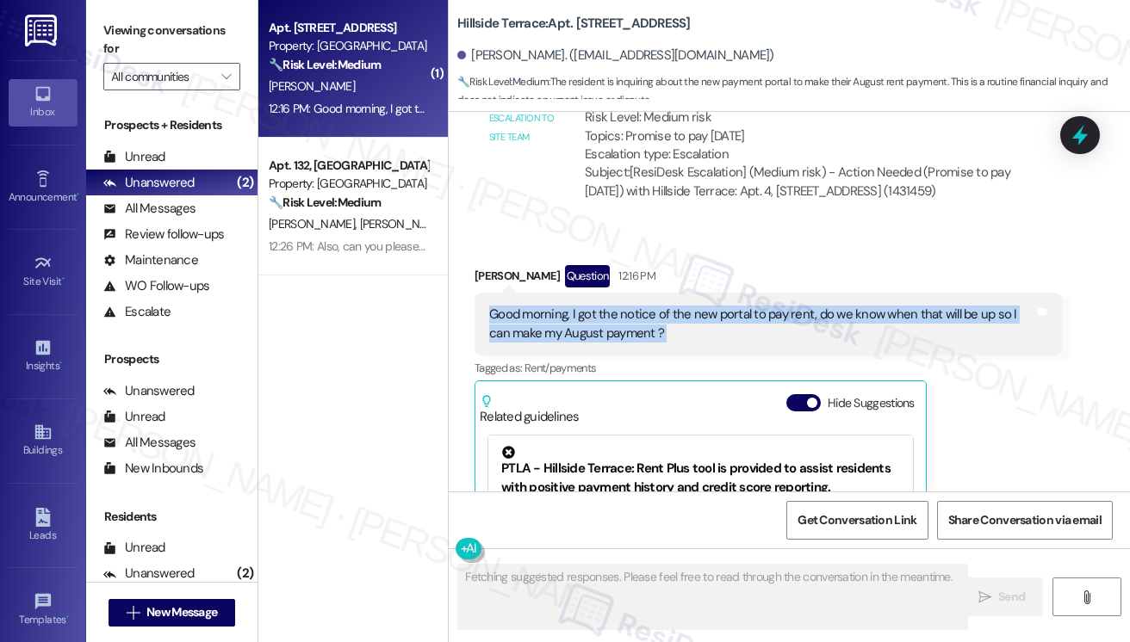
click at [575, 306] on div "Good morning, I got the notice of the new portal to pay rent, do we know when t…" at bounding box center [761, 324] width 545 height 37
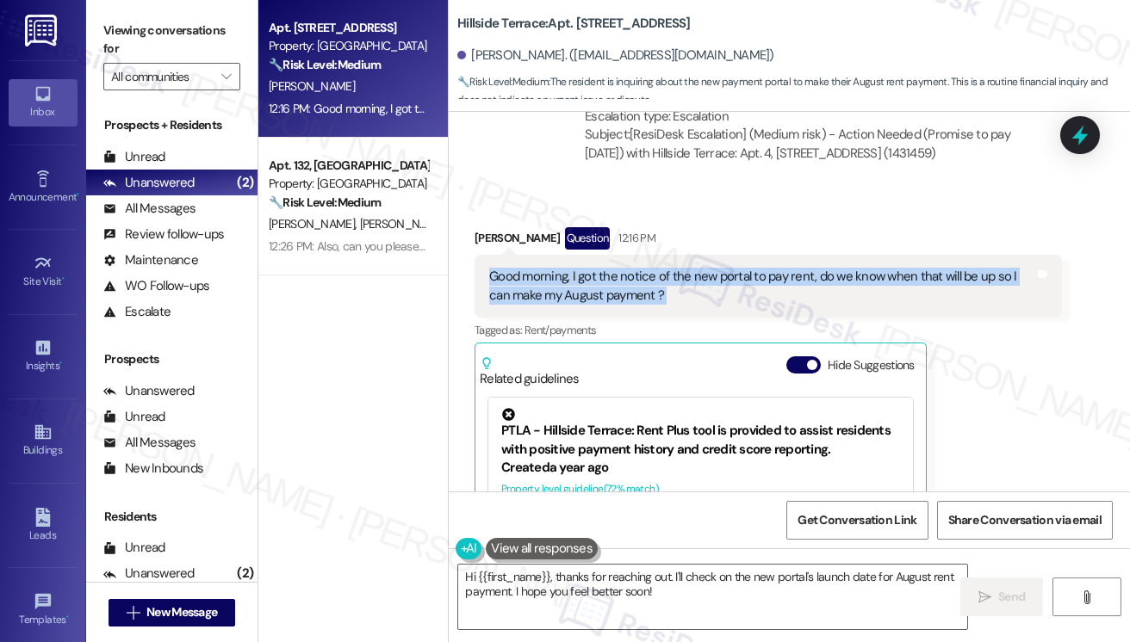
scroll to position [1504, 0]
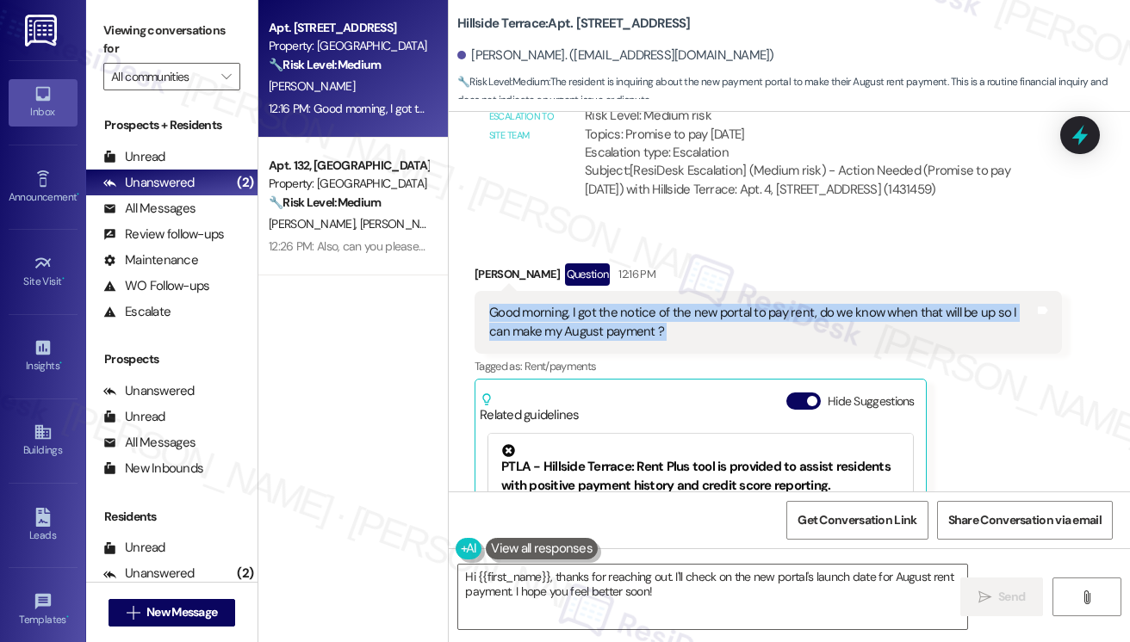
click at [818, 304] on div "Good morning, I got the notice of the new portal to pay rent, do we know when t…" at bounding box center [761, 322] width 545 height 37
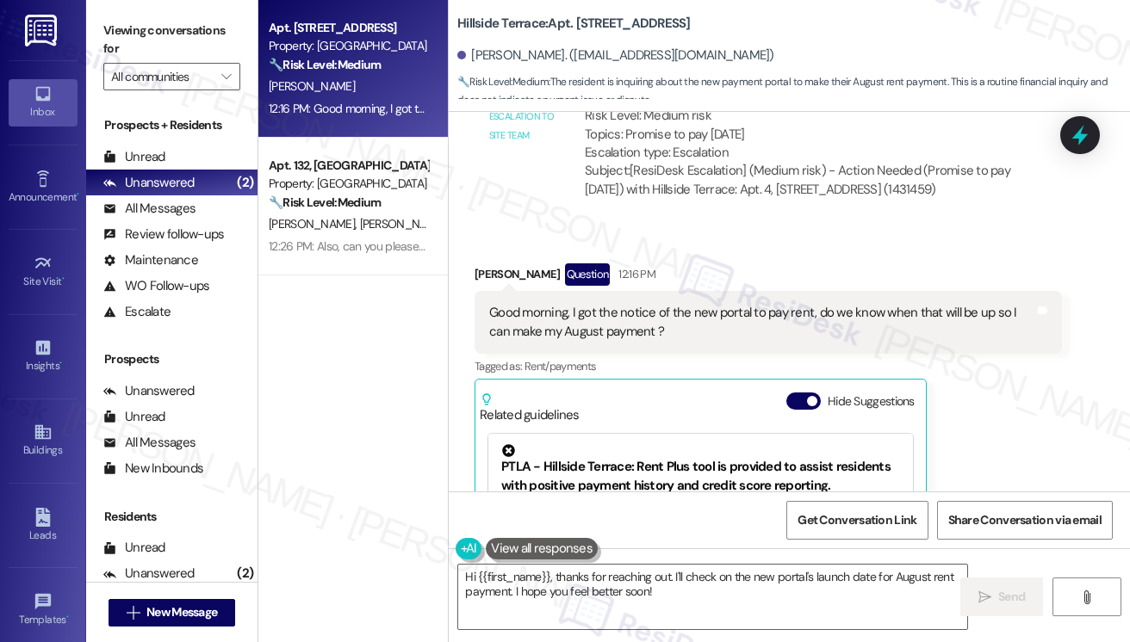
click at [818, 304] on div "Good morning, I got the notice of the new portal to pay rent, do we know when t…" at bounding box center [761, 322] width 545 height 37
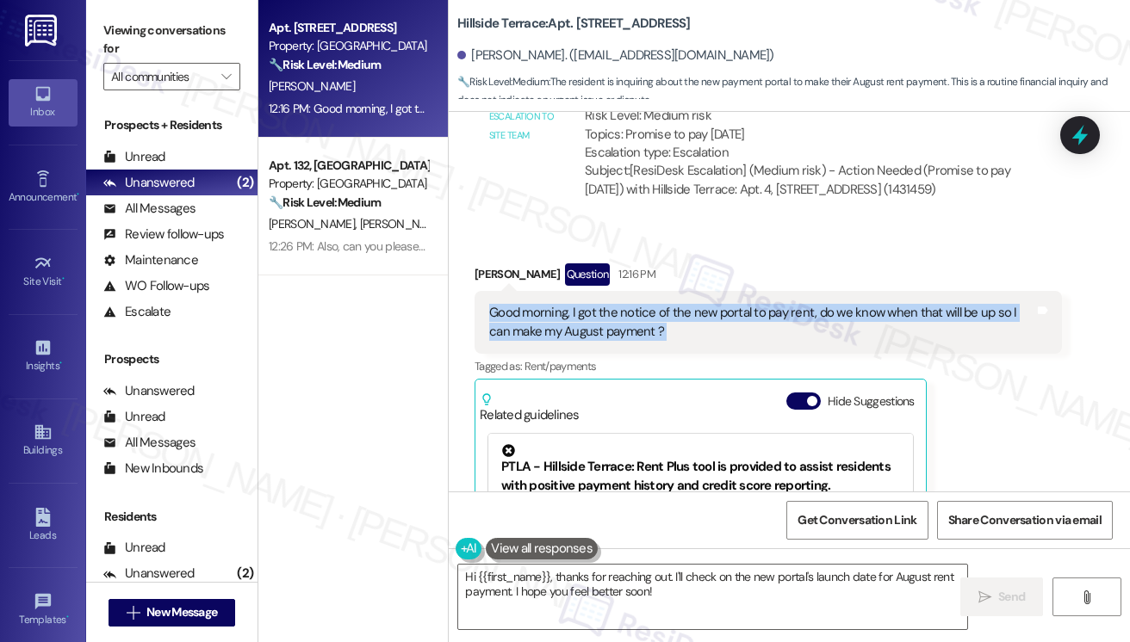
click at [818, 304] on div "Good morning, I got the notice of the new portal to pay rent, do we know when t…" at bounding box center [761, 322] width 545 height 37
click at [128, 27] on label "Viewing conversations for" at bounding box center [171, 40] width 137 height 46
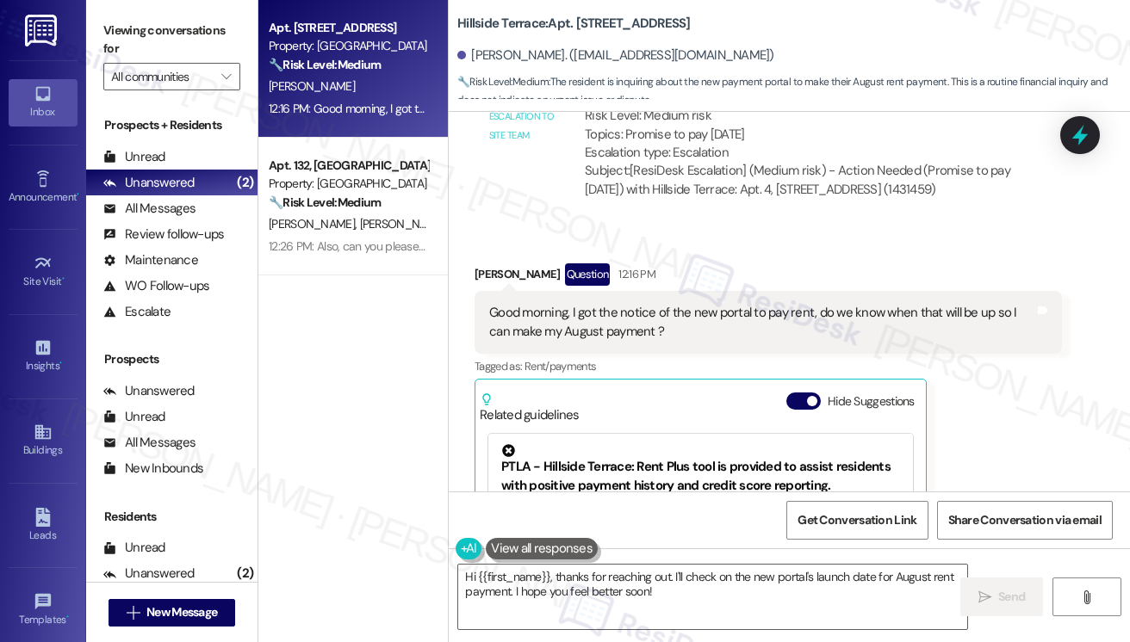
click at [468, 17] on b "Hillside Terrace: Apt. [STREET_ADDRESS]" at bounding box center [573, 24] width 233 height 18
click at [139, 12] on div "Viewing conversations for All communities " at bounding box center [171, 54] width 171 height 108
click at [468, 28] on b "Hillside Terrace: Apt. [STREET_ADDRESS]" at bounding box center [573, 24] width 233 height 18
click at [110, 37] on label "Viewing conversations for" at bounding box center [171, 40] width 137 height 46
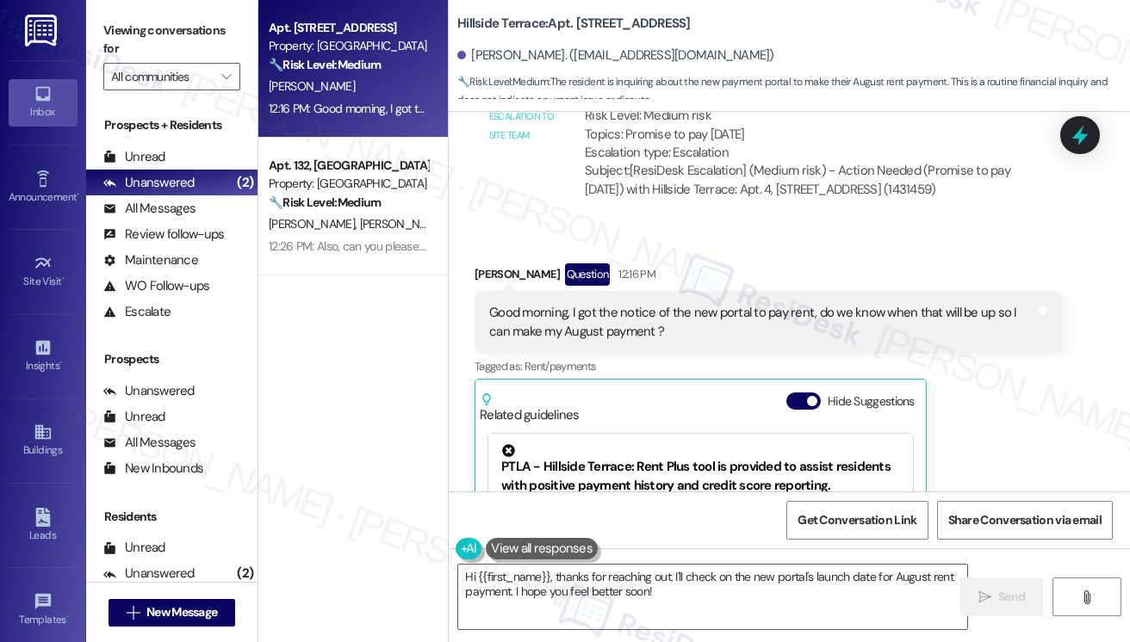
click at [675, 304] on div "Good morning, I got the notice of the new portal to pay rent, do we know when t…" at bounding box center [761, 322] width 545 height 37
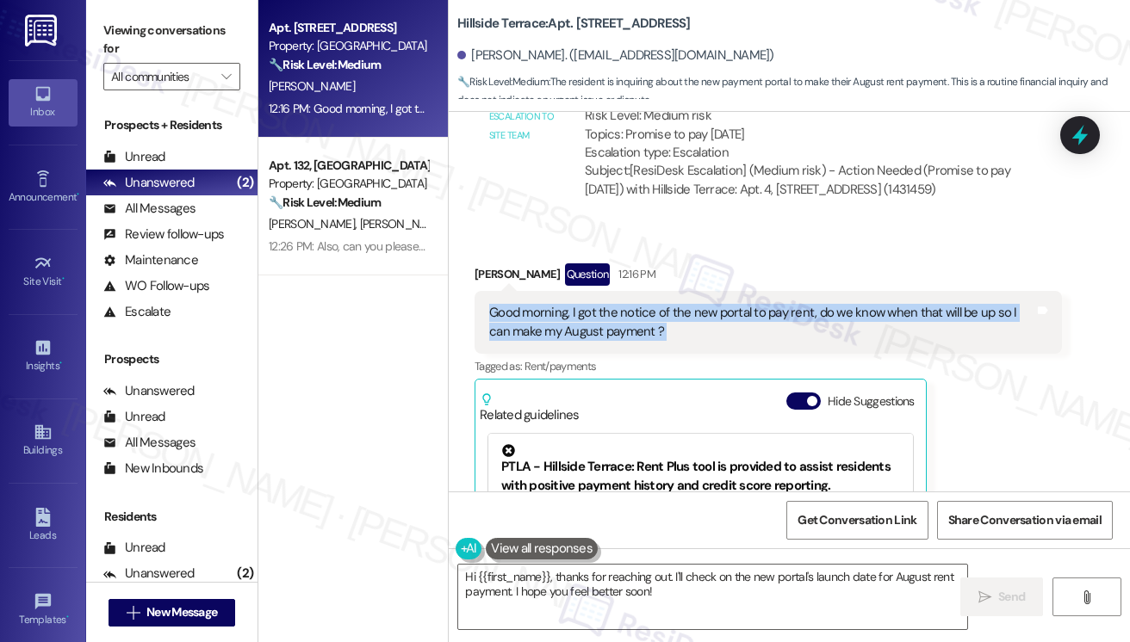
click at [675, 304] on div "Good morning, I got the notice of the new portal to pay rent, do we know when t…" at bounding box center [761, 322] width 545 height 37
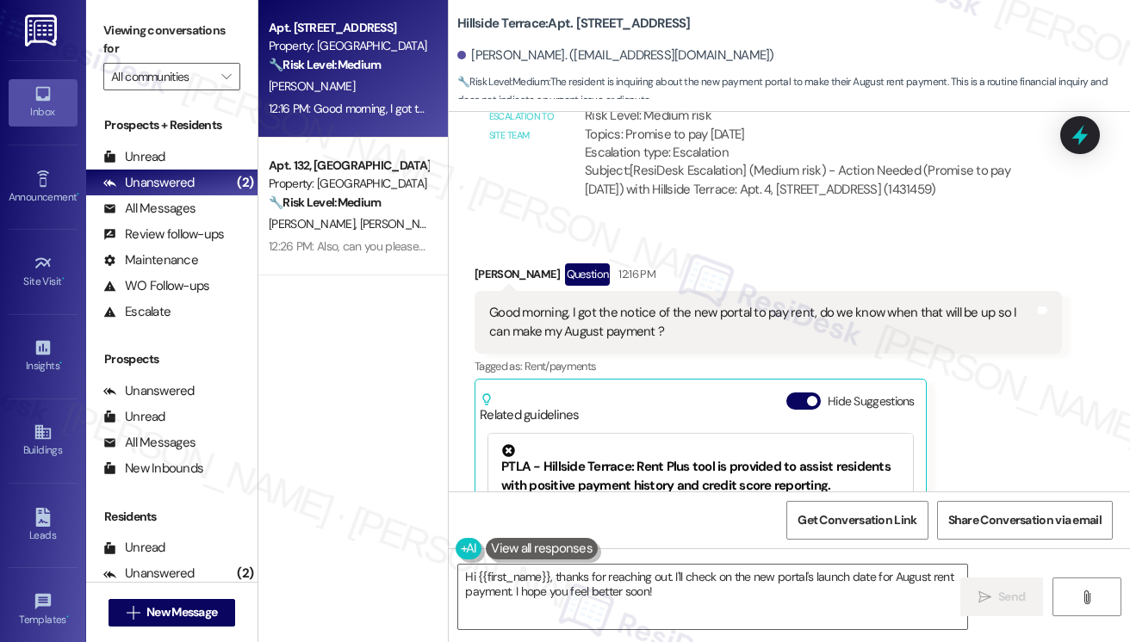
click at [115, 30] on label "Viewing conversations for" at bounding box center [171, 40] width 137 height 46
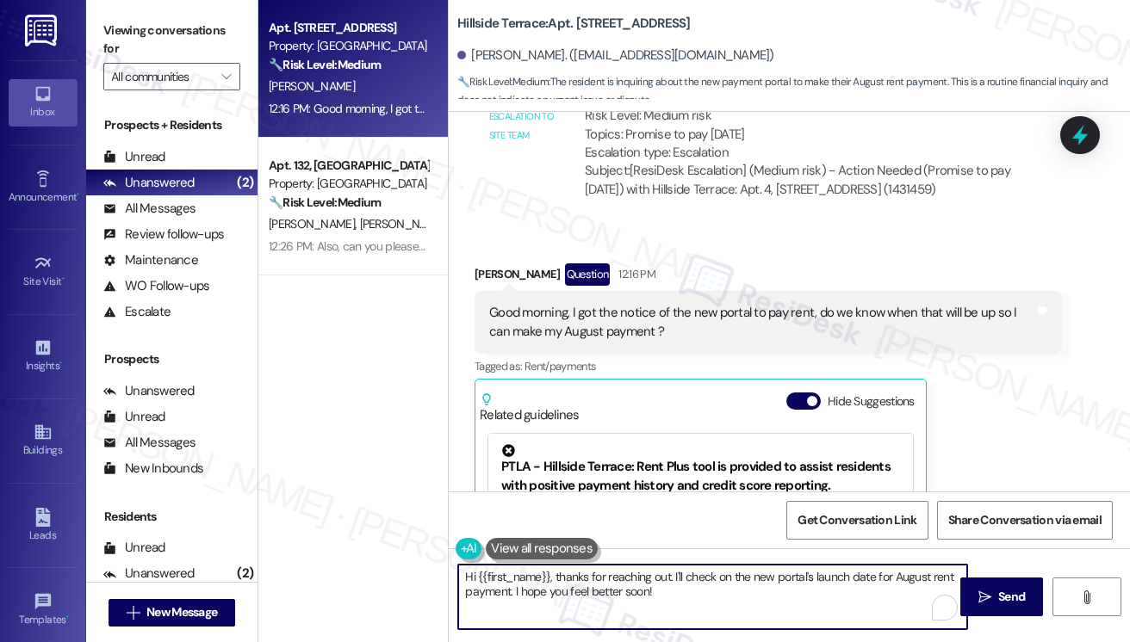
click at [741, 592] on textarea "Hi {{first_name}}, thanks for reaching out. I'll check on the new portal's laun…" at bounding box center [712, 597] width 509 height 65
click at [829, 605] on textarea "Hi {{first_name}}, thanks for reaching out. I'll check on the new portal's laun…" at bounding box center [712, 597] width 509 height 65
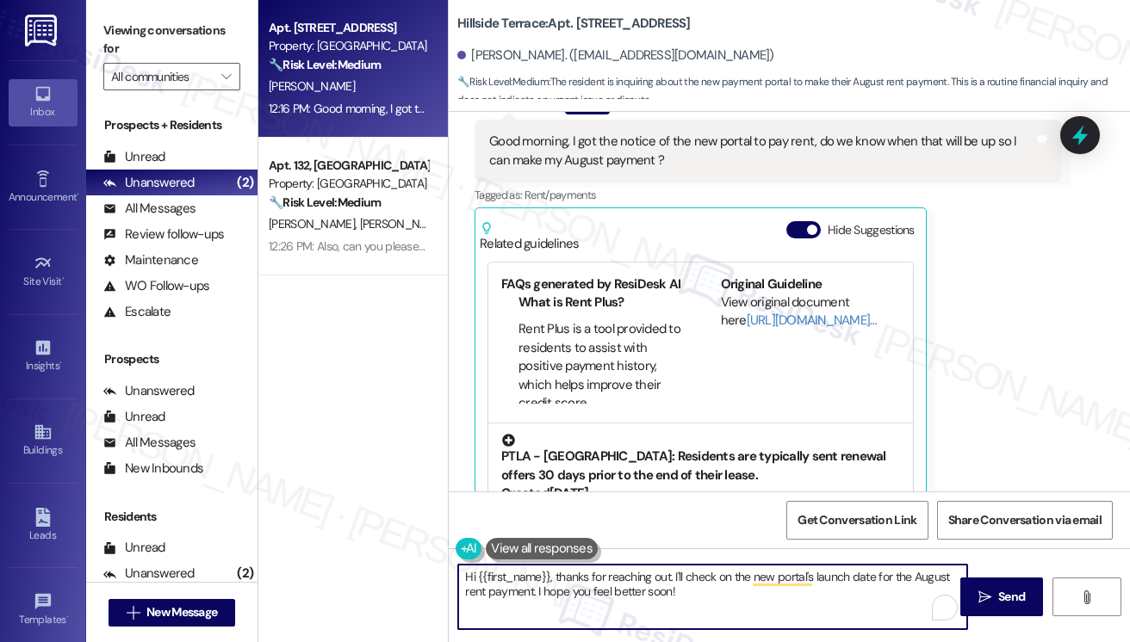
scroll to position [86, 0]
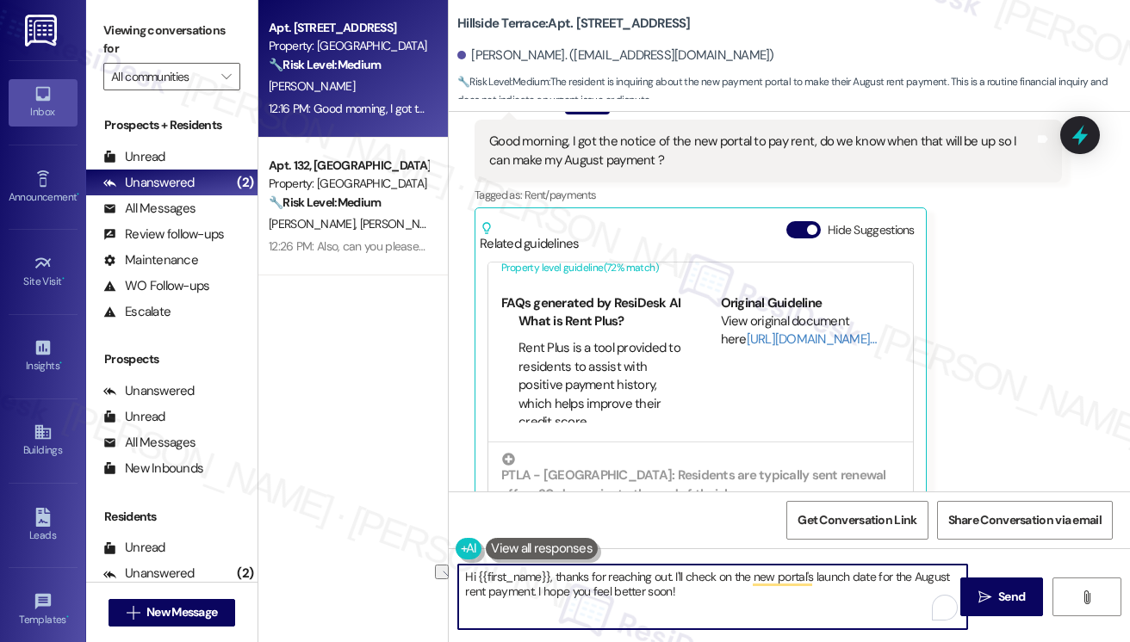
drag, startPoint x: 690, startPoint y: 593, endPoint x: 541, endPoint y: 588, distance: 149.1
click at [541, 588] on textarea "Hi {{first_name}}, thanks for reaching out. I'll check on the new portal's laun…" at bounding box center [712, 597] width 509 height 65
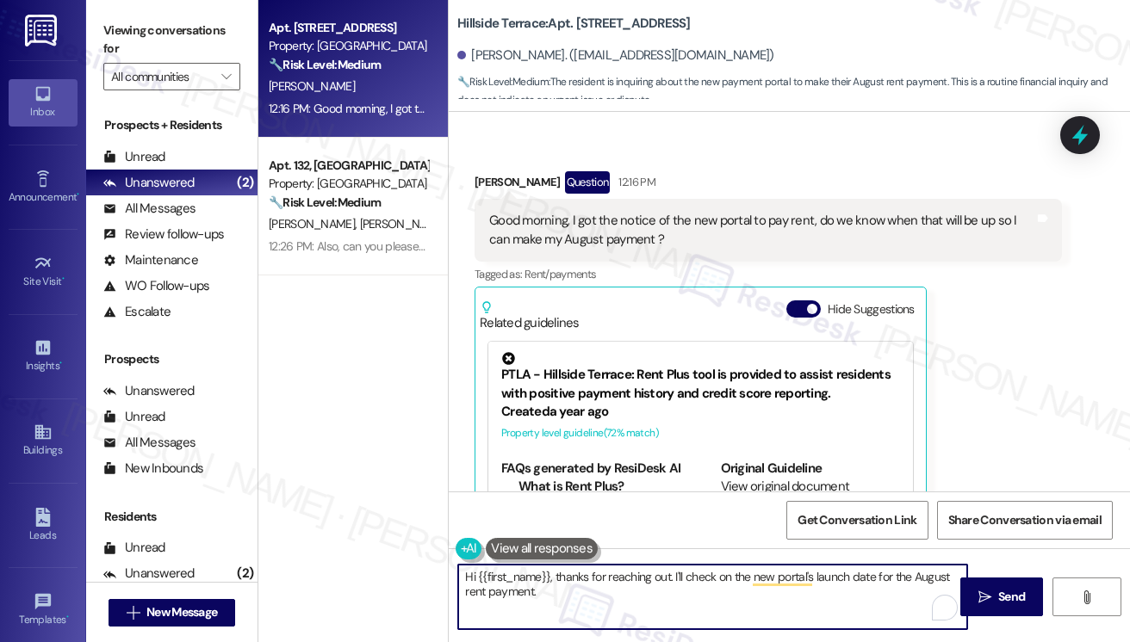
scroll to position [1417, 0]
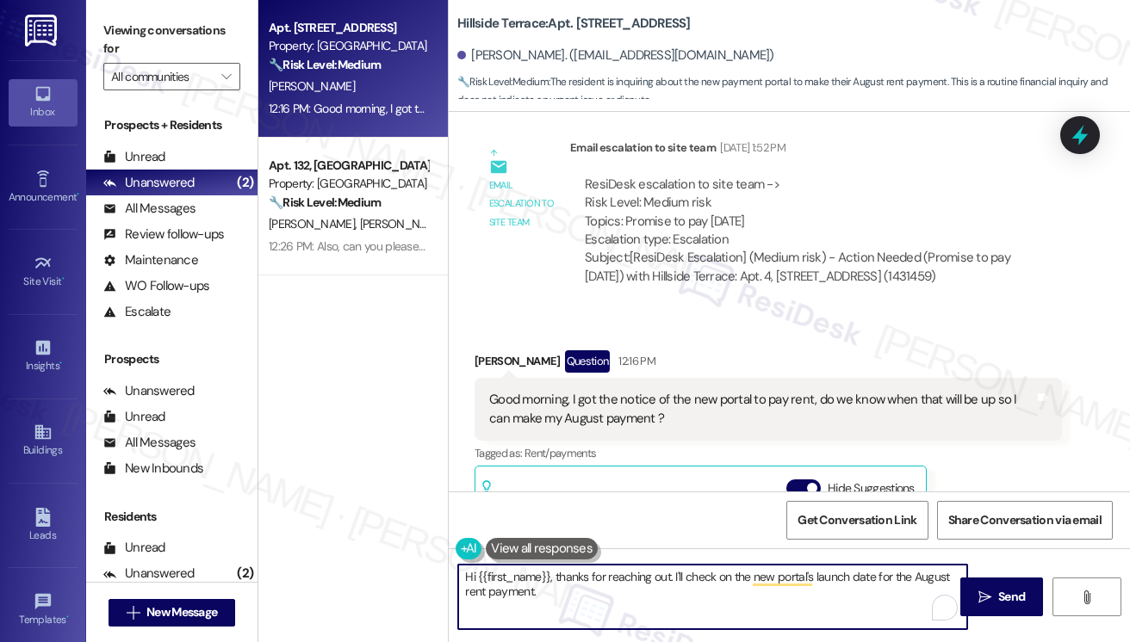
click at [602, 586] on textarea "Hi {{first_name}}, thanks for reaching out. I'll check on the new portal's laun…" at bounding box center [712, 597] width 509 height 65
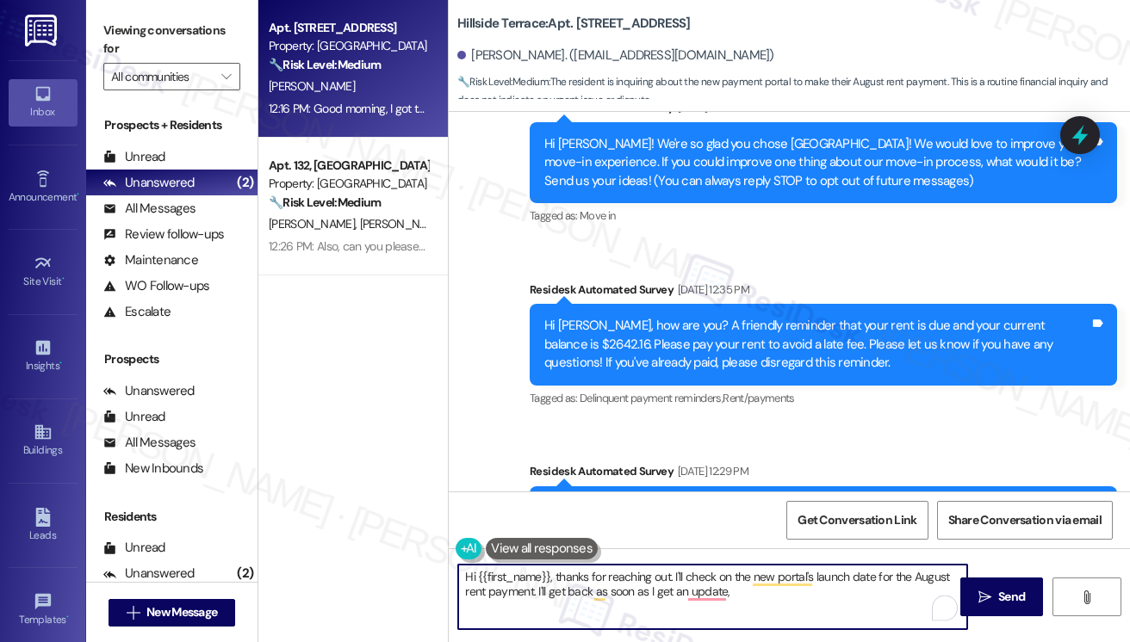
scroll to position [40, 0]
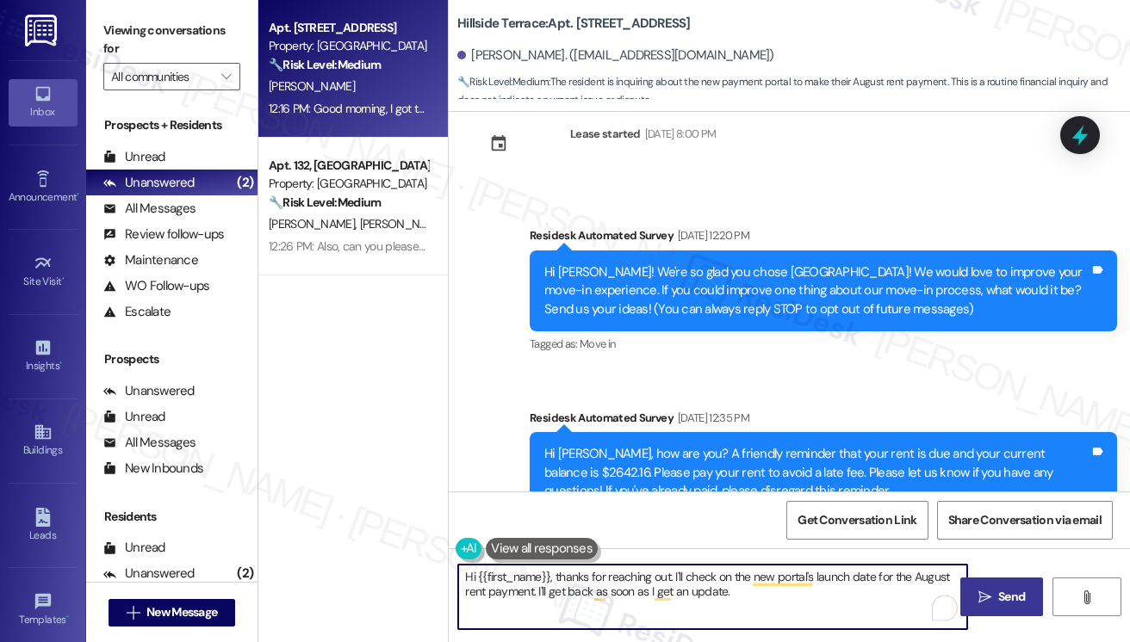
type textarea "Hi {{first_name}}, thanks for reaching out. I'll check on the new portal's laun…"
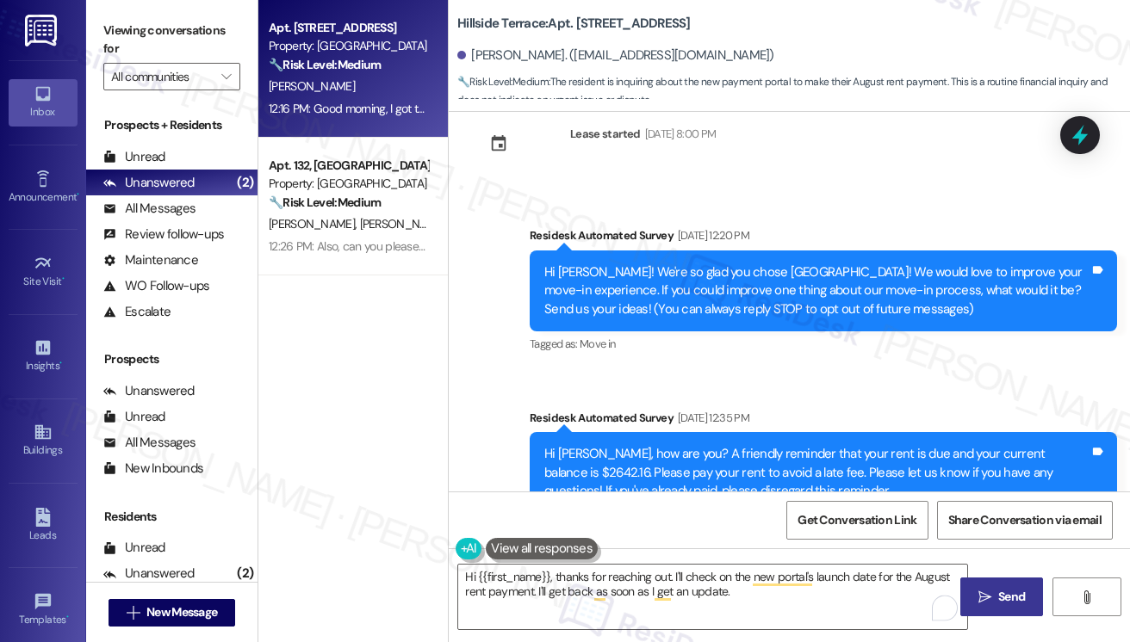
click at [988, 581] on button " Send" at bounding box center [1002, 597] width 84 height 39
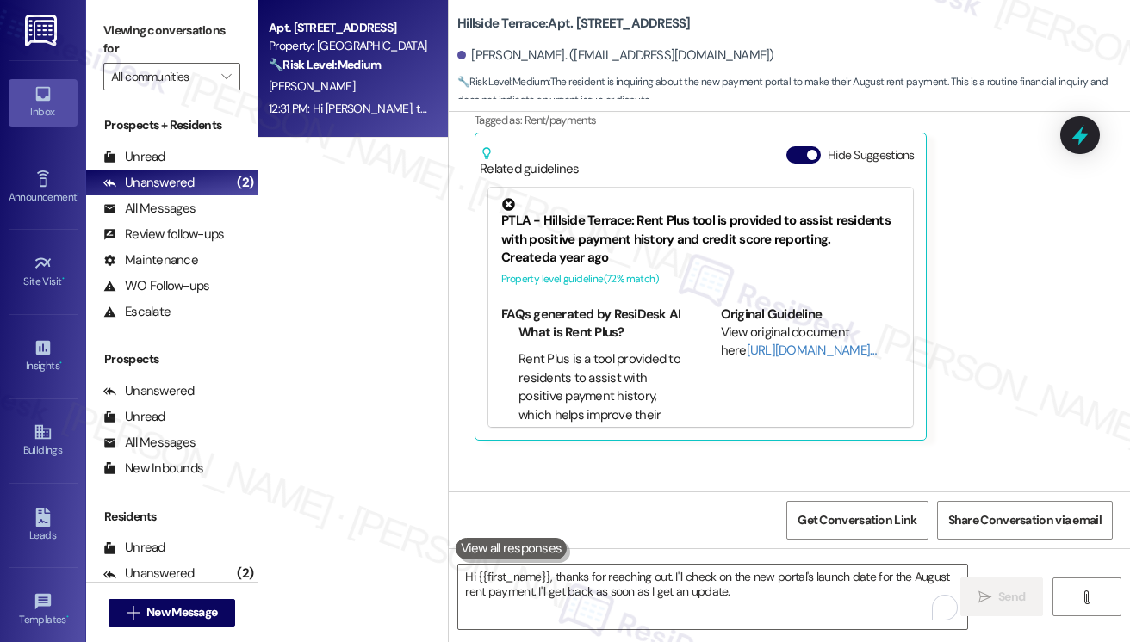
scroll to position [1814, 0]
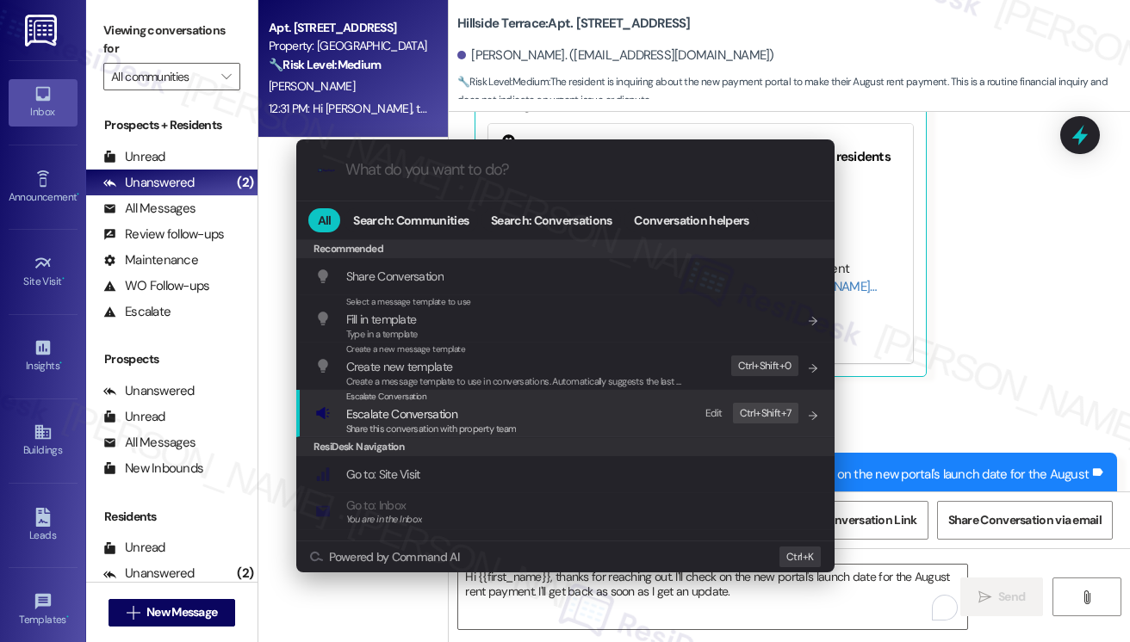
click at [440, 423] on span "Share this conversation with property team" at bounding box center [431, 429] width 170 height 12
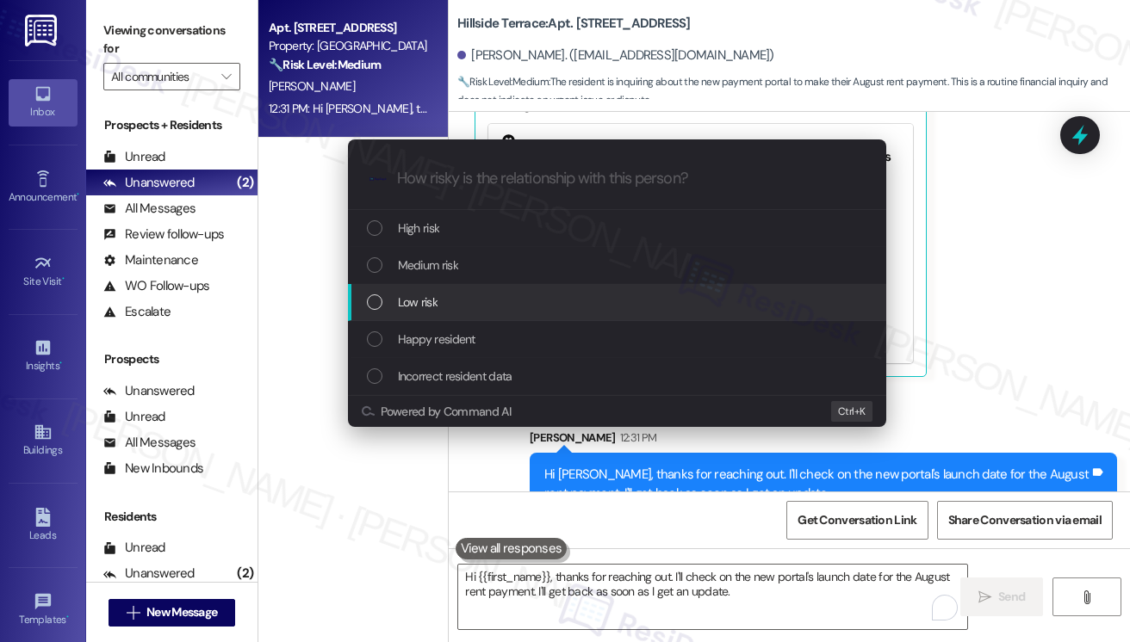
click at [443, 295] on div "Low risk" at bounding box center [619, 302] width 504 height 19
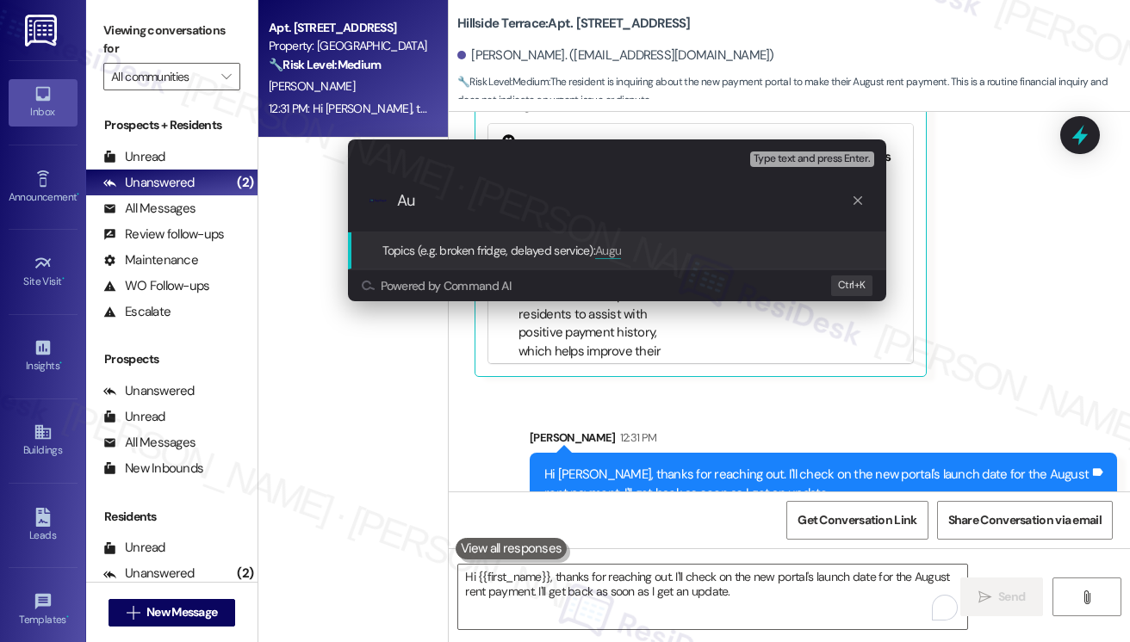
type input "A"
type input "Confirm the new portal launch date"
click at [668, 202] on input "Confirm the new portal launch date" at bounding box center [624, 201] width 454 height 18
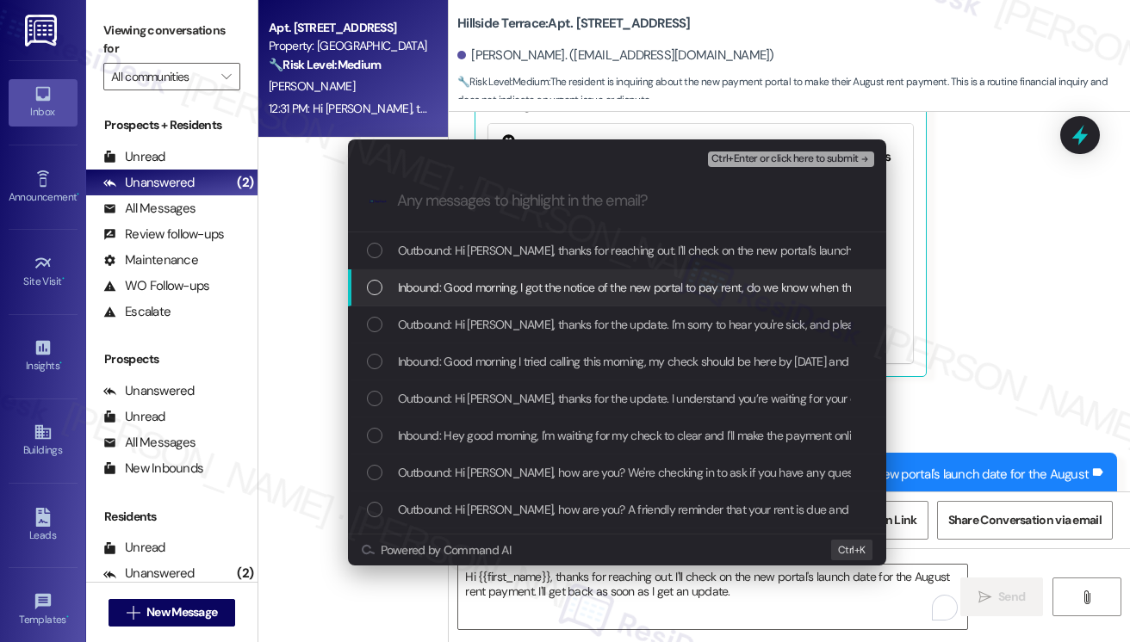
click at [637, 301] on div "Inbound: Good morning, I got the notice of the new portal to pay rent, do we kn…" at bounding box center [617, 288] width 538 height 37
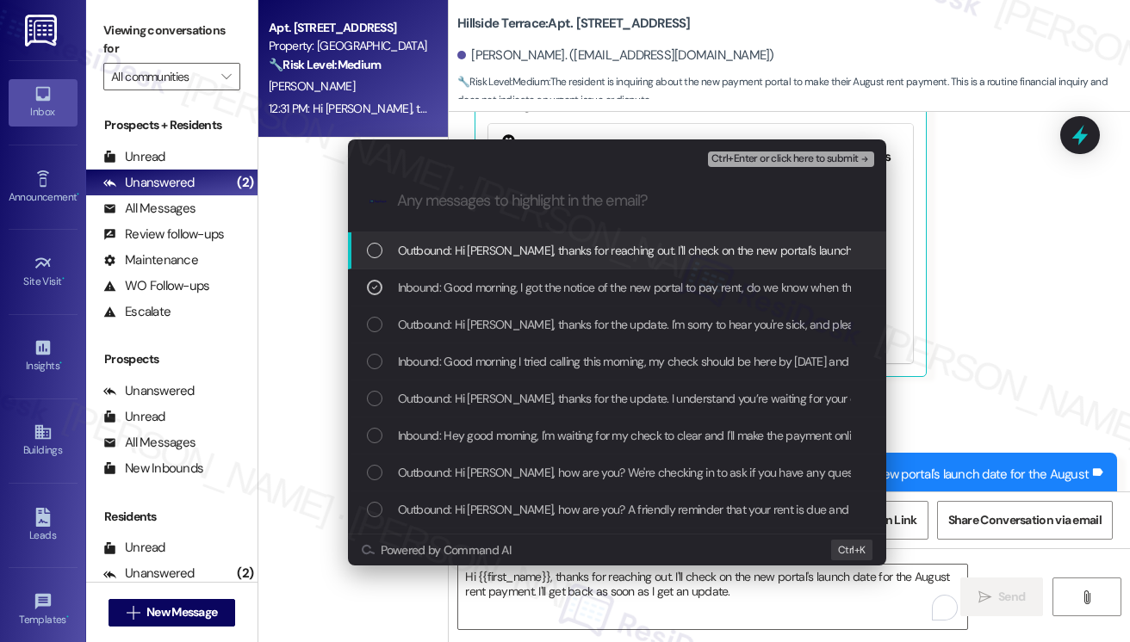
click at [754, 151] on div "Ctrl+Enter or click here to submit" at bounding box center [793, 159] width 170 height 22
click at [748, 158] on span "Ctrl+Enter or click here to submit" at bounding box center [784, 159] width 147 height 12
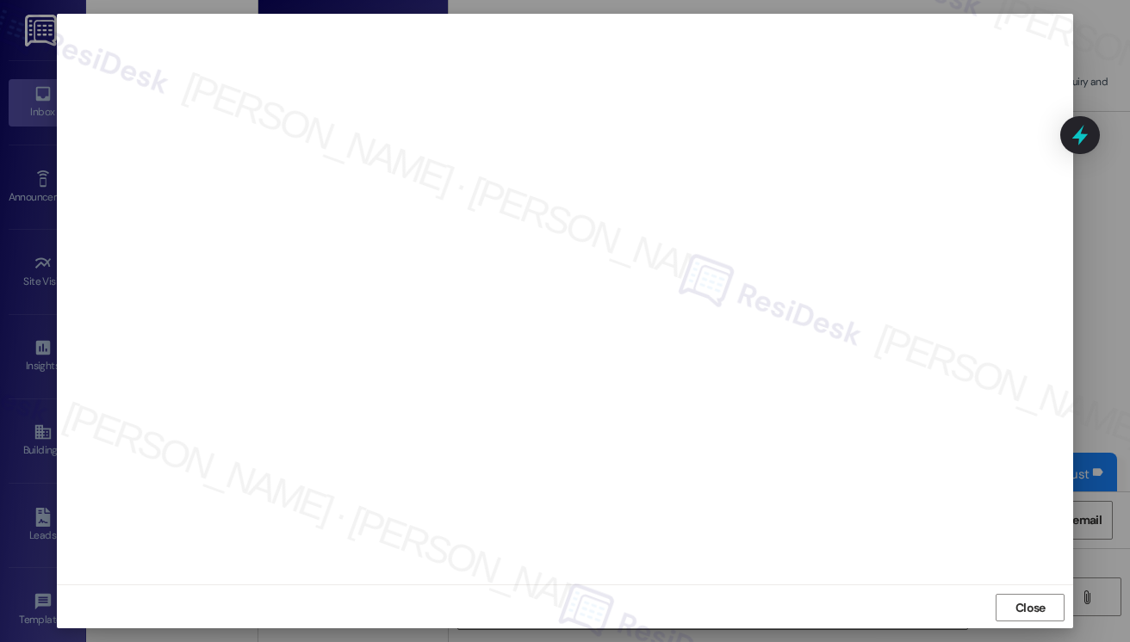
scroll to position [9, 0]
click at [1007, 598] on button "Close" at bounding box center [1029, 606] width 69 height 28
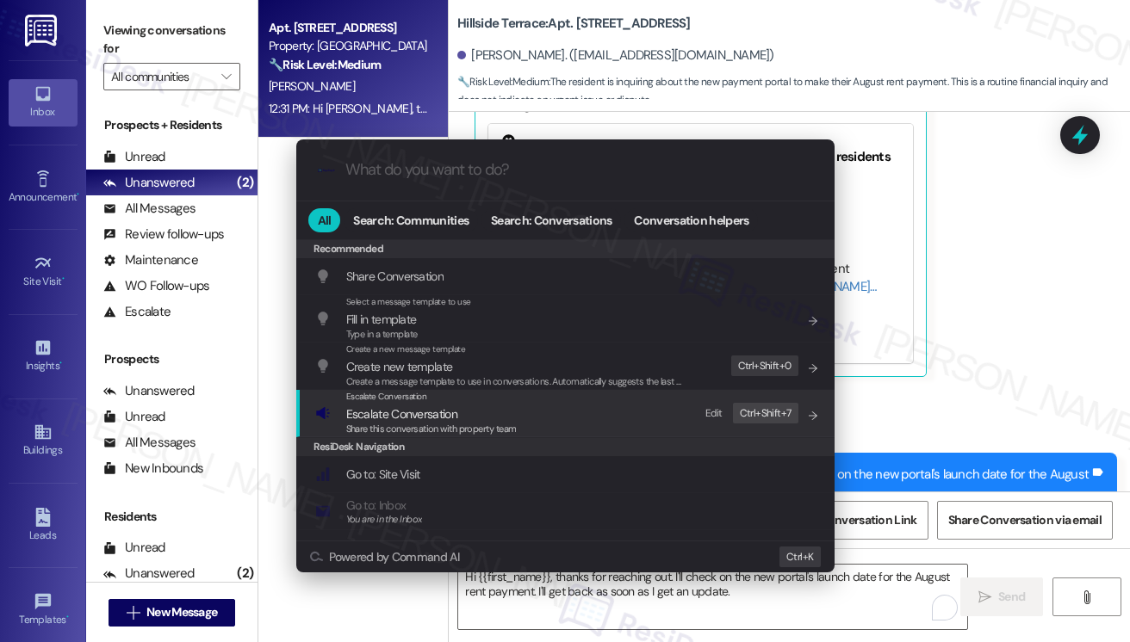
click at [530, 419] on div "Escalate Conversation Escalate Conversation Share this conversation with proper…" at bounding box center [567, 413] width 504 height 46
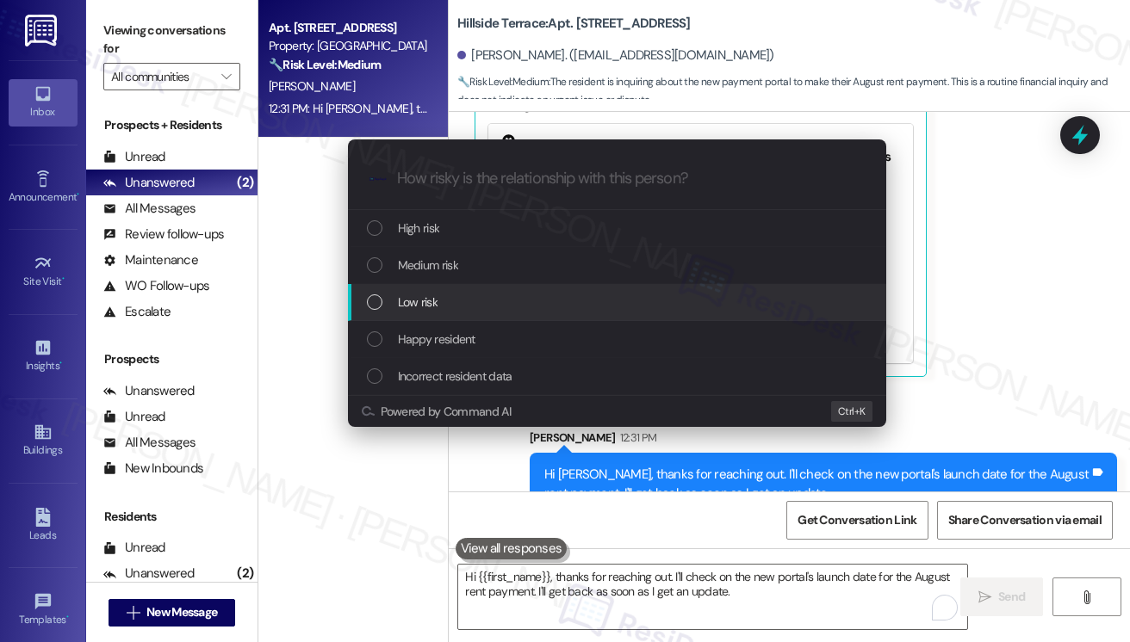
click at [434, 307] on span "Low risk" at bounding box center [418, 302] width 40 height 19
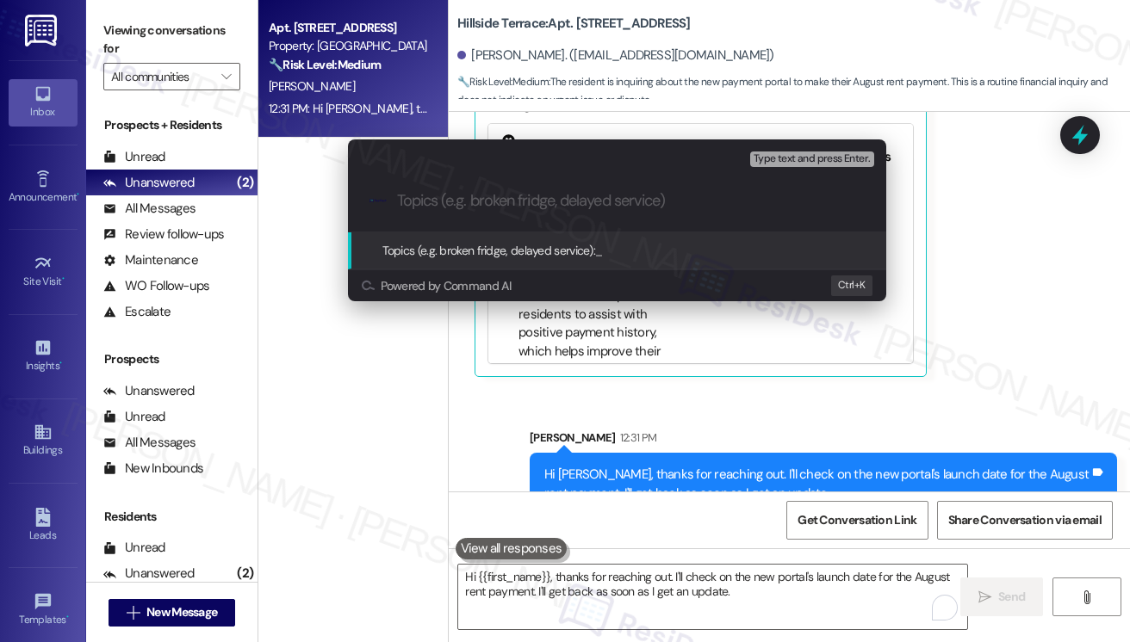
paste input "Confirm the new portal launch date"
type input "Confirm the new portal launch date"
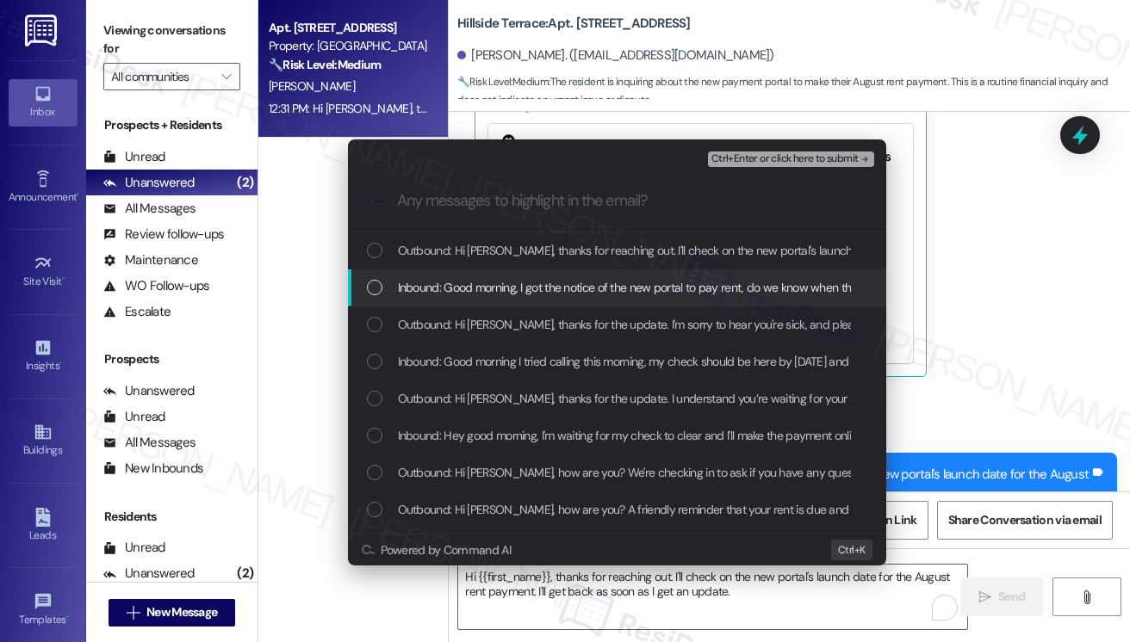
click at [449, 301] on div "Inbound: Good morning, I got the notice of the new portal to pay rent, do we kn…" at bounding box center [617, 288] width 538 height 37
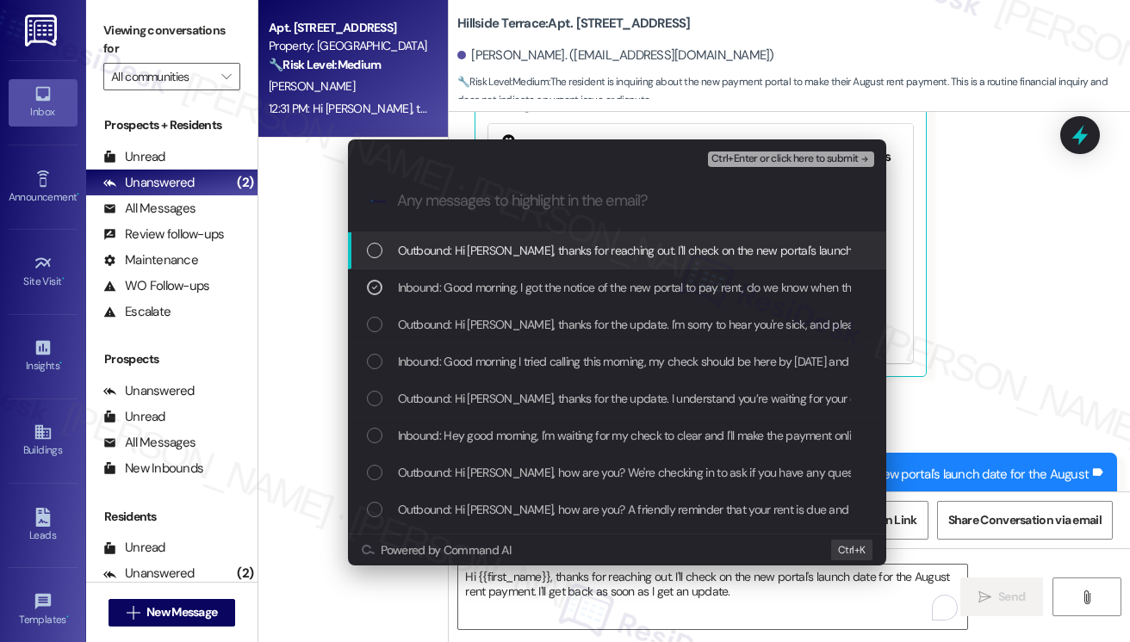
click at [788, 161] on span "Ctrl+Enter or click here to submit" at bounding box center [784, 159] width 147 height 12
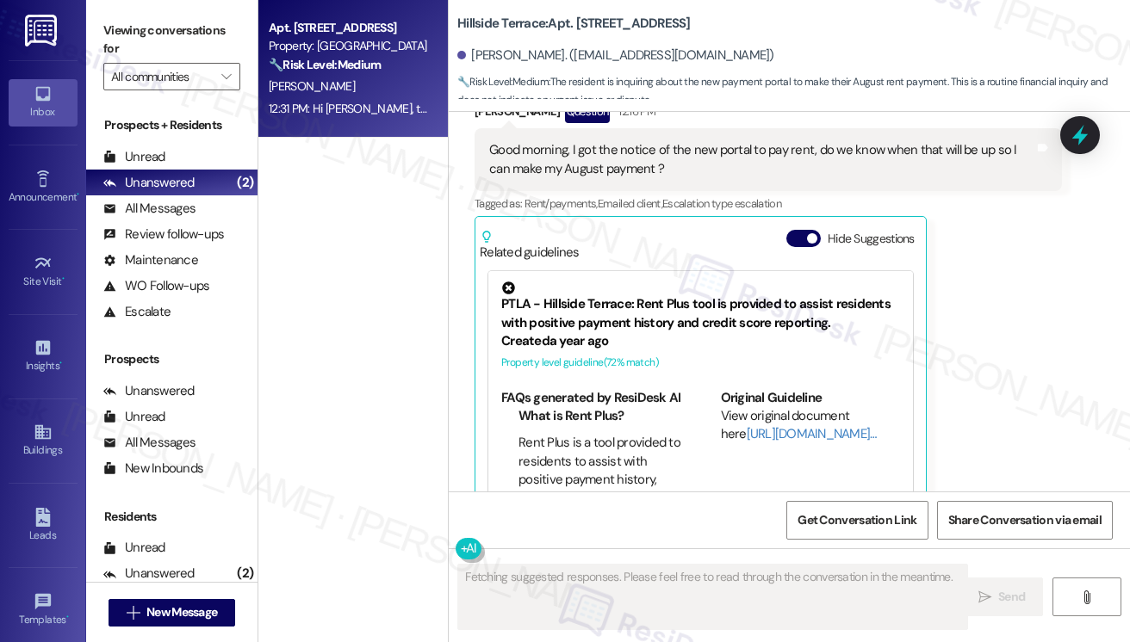
scroll to position [1675, 0]
